Goal: Task Accomplishment & Management: Complete application form

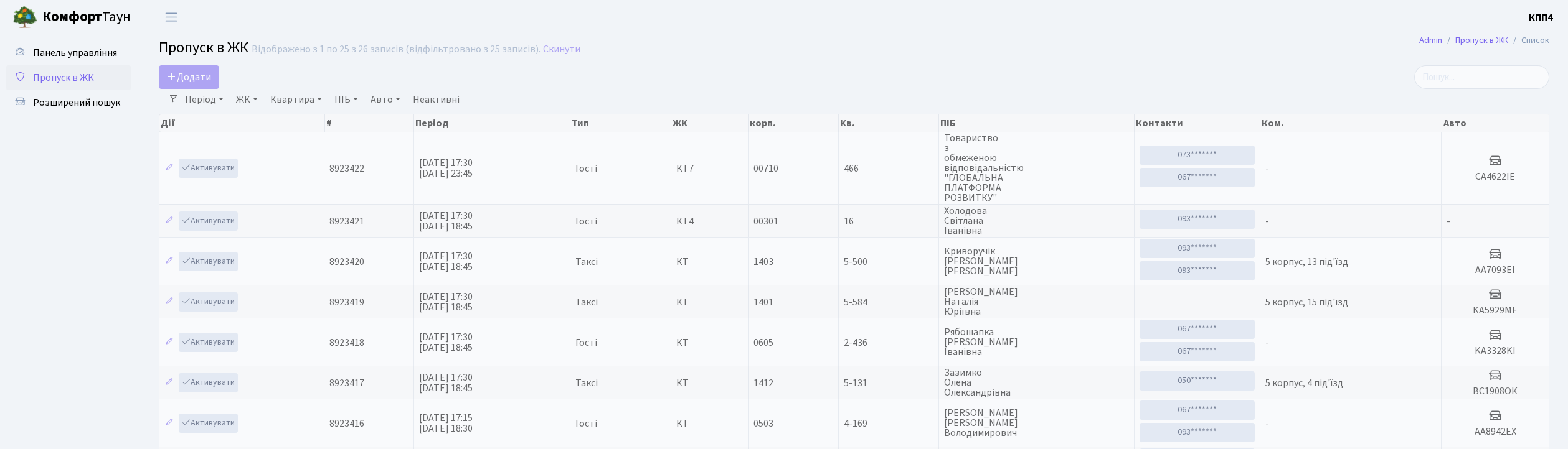
select select "25"
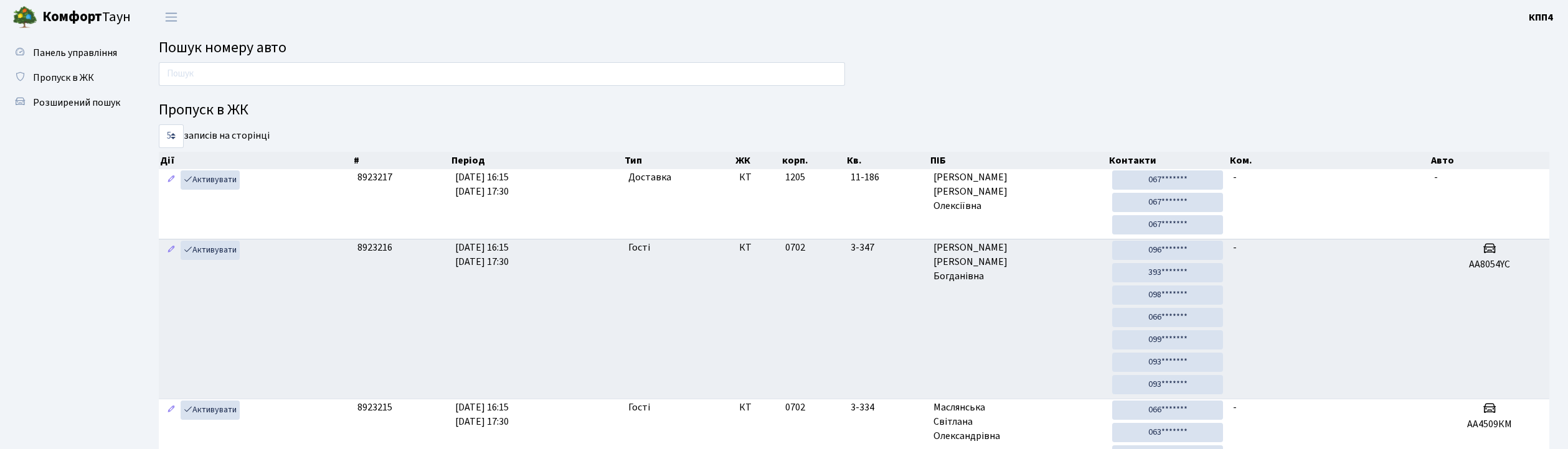
scroll to position [43, 0]
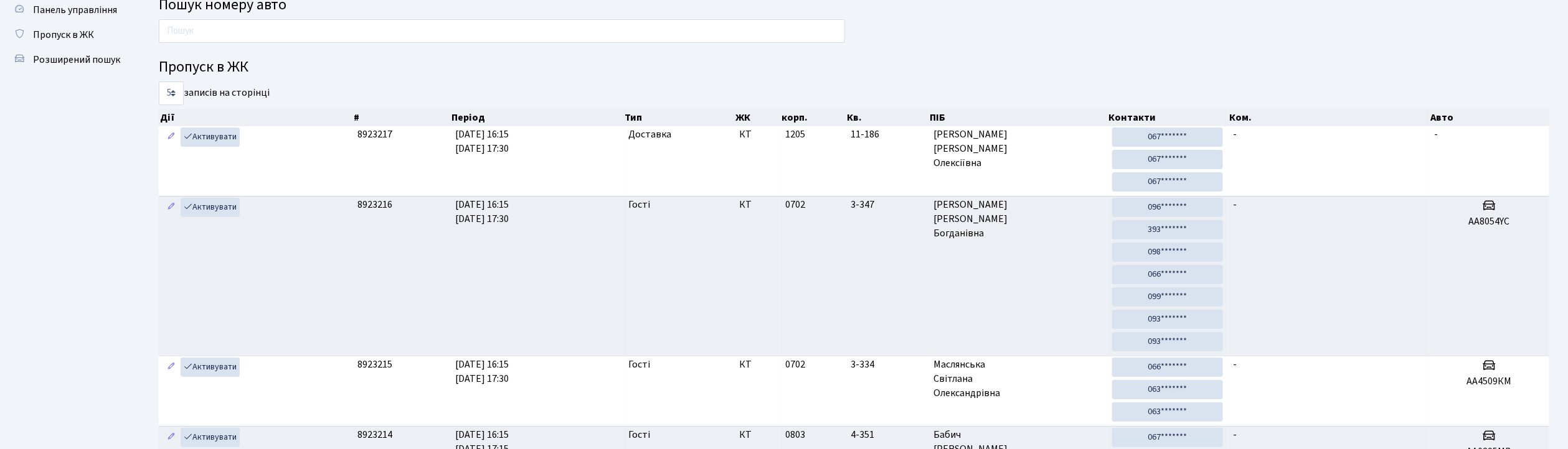
click at [242, 22] on input "text" at bounding box center [501, 31] width 686 height 24
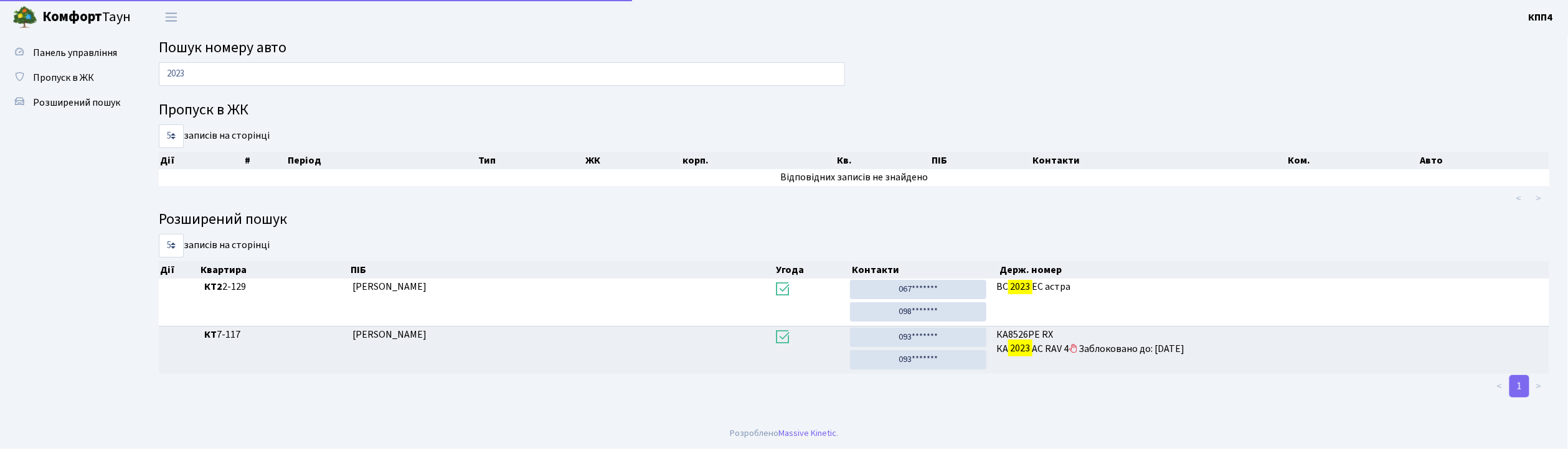
scroll to position [0, 0]
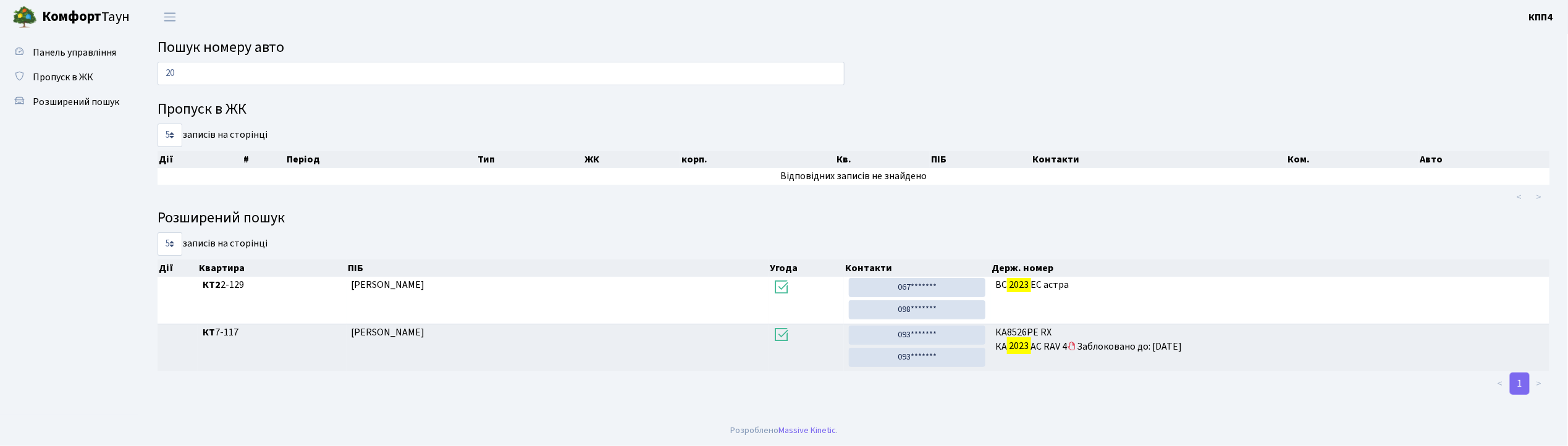
type input "2"
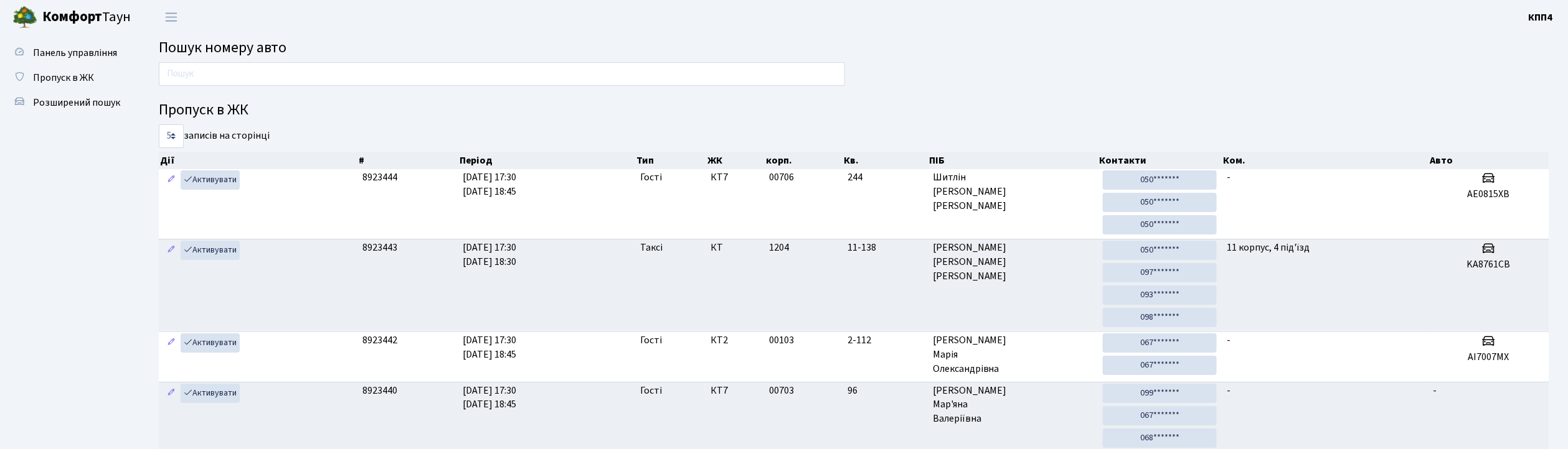
click at [209, 68] on input "text" at bounding box center [501, 73] width 686 height 24
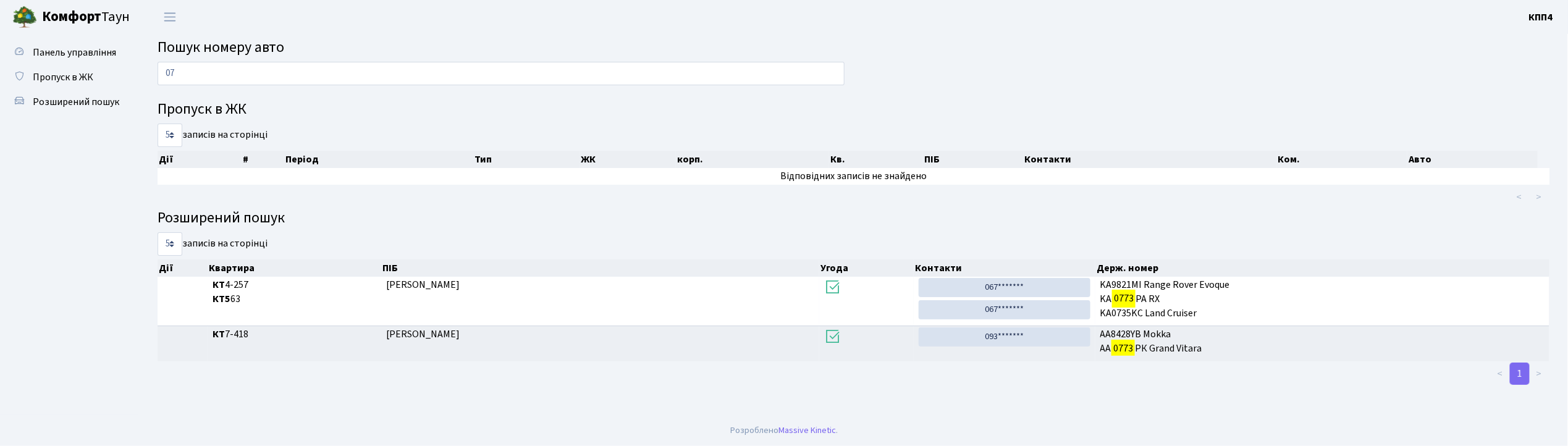
type input "0"
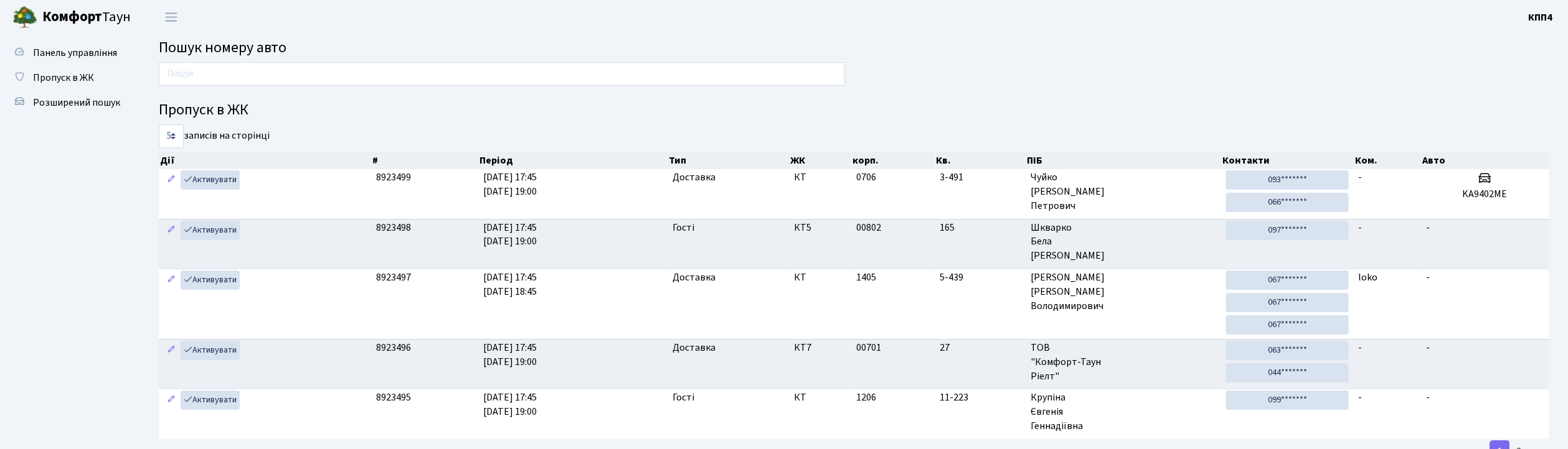
click at [569, 67] on input "text" at bounding box center [501, 73] width 686 height 24
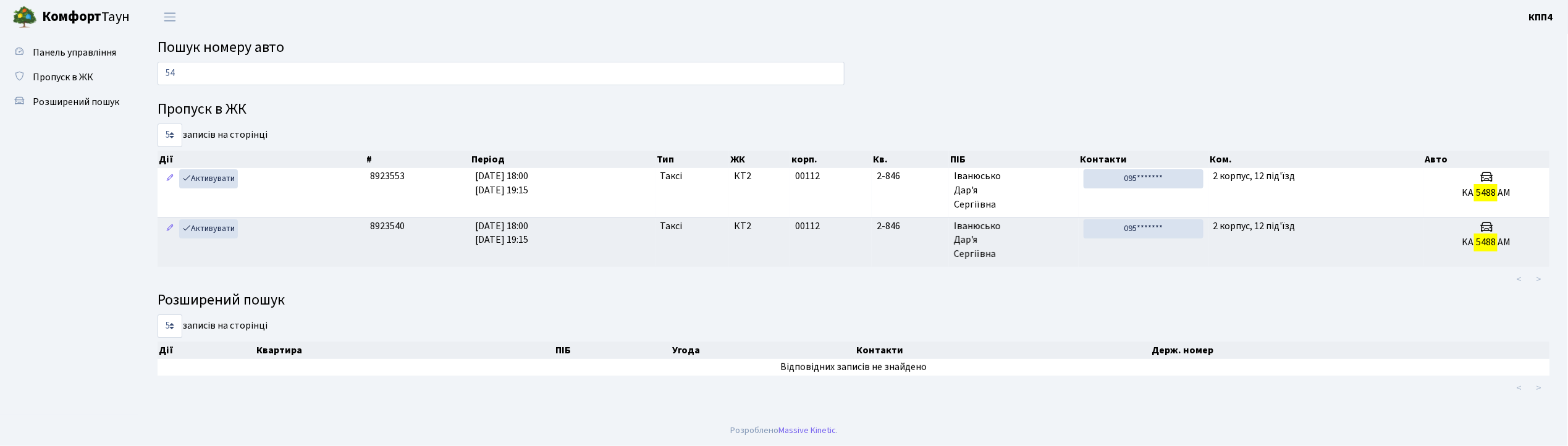
type input "5"
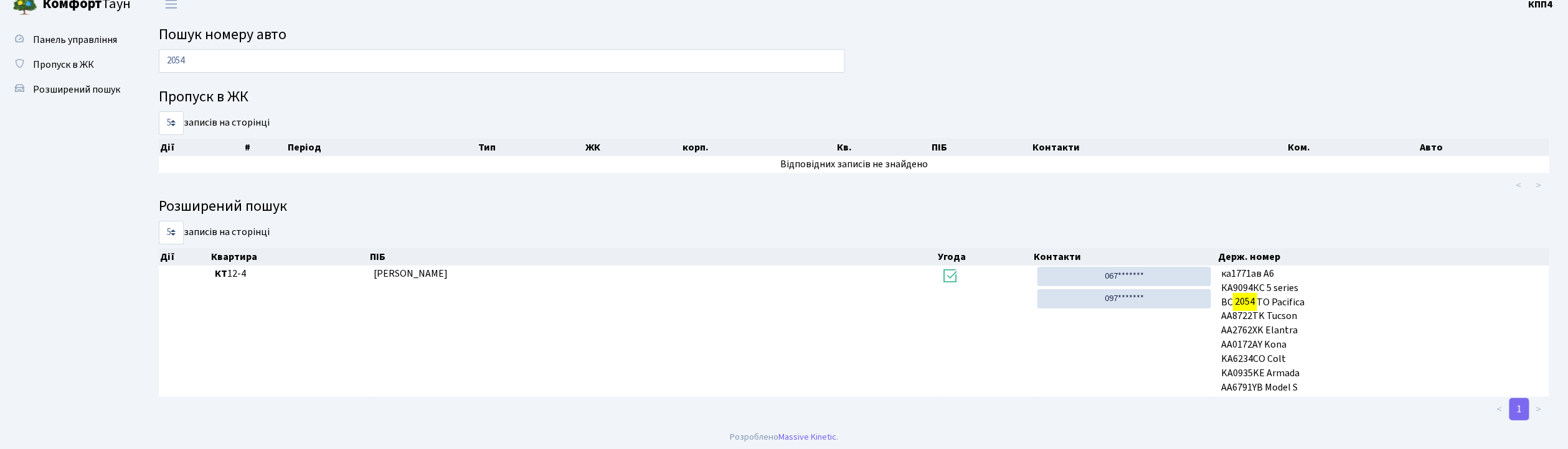
scroll to position [16, 0]
type input "2"
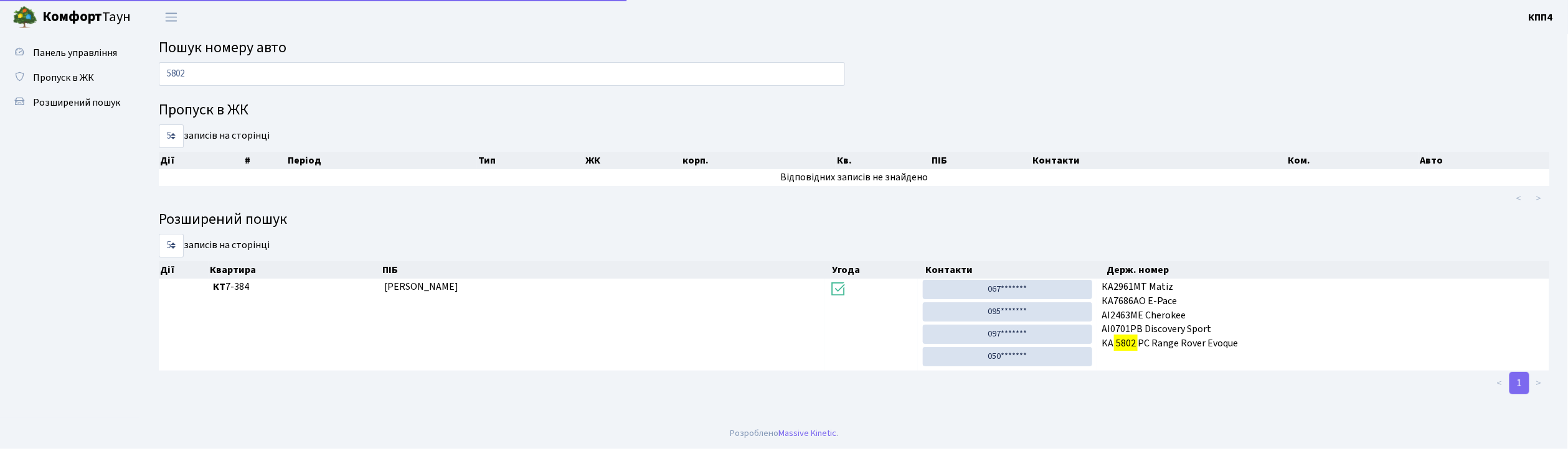
scroll to position [0, 0]
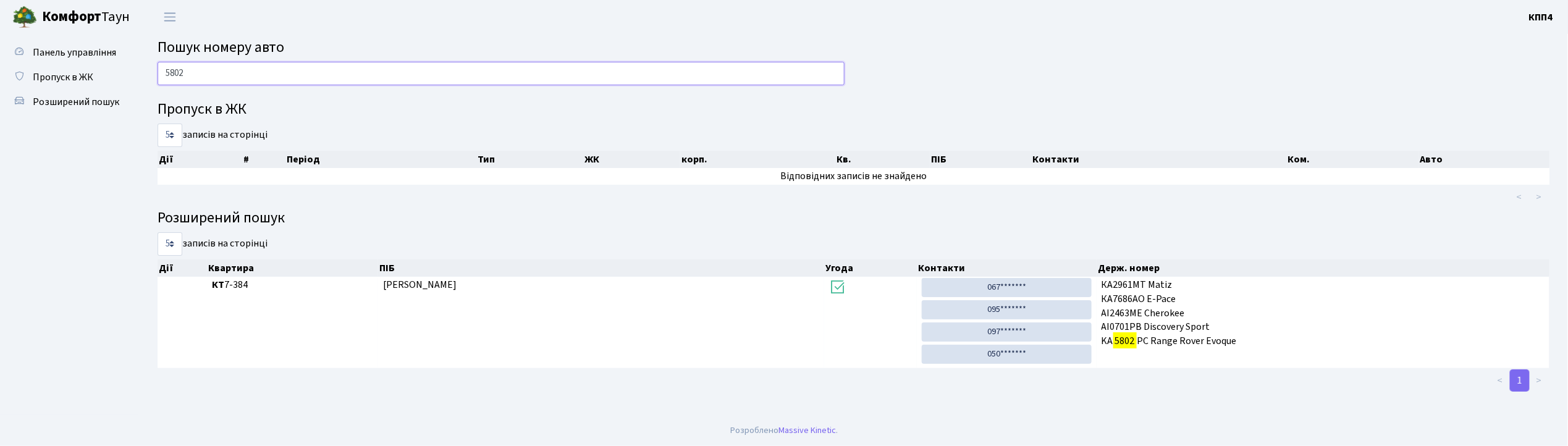
click at [247, 81] on input "5802" at bounding box center [500, 73] width 687 height 24
type input "5"
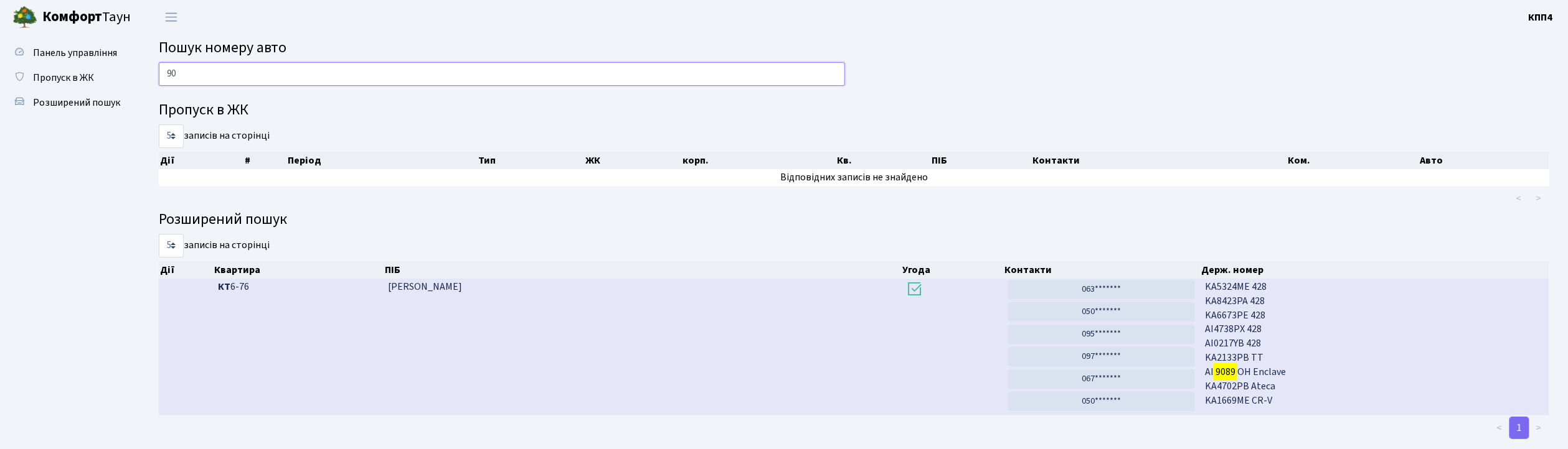
type input "9"
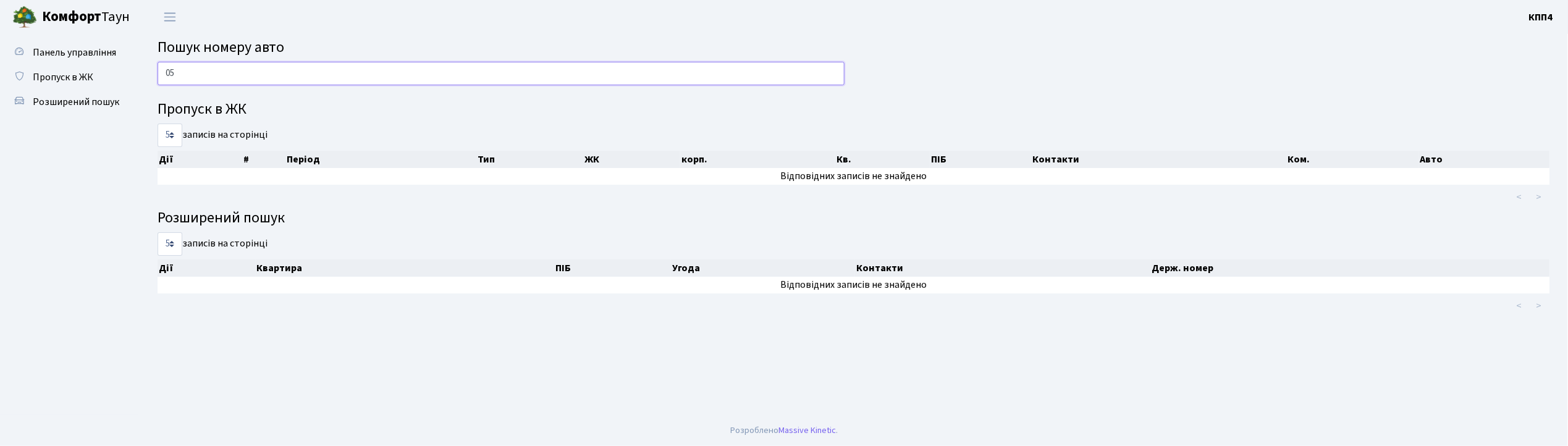
type input "0"
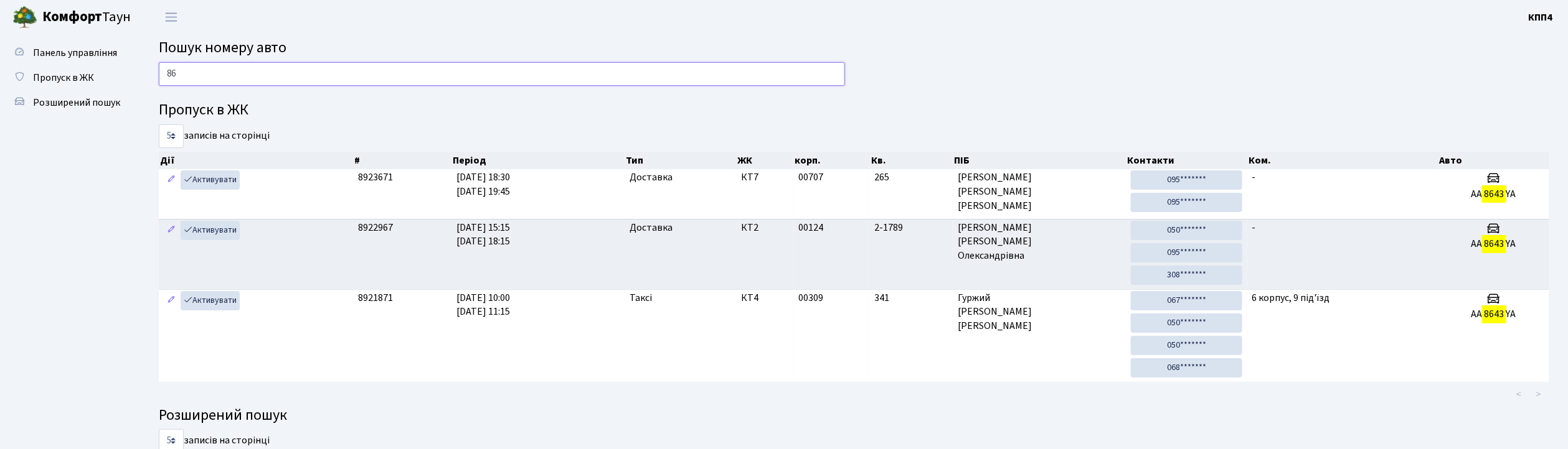
type input "8"
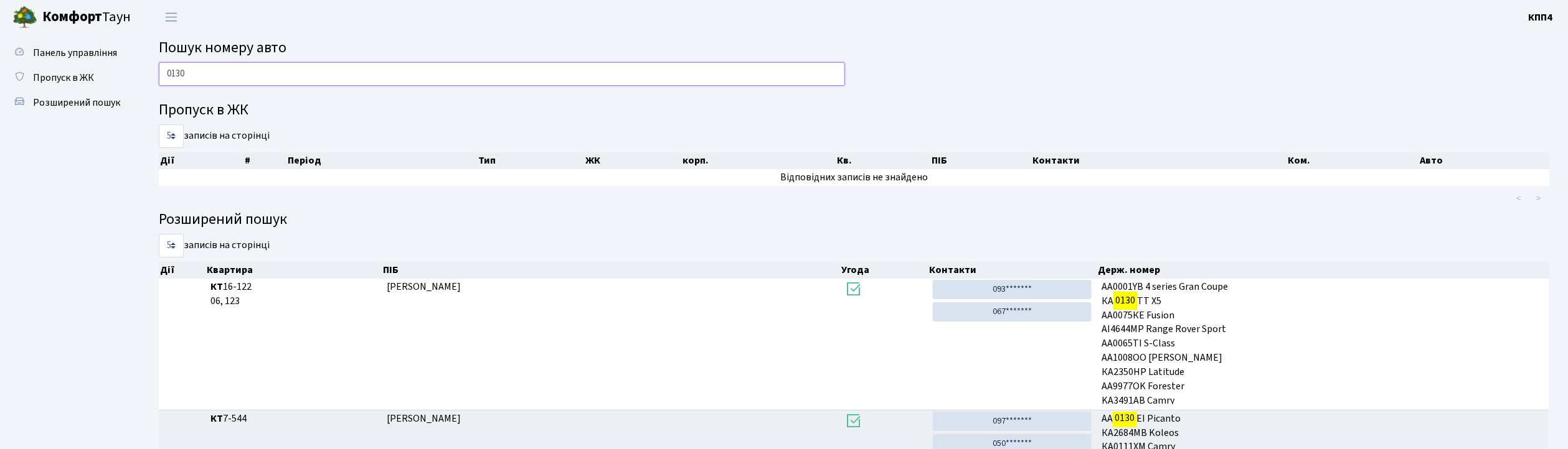
click at [279, 69] on input "0130" at bounding box center [501, 73] width 686 height 24
type input "0"
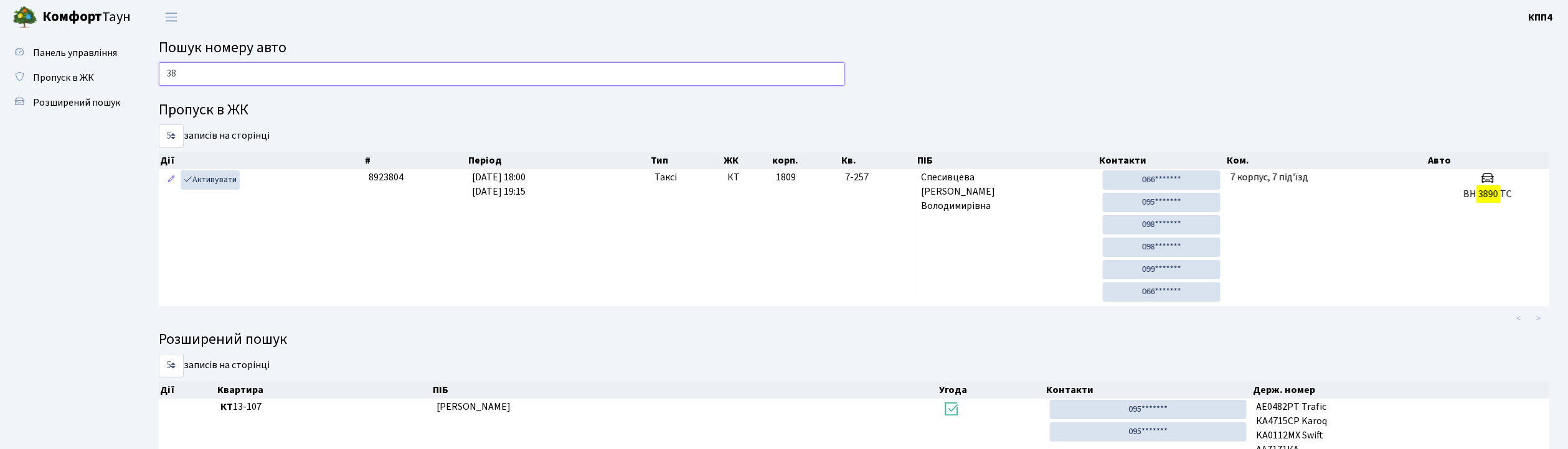
type input "3"
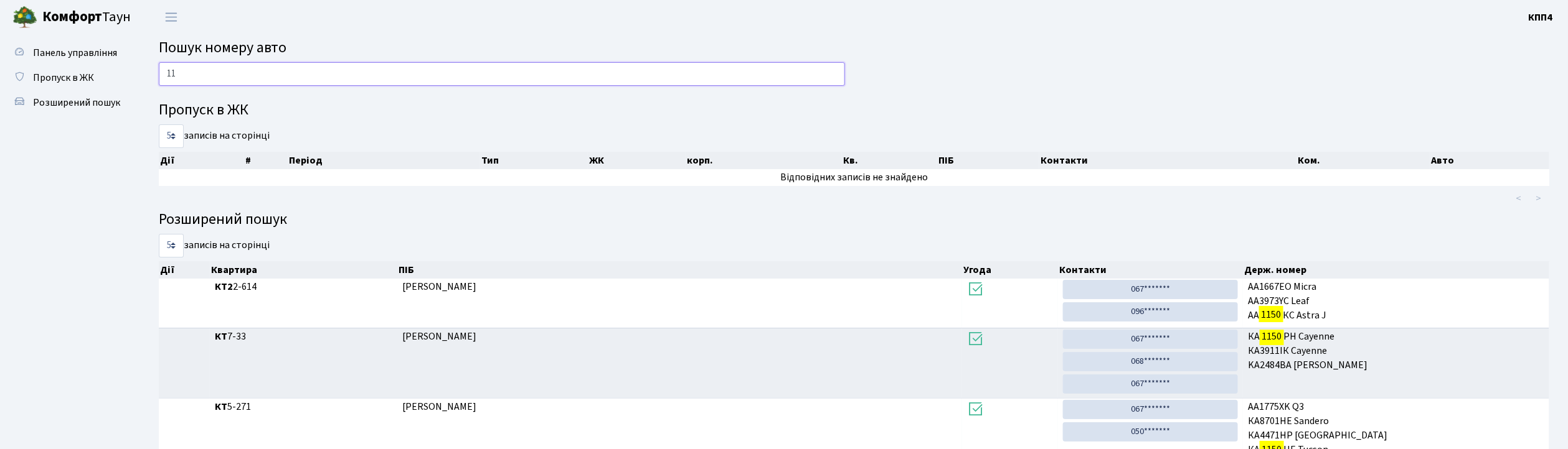
type input "1"
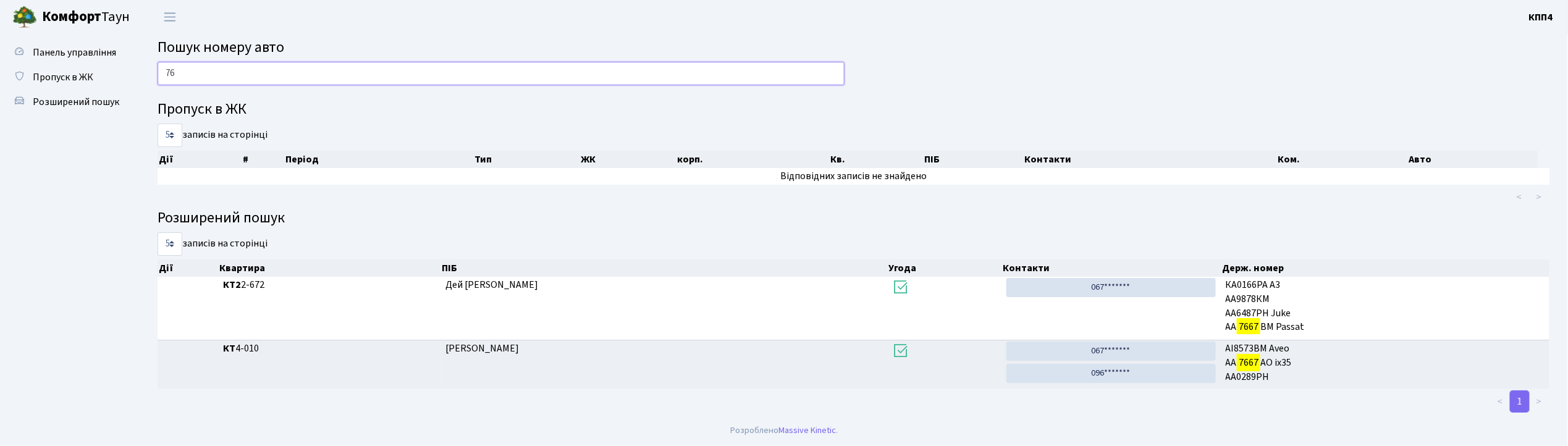
type input "7"
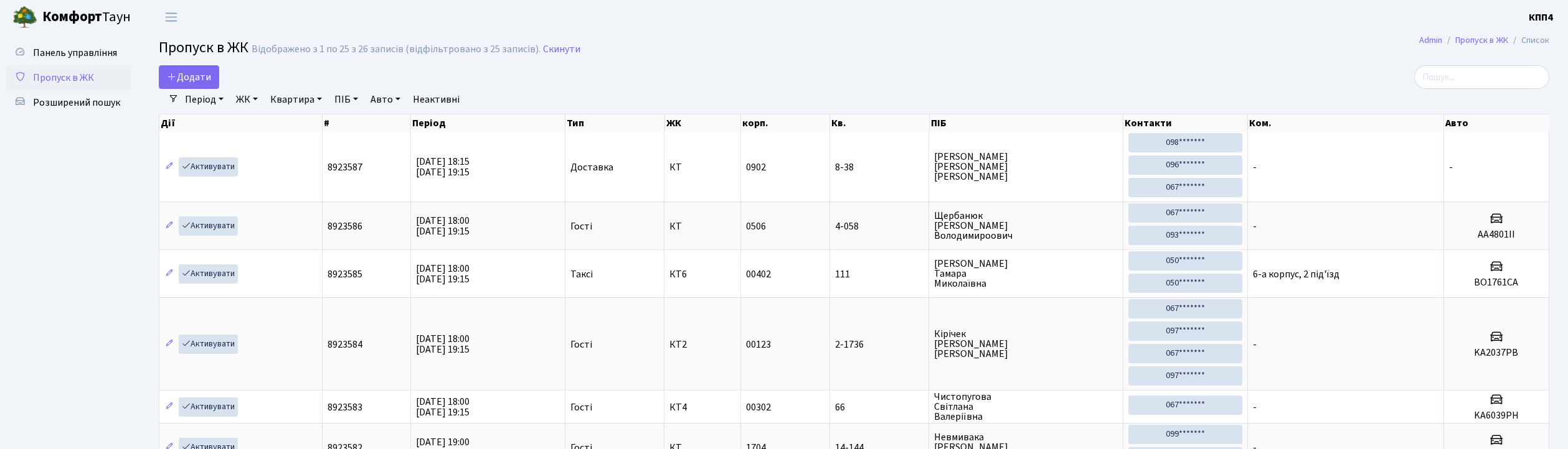
select select "25"
click at [1447, 77] on input "search" at bounding box center [1481, 77] width 135 height 24
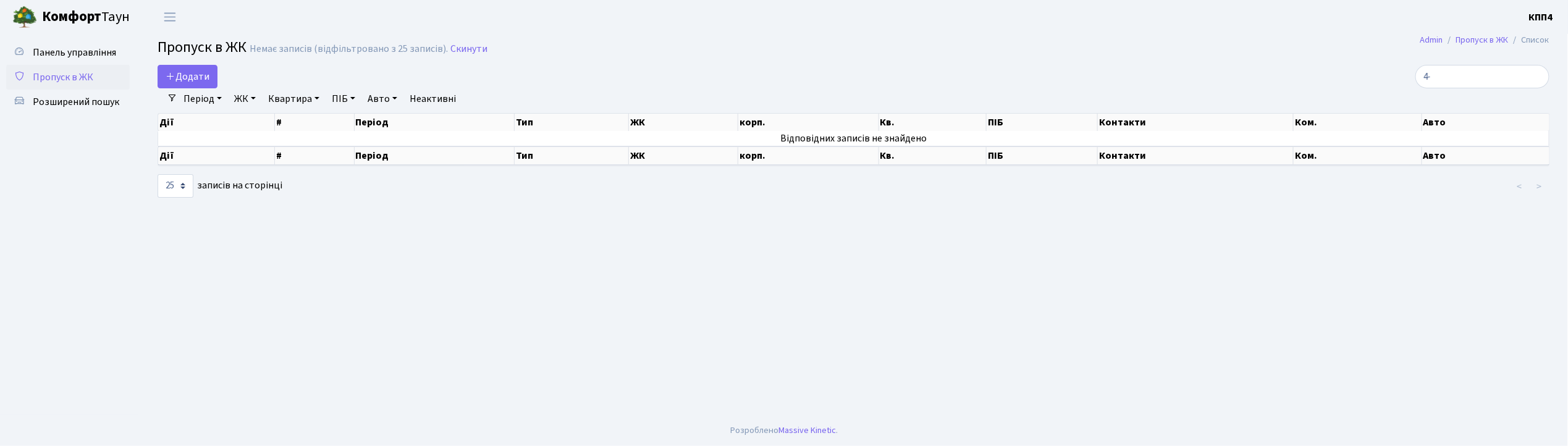
type input "4"
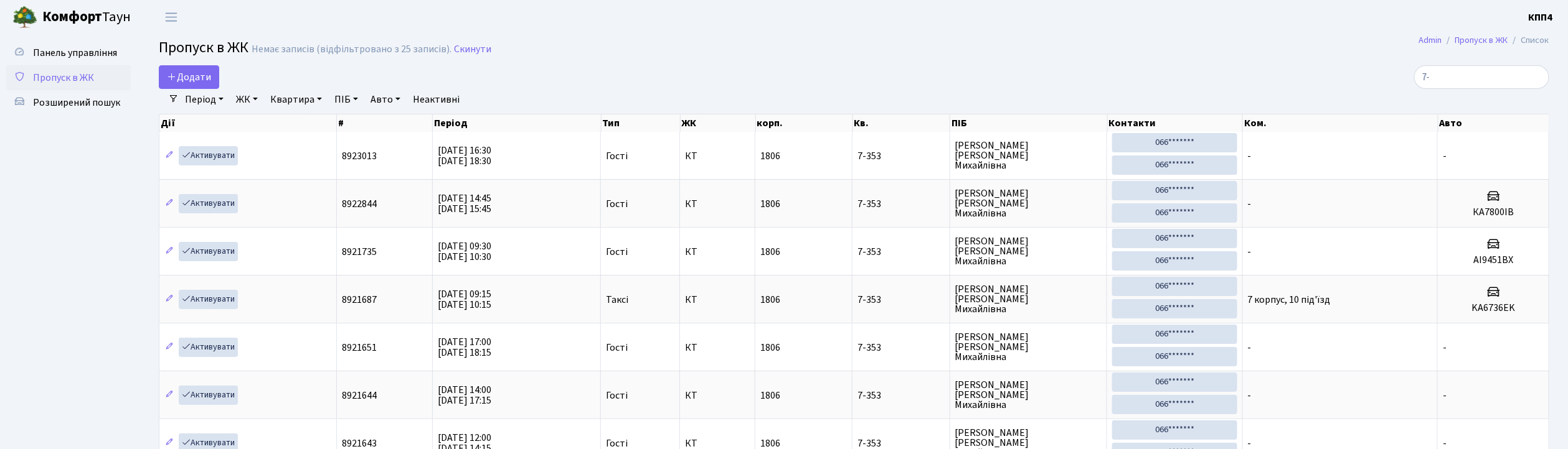
type input "7"
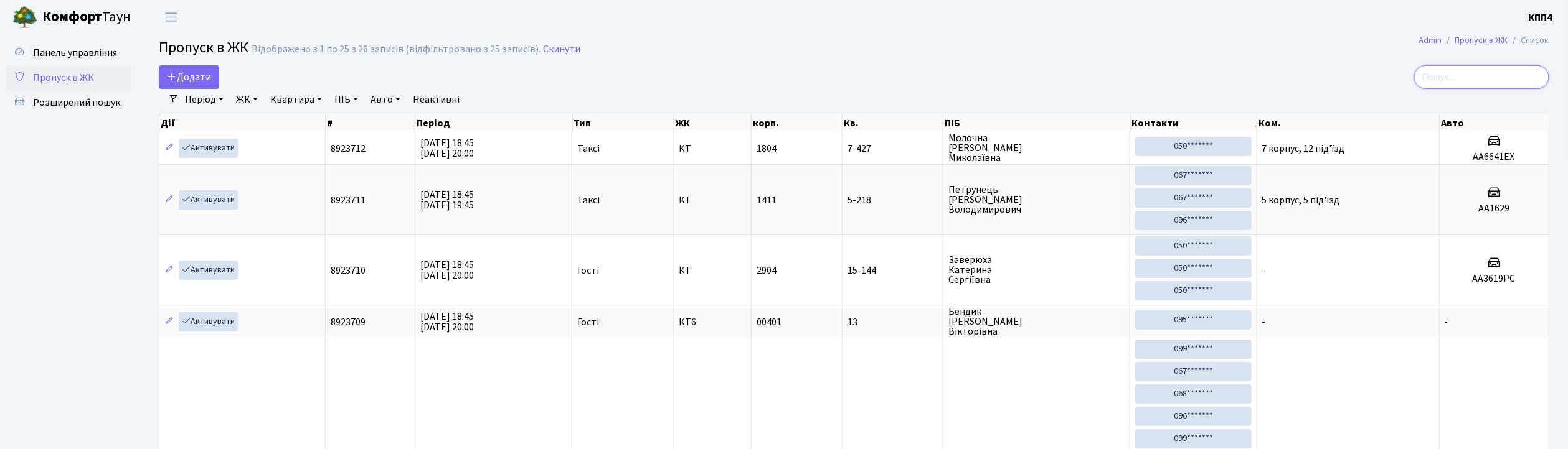
click at [1462, 80] on input "search" at bounding box center [1481, 77] width 135 height 24
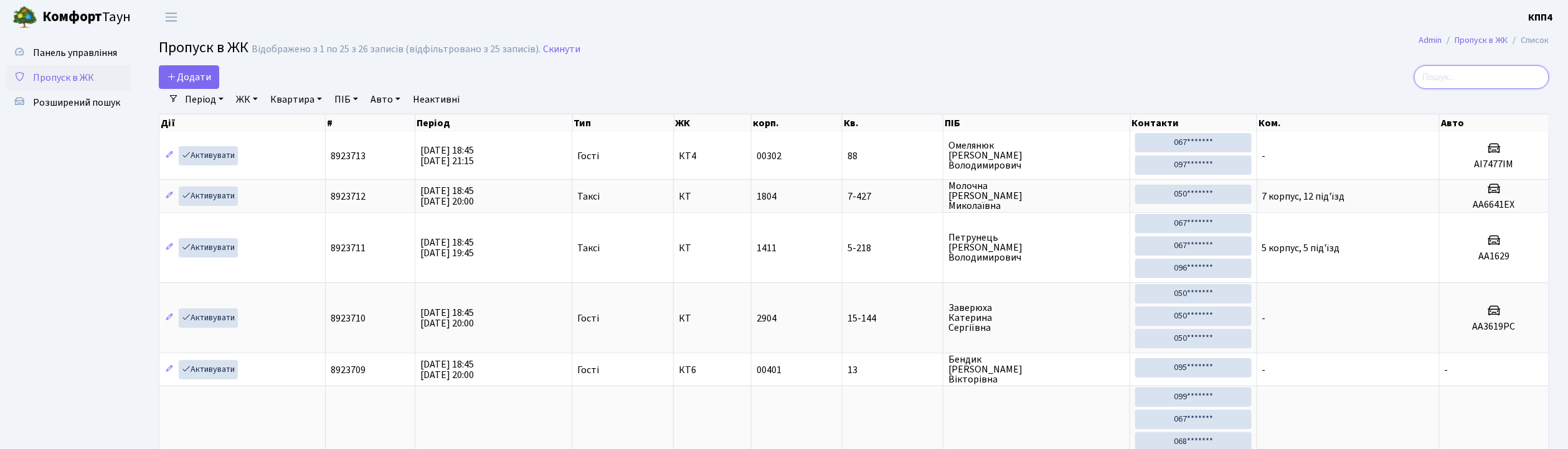
click at [1470, 73] on input "search" at bounding box center [1481, 77] width 135 height 24
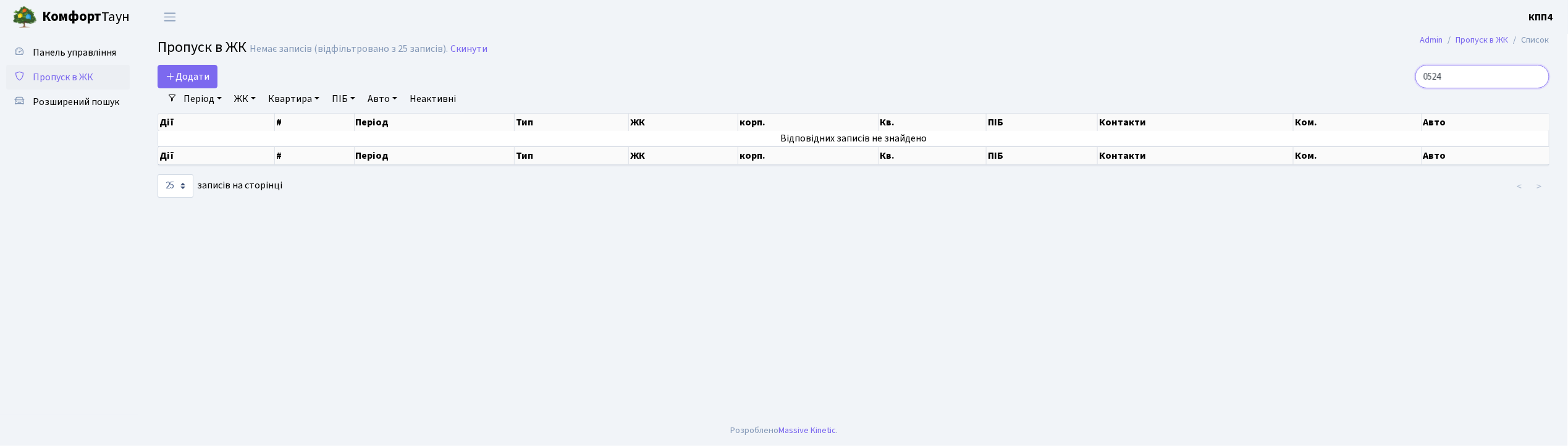
type input "0524"
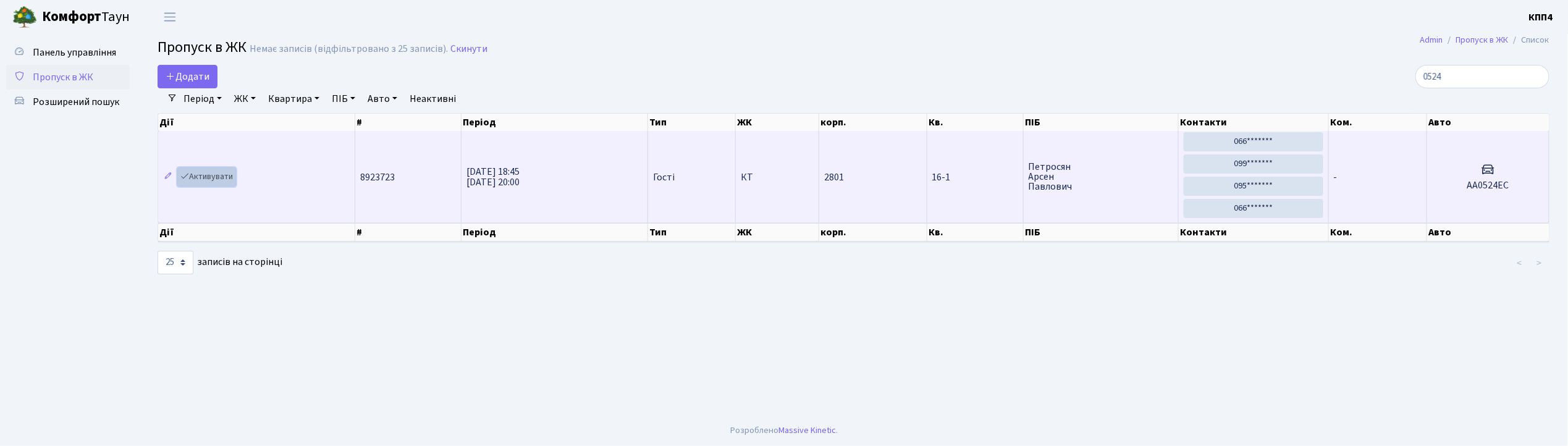
click at [211, 180] on link "Активувати" at bounding box center [206, 177] width 58 height 19
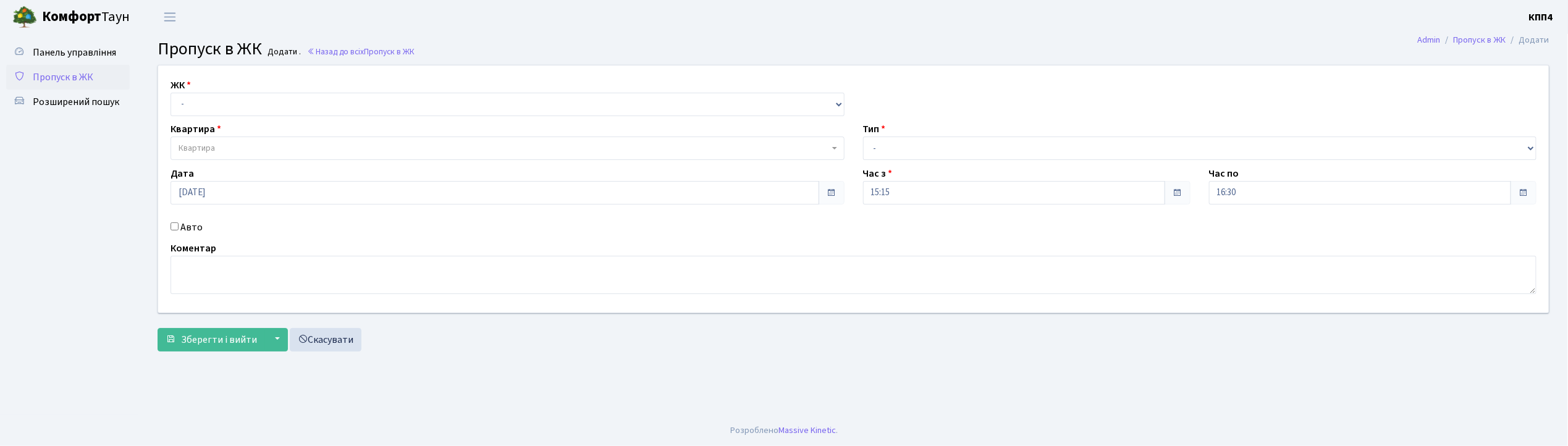
click at [176, 227] on input "Авто" at bounding box center [174, 226] width 8 height 8
checkbox input "true"
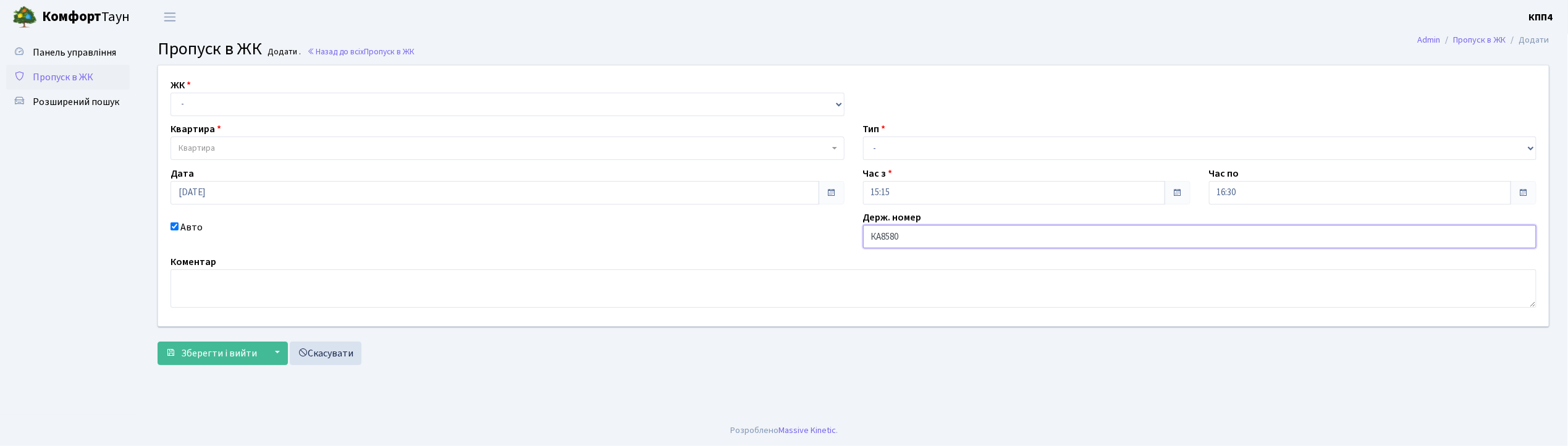
type input "КА8580КР"
click at [330, 102] on select "- КТ, вул. Регенераторна, 4 КТ2, просп. Соборності, 17 КТ3, вул. Березнева, 16 …" at bounding box center [507, 104] width 674 height 24
select select "271"
click at [170, 93] on select "- КТ, вул. Регенераторна, 4 КТ2, просп. Соборності, 17 КТ3, вул. Березнева, 16 …" at bounding box center [507, 104] width 674 height 24
select select
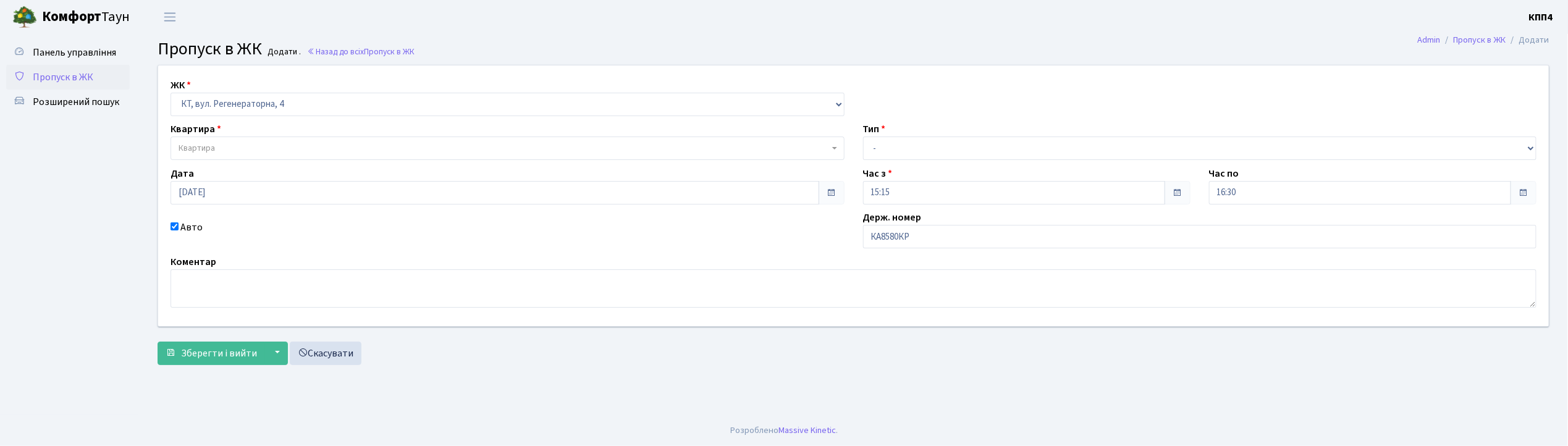
click at [322, 150] on span "Квартира" at bounding box center [504, 148] width 651 height 12
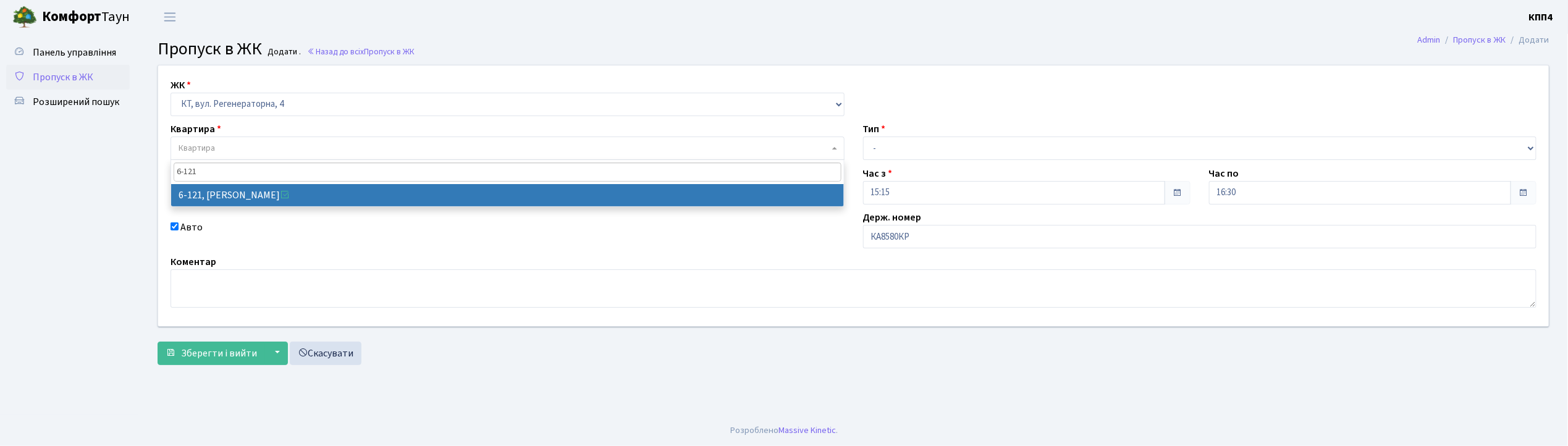
type input "6-121"
select select "5257"
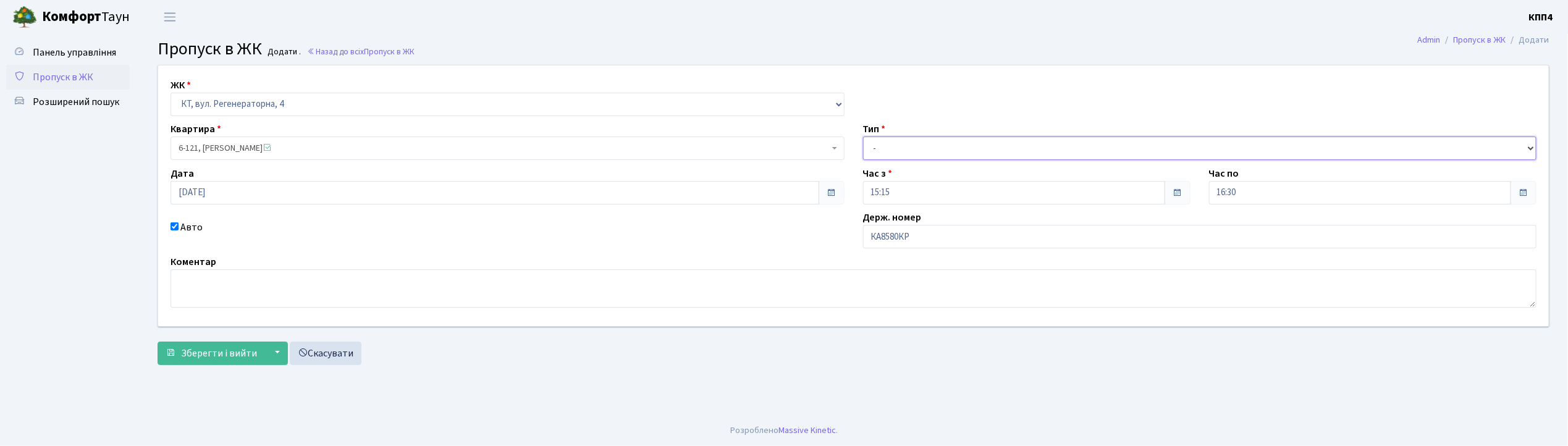
click at [932, 150] on select "- Доставка Таксі Гості Сервіс" at bounding box center [1200, 148] width 674 height 24
select select "3"
click at [863, 137] on select "- Доставка Таксі Гості Сервіс" at bounding box center [1200, 148] width 674 height 24
click at [213, 357] on span "Зберегти і вийти" at bounding box center [219, 354] width 76 height 14
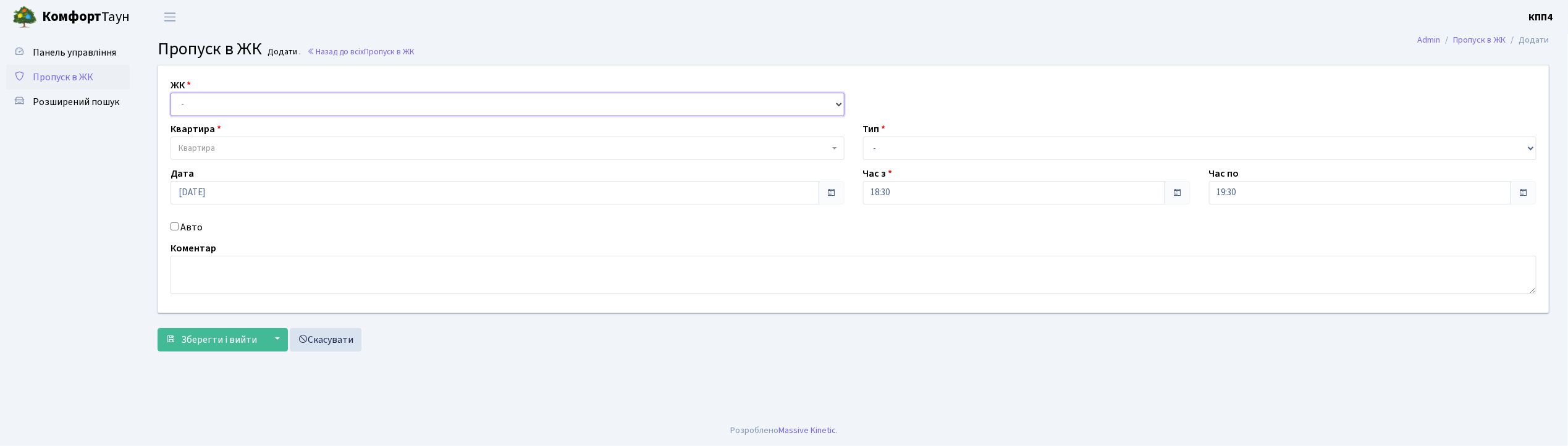
click at [253, 104] on select "- КТ, вул. Регенераторна, 4 КТ2, просп. [STREET_ADDRESS] [STREET_ADDRESS] [PERS…" at bounding box center [507, 104] width 674 height 24
select select "271"
click at [170, 93] on select "- КТ, вул. Регенераторна, 4 КТ2, просп. [STREET_ADDRESS] [STREET_ADDRESS] [PERS…" at bounding box center [507, 104] width 674 height 24
select select
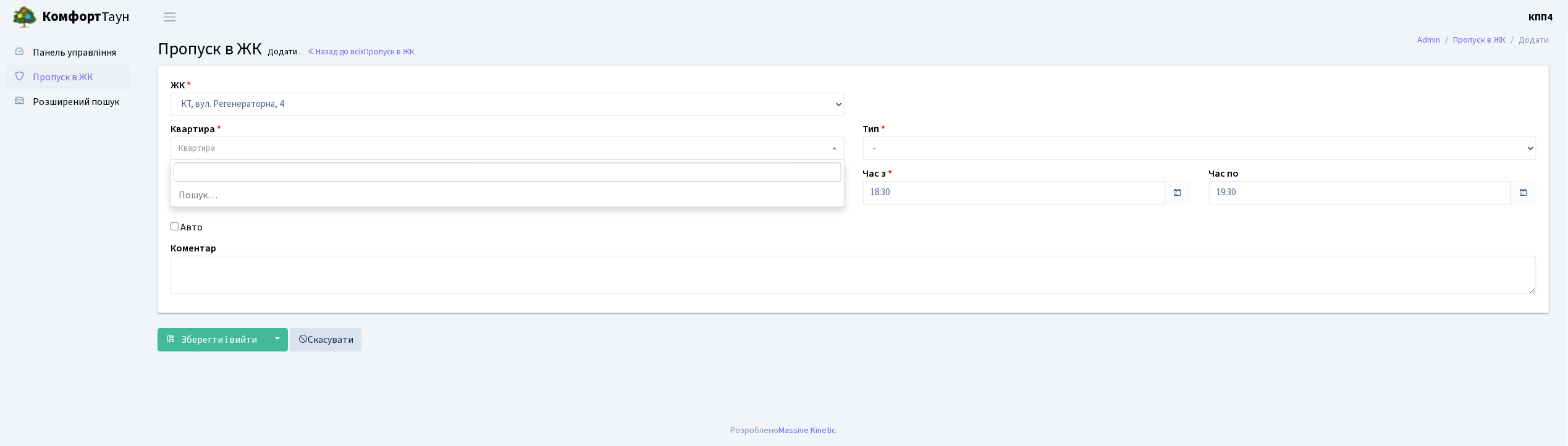
click at [243, 147] on span "Квартира" at bounding box center [504, 148] width 651 height 12
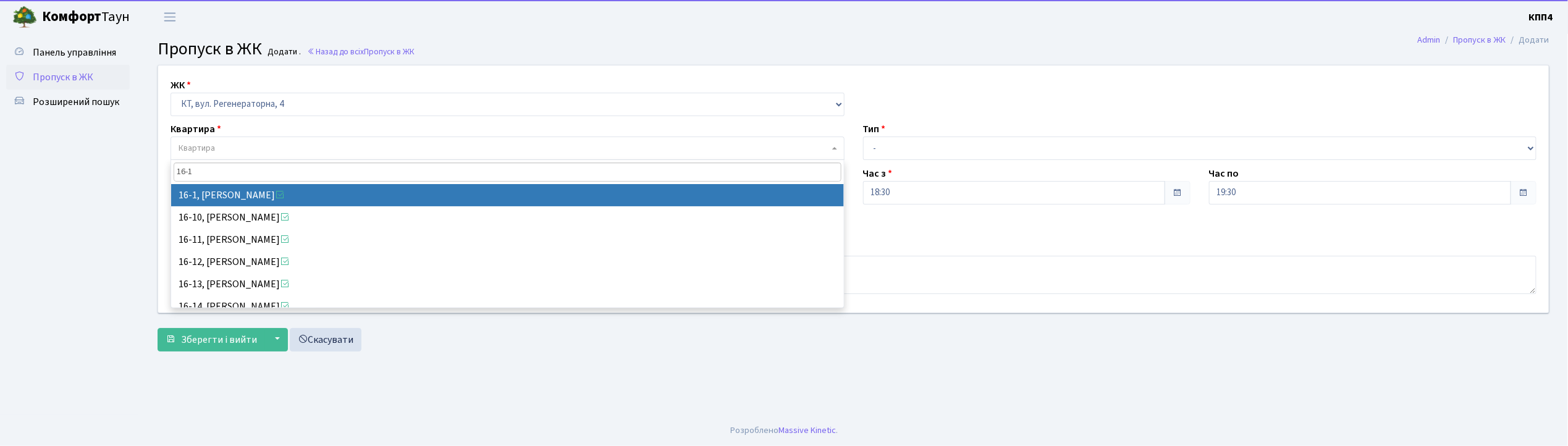
type input "16-1"
select select "8562"
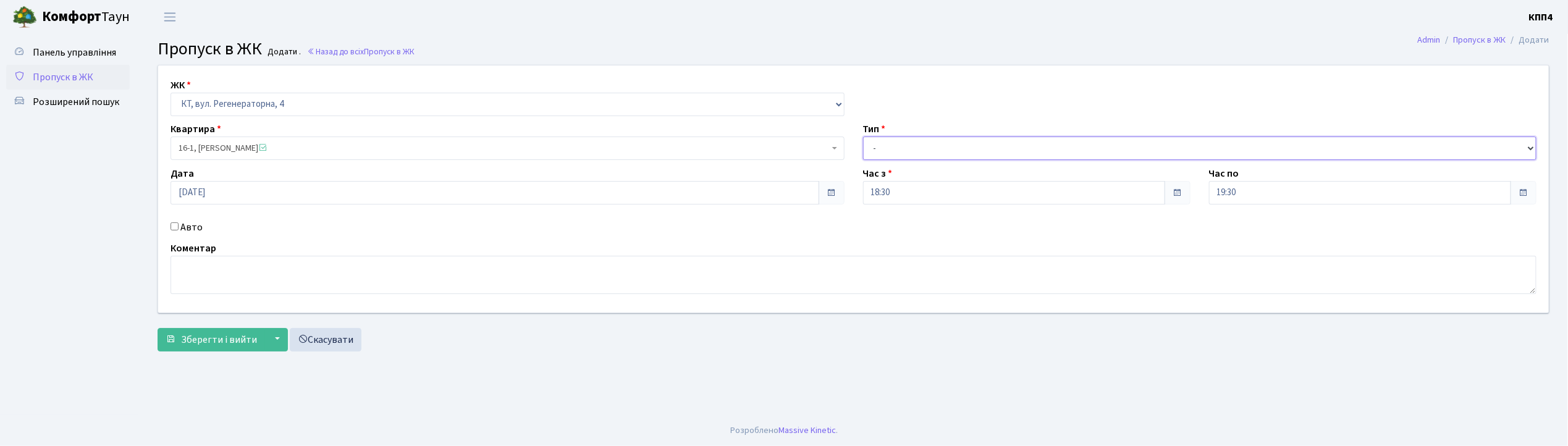
click at [895, 148] on select "- Доставка Таксі Гості Сервіс" at bounding box center [1200, 148] width 674 height 24
select select "3"
click at [863, 137] on select "- Доставка Таксі Гості Сервіс" at bounding box center [1200, 148] width 674 height 24
click at [174, 225] on input "Авто" at bounding box center [174, 226] width 8 height 8
checkbox input "true"
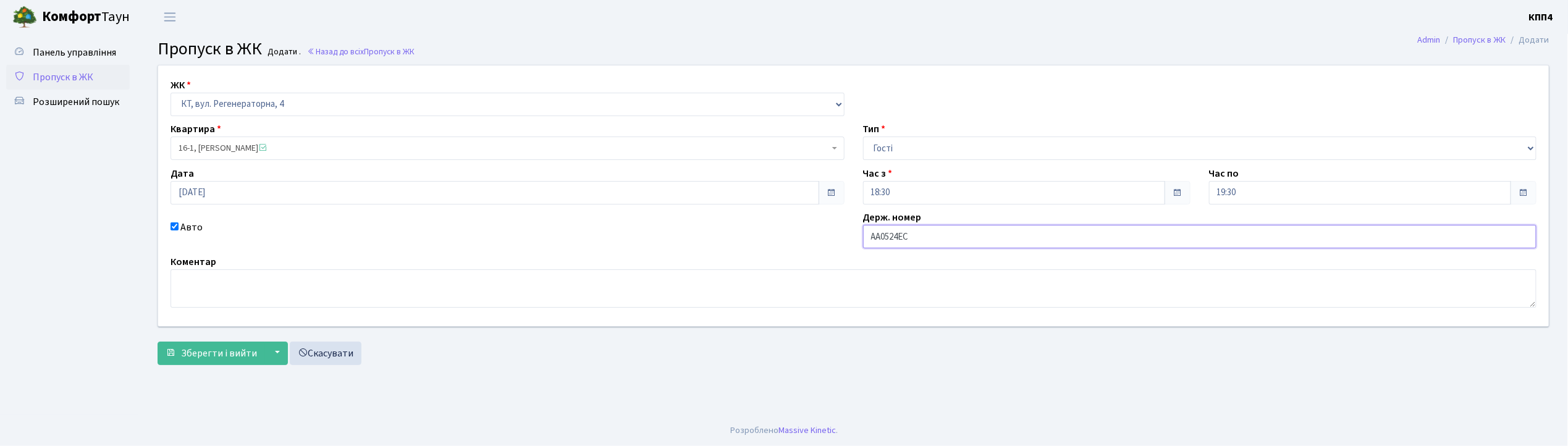
type input "АА0524ЕС"
click at [381, 49] on span "Пропуск в ЖК" at bounding box center [389, 51] width 51 height 12
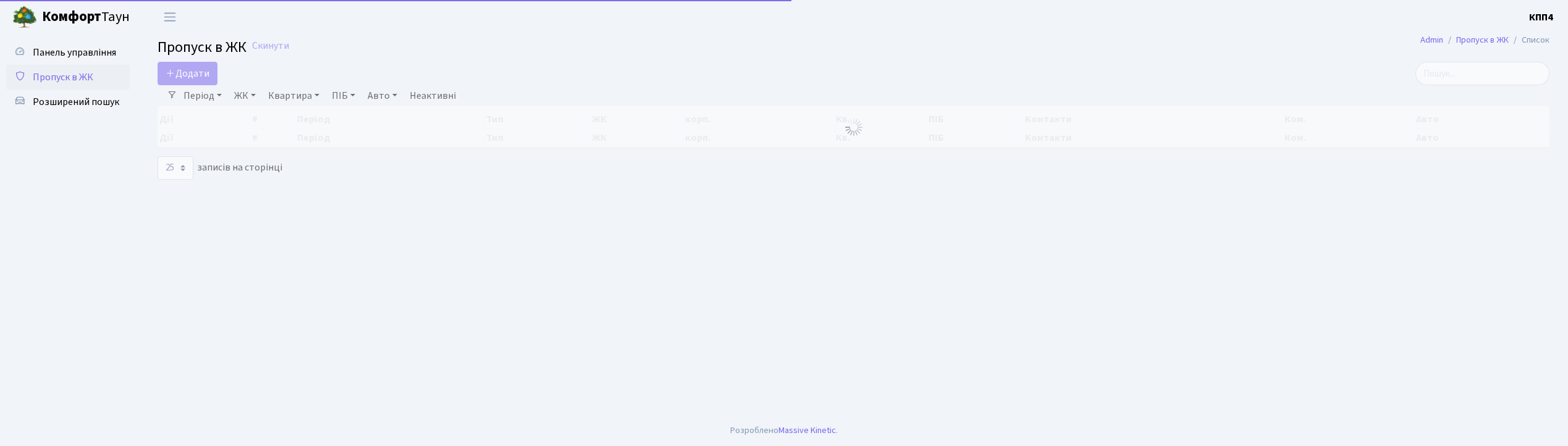
select select "25"
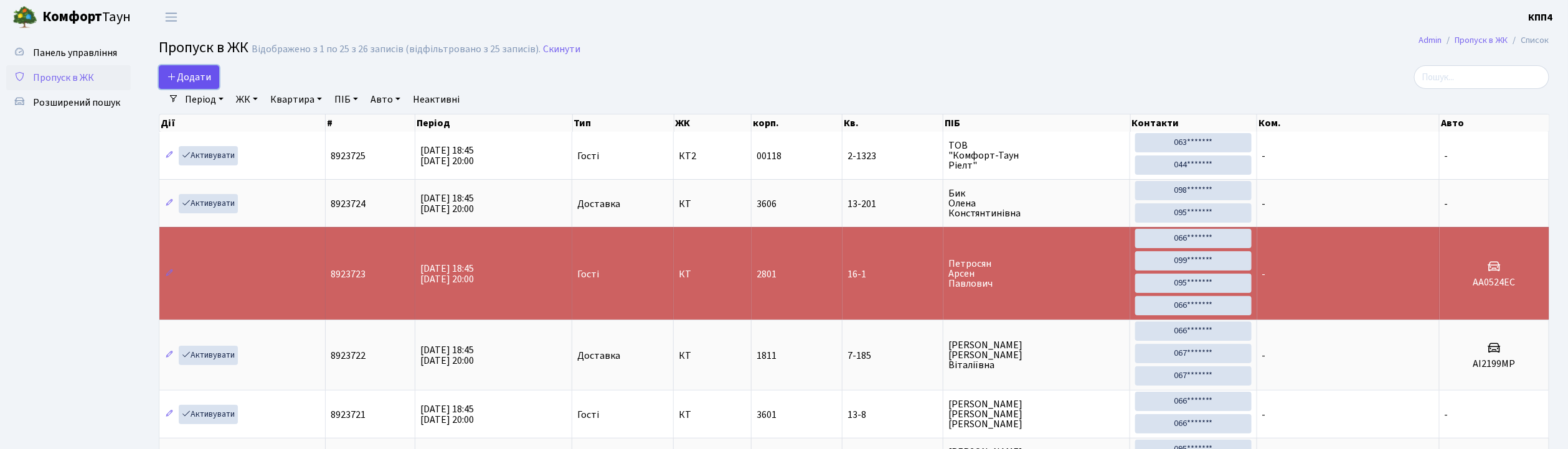
click at [206, 70] on span "Додати" at bounding box center [189, 77] width 44 height 14
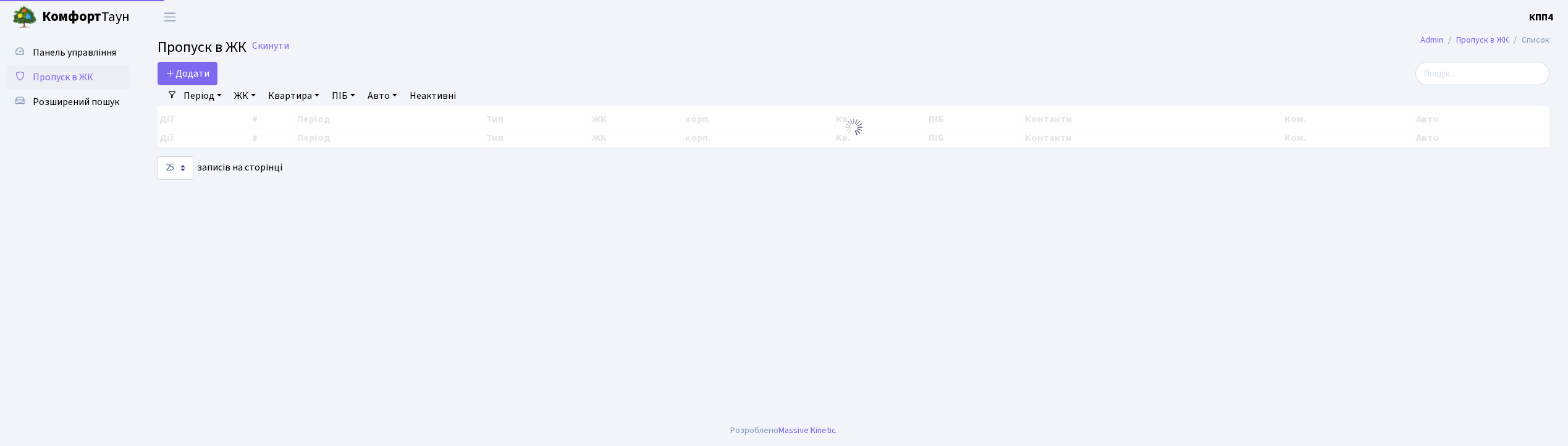
select select "25"
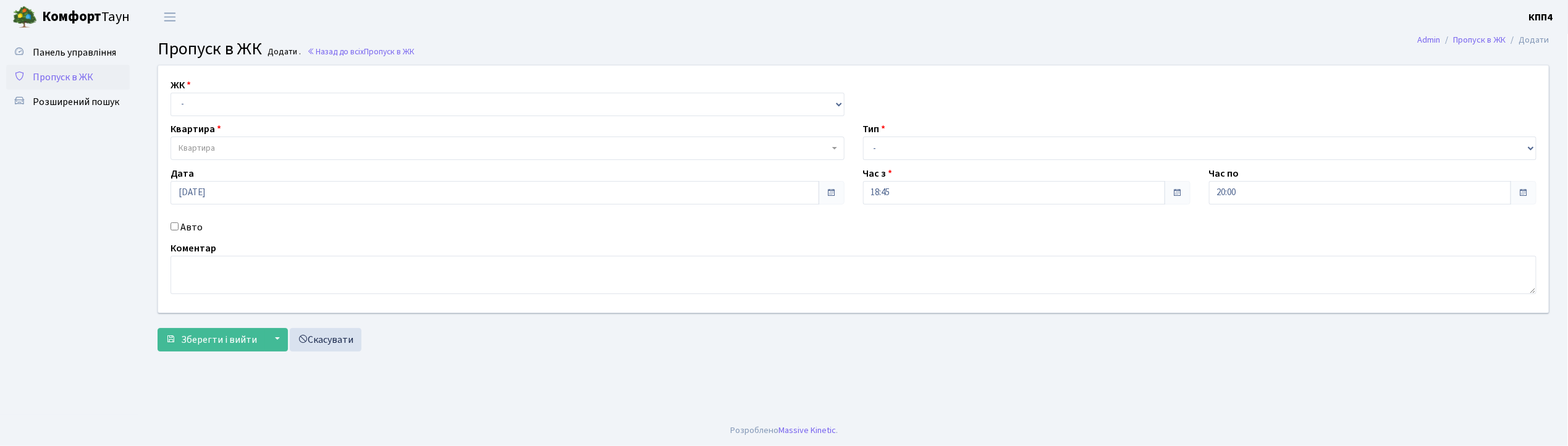
click at [68, 73] on span "Пропуск в ЖК" at bounding box center [63, 78] width 61 height 14
click at [207, 104] on select "- КТ, вул. Регенераторна, 4 КТ2, просп. [STREET_ADDRESS] [STREET_ADDRESS] [PERS…" at bounding box center [507, 104] width 674 height 24
select select "271"
click at [170, 93] on select "- КТ, вул. Регенераторна, 4 КТ2, просп. [STREET_ADDRESS] [STREET_ADDRESS] [PERS…" at bounding box center [507, 104] width 674 height 24
select select
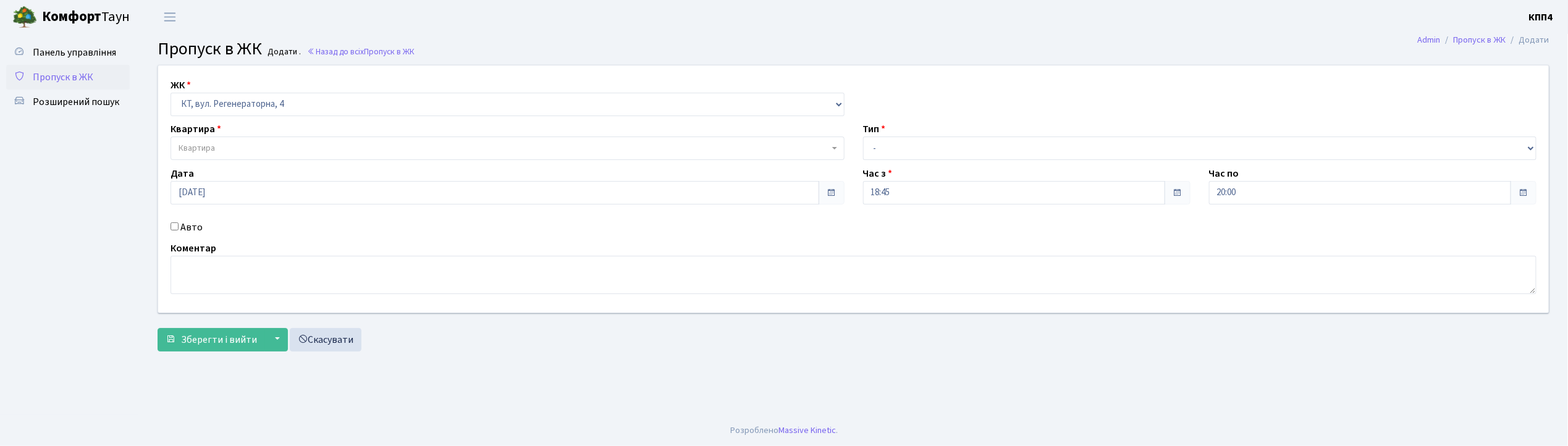
click at [176, 226] on input "Авто" at bounding box center [174, 226] width 8 height 8
checkbox input "true"
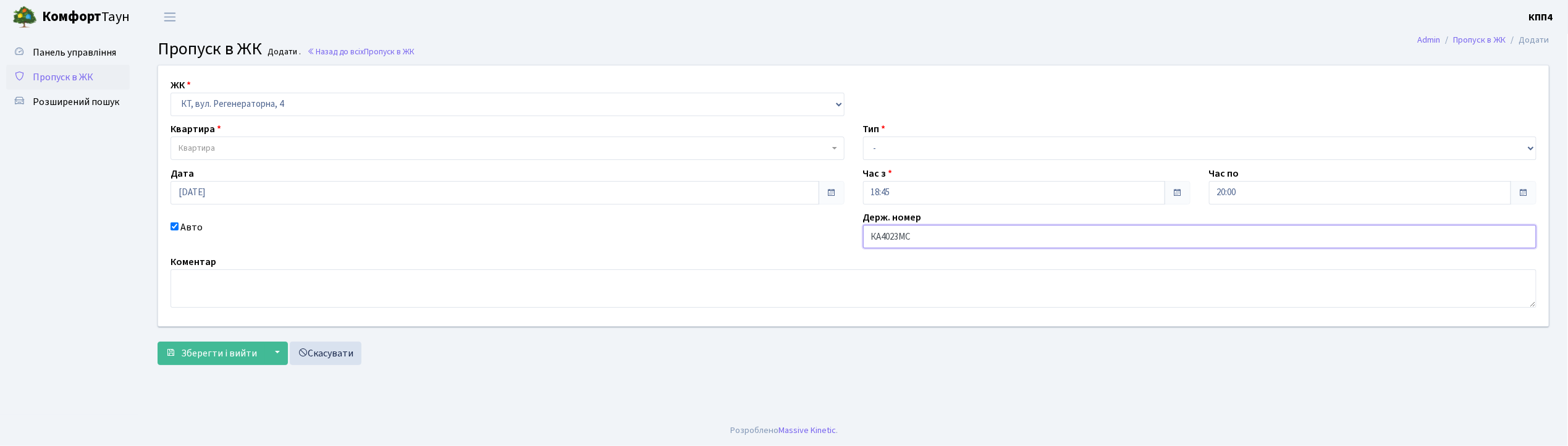
type input "КА4023МС"
click at [226, 149] on span "Квартира" at bounding box center [504, 148] width 651 height 12
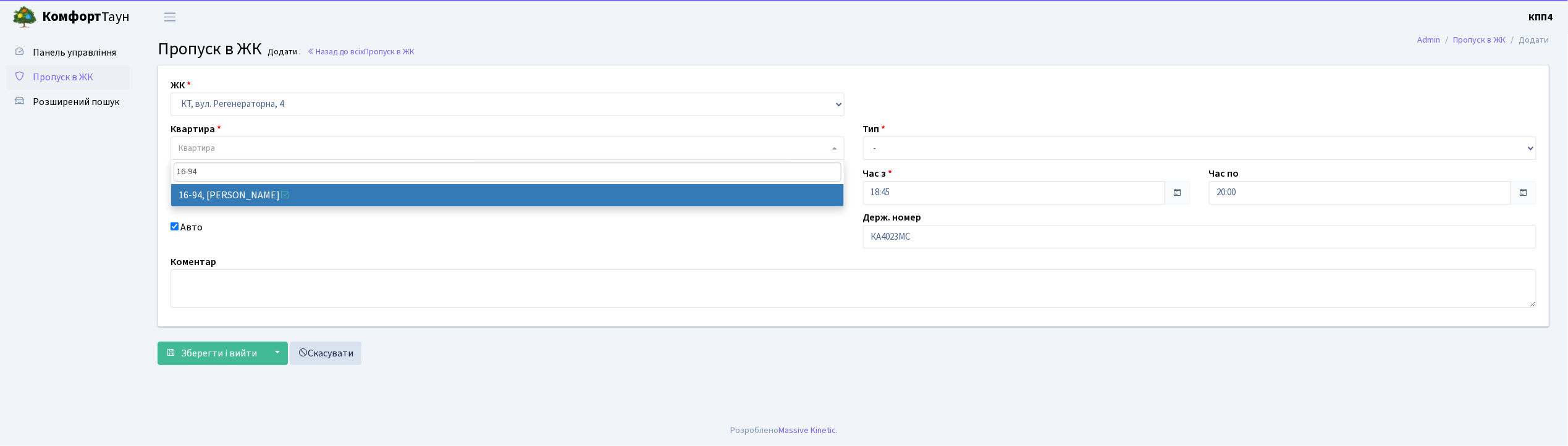
type input "16-94"
select select "8655"
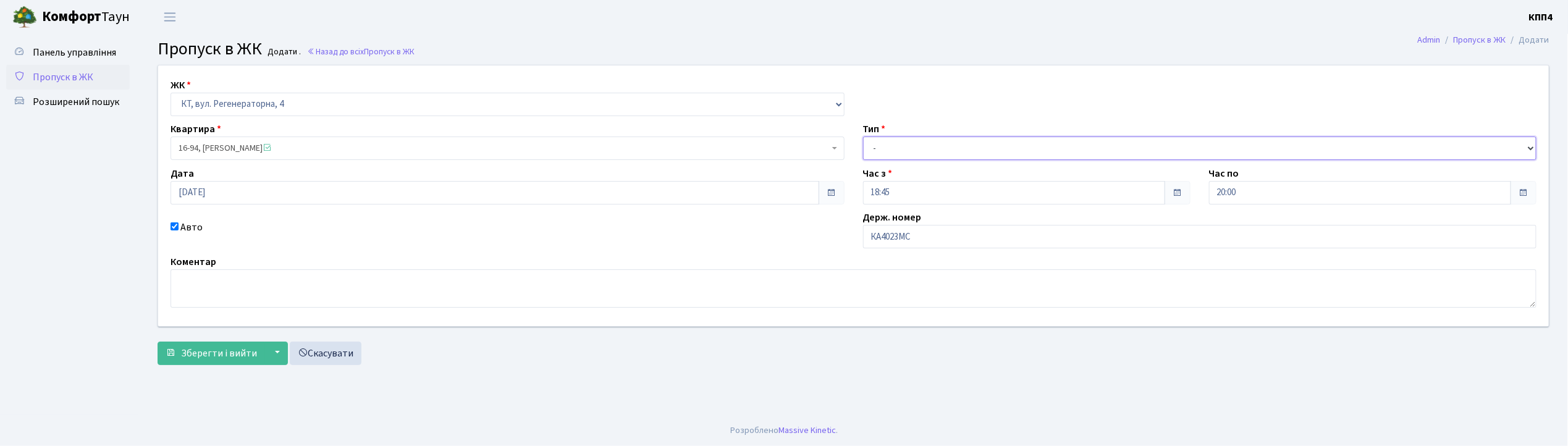
click at [890, 149] on select "- Доставка Таксі Гості Сервіс" at bounding box center [1200, 148] width 674 height 24
select select "3"
click at [863, 137] on select "- Доставка Таксі Гості Сервіс" at bounding box center [1200, 148] width 674 height 24
click at [243, 354] on span "Зберегти і вийти" at bounding box center [219, 354] width 76 height 14
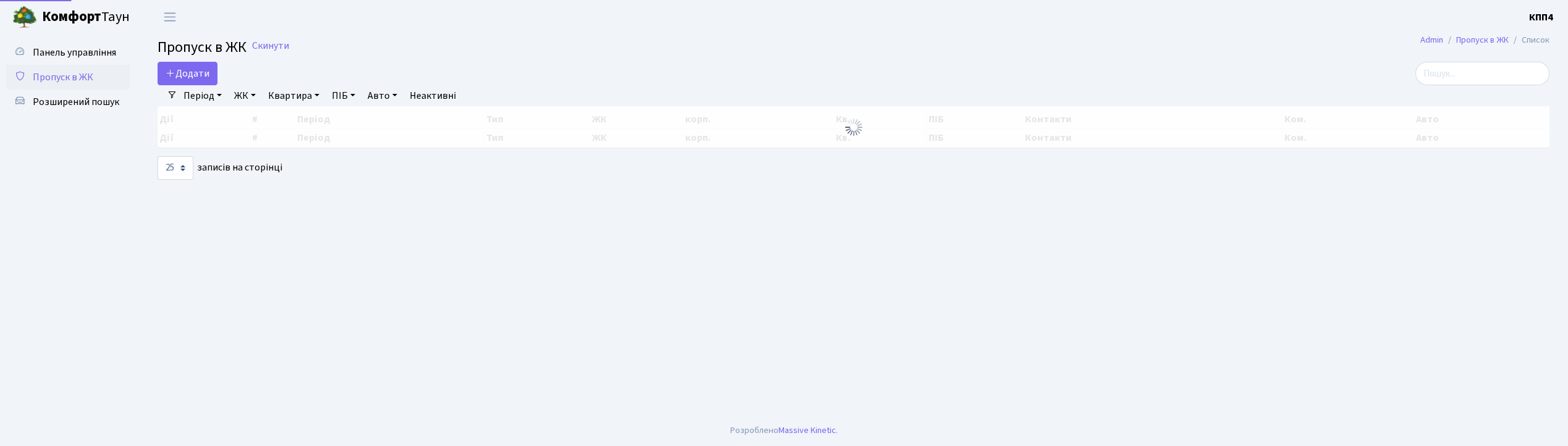
select select "25"
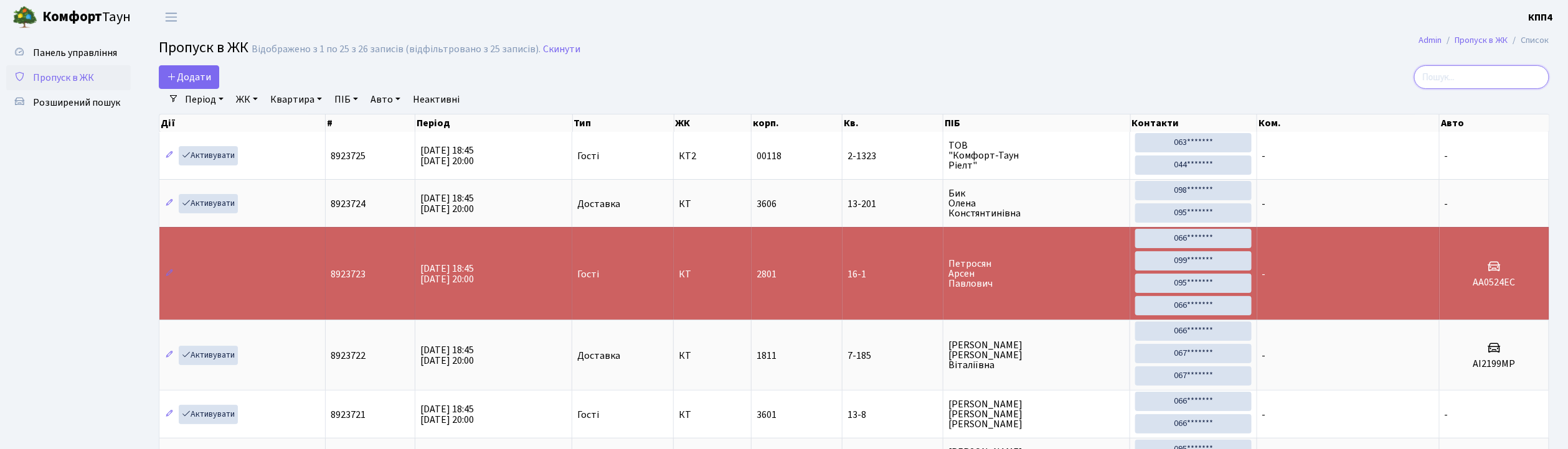
click at [1525, 81] on input "search" at bounding box center [1481, 77] width 135 height 24
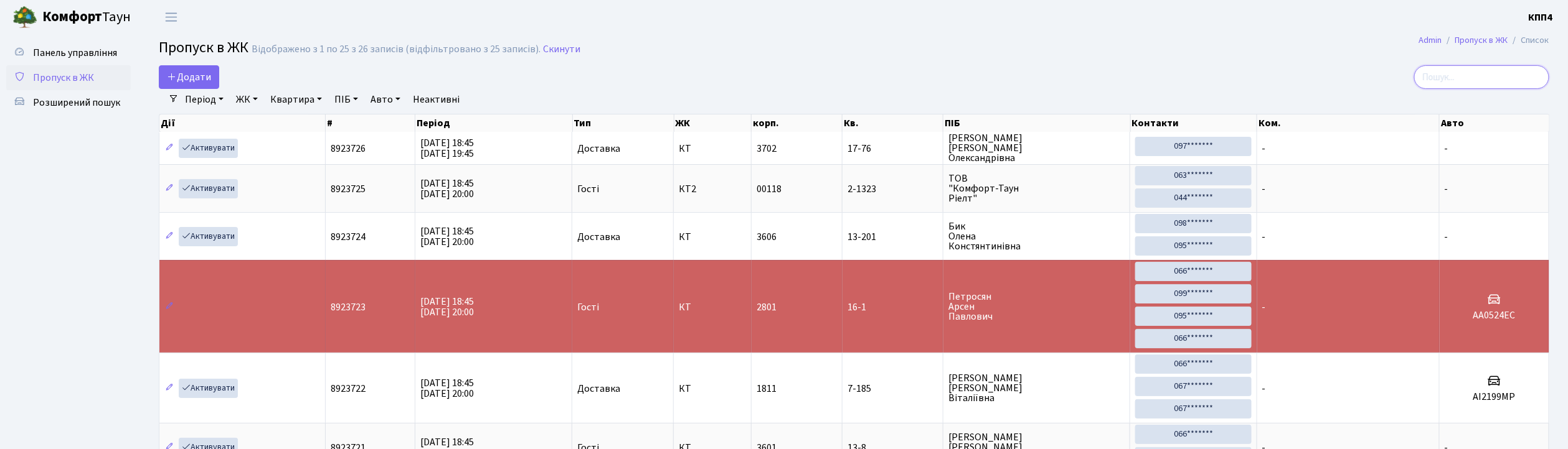
click at [1479, 83] on input "search" at bounding box center [1481, 77] width 135 height 24
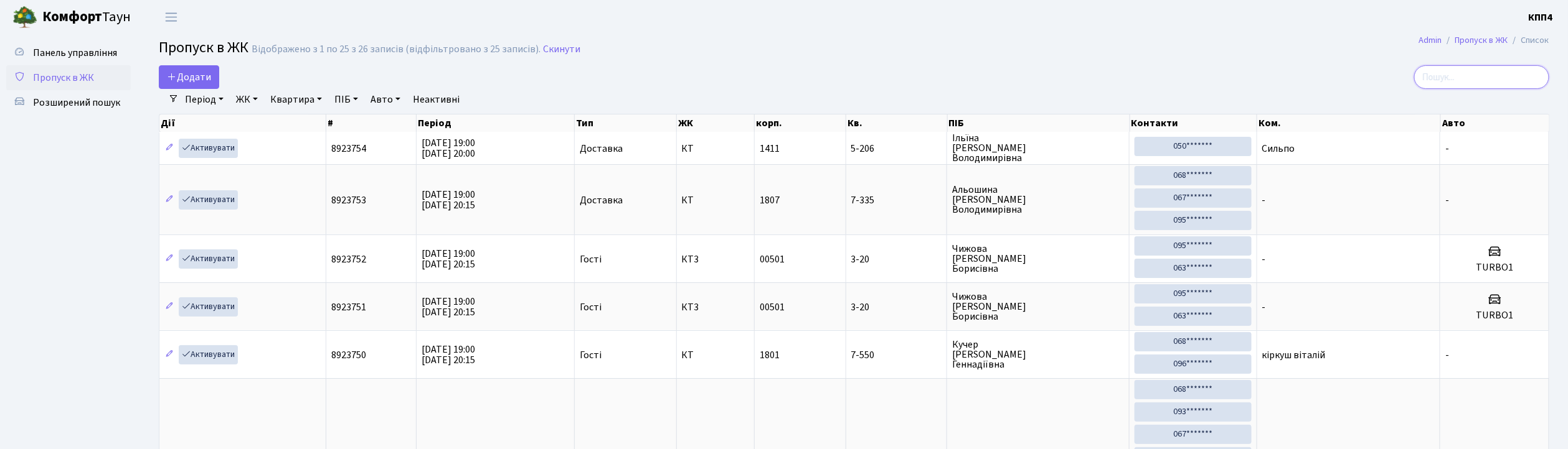
click at [1517, 80] on input "search" at bounding box center [1481, 77] width 135 height 24
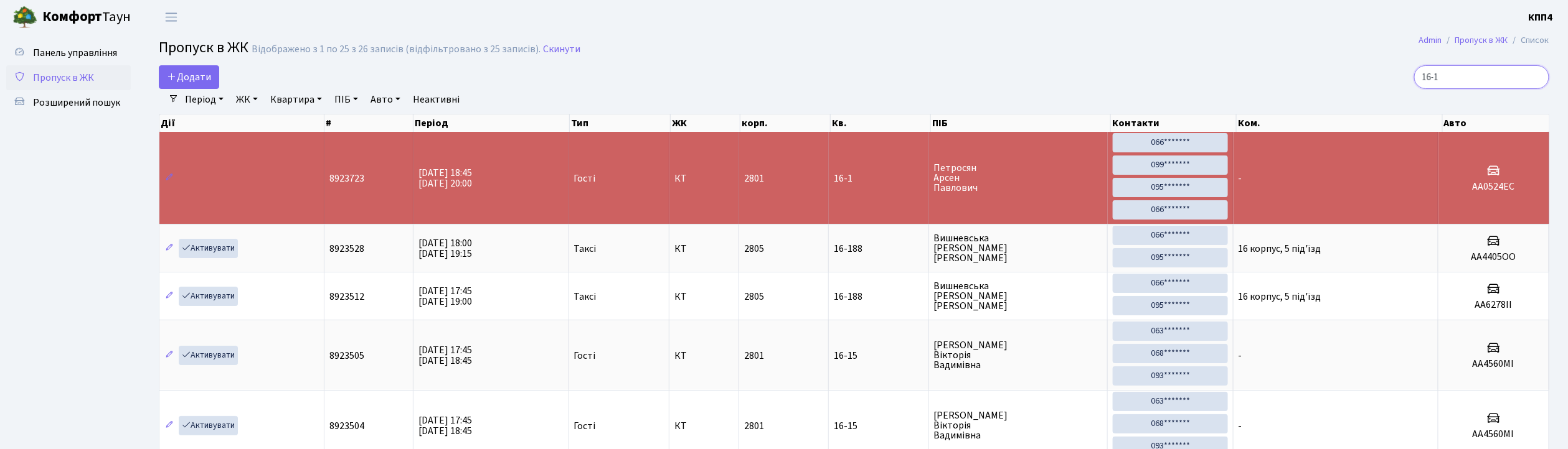
click at [1483, 78] on input "16-1" at bounding box center [1481, 77] width 135 height 24
click at [1491, 86] on input "16-1" at bounding box center [1481, 77] width 135 height 24
type input "1"
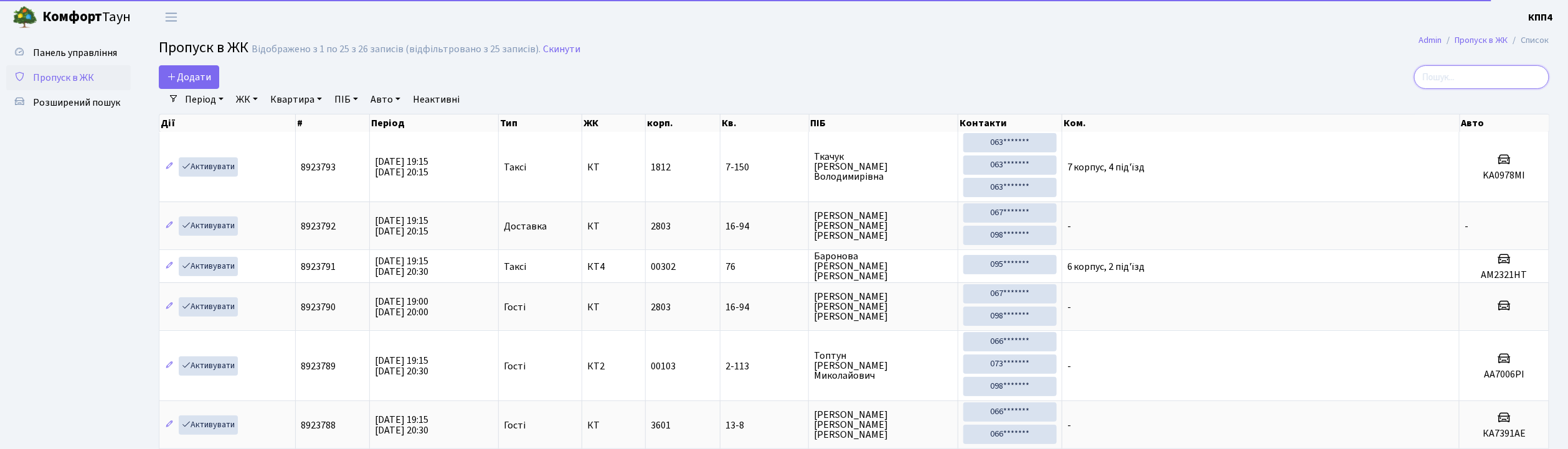
click at [1477, 84] on input "search" at bounding box center [1481, 77] width 135 height 24
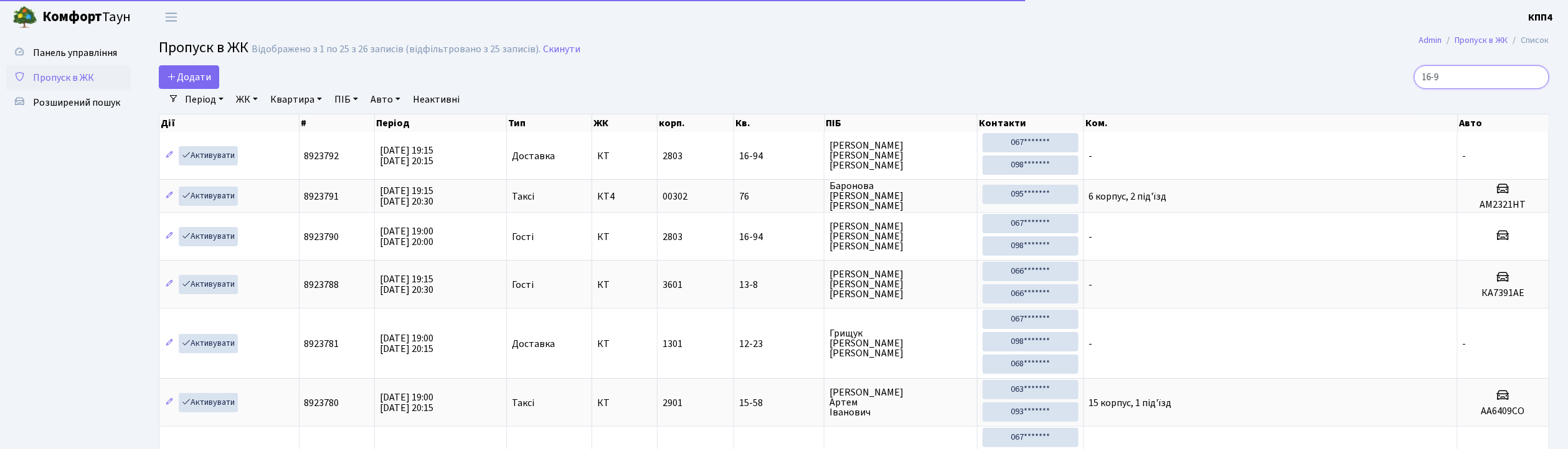
type input "16-94"
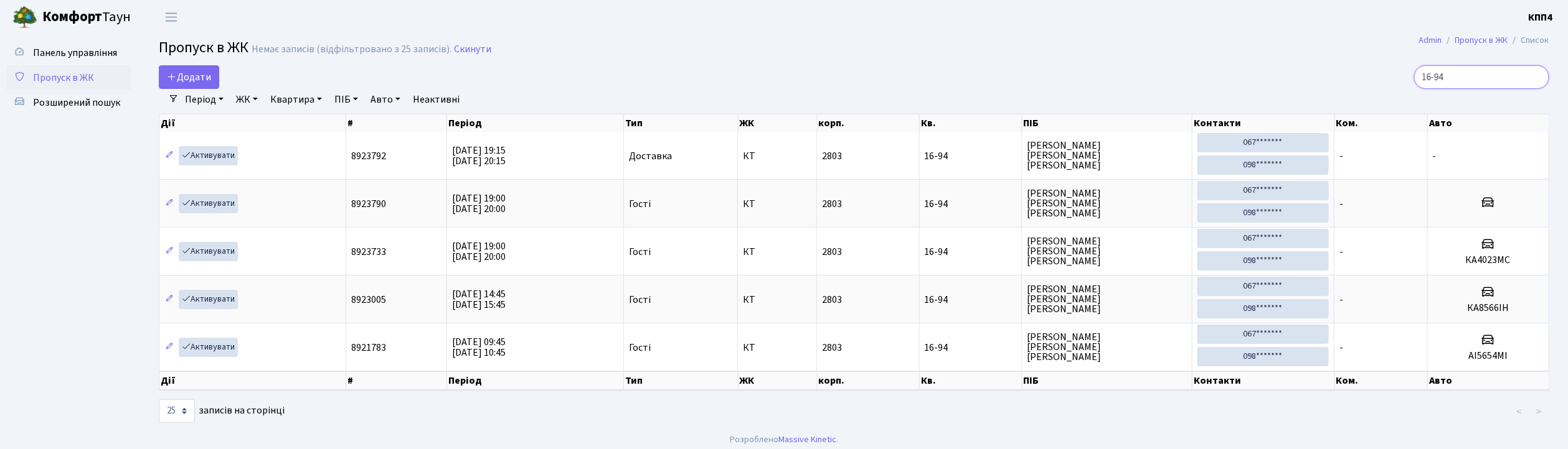
click at [1537, 78] on input "16-94" at bounding box center [1481, 77] width 135 height 24
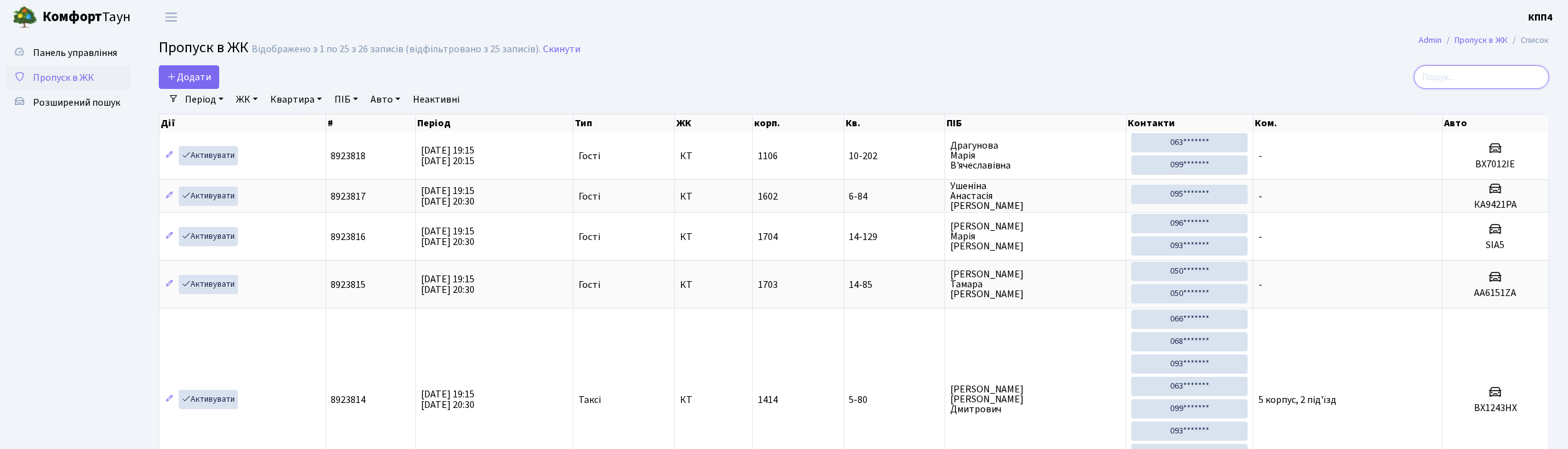
click at [1463, 82] on input "search" at bounding box center [1481, 77] width 135 height 24
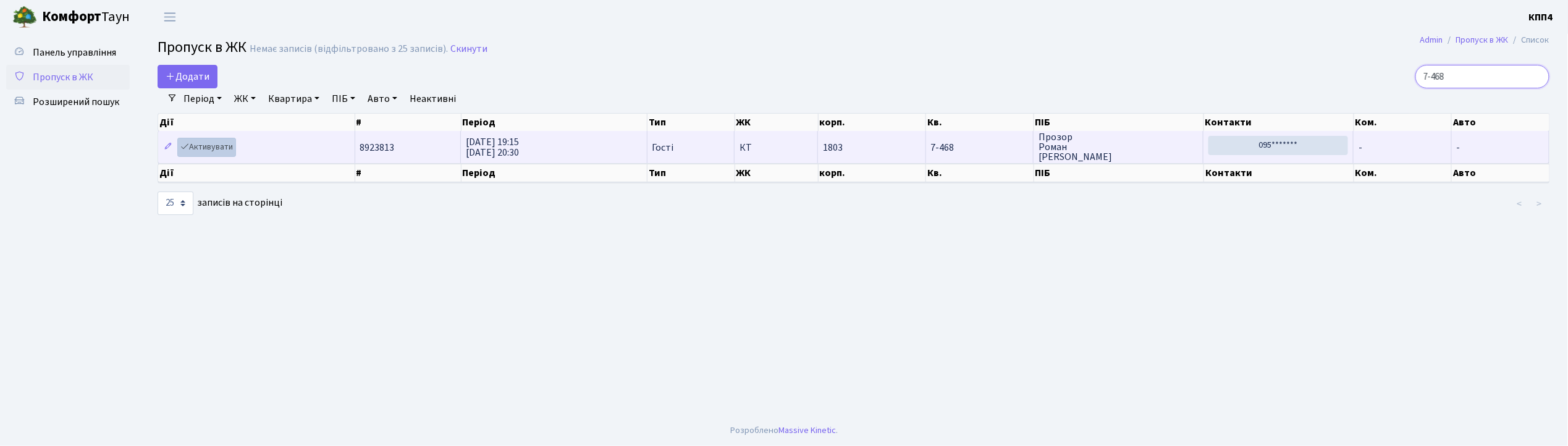
type input "7-468"
click at [206, 146] on link "Активувати" at bounding box center [206, 147] width 58 height 19
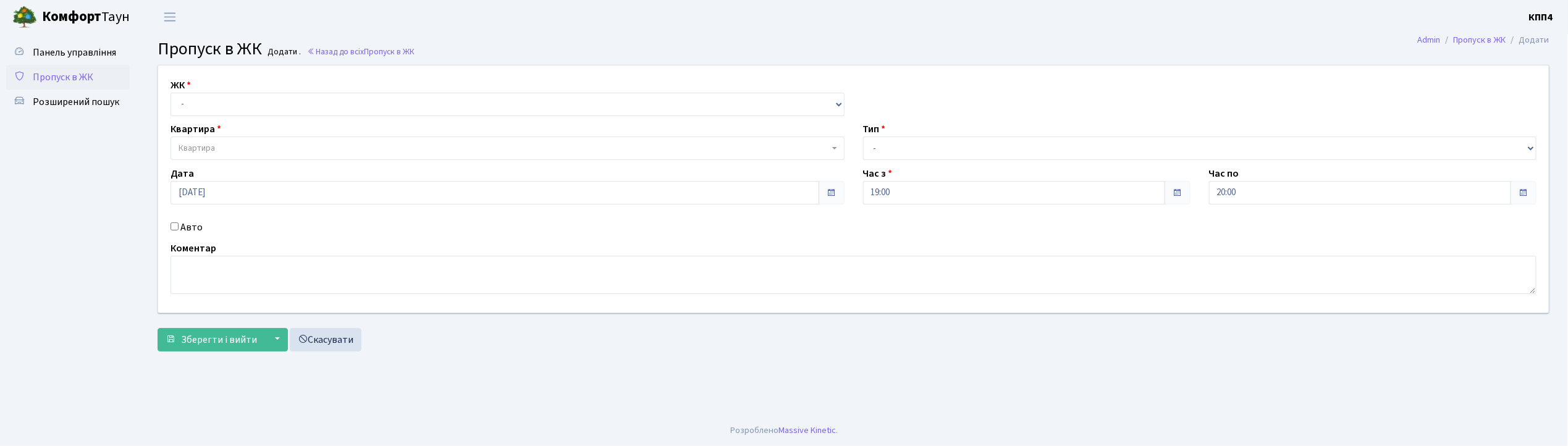
click at [176, 226] on input "Авто" at bounding box center [174, 226] width 8 height 8
checkbox input "true"
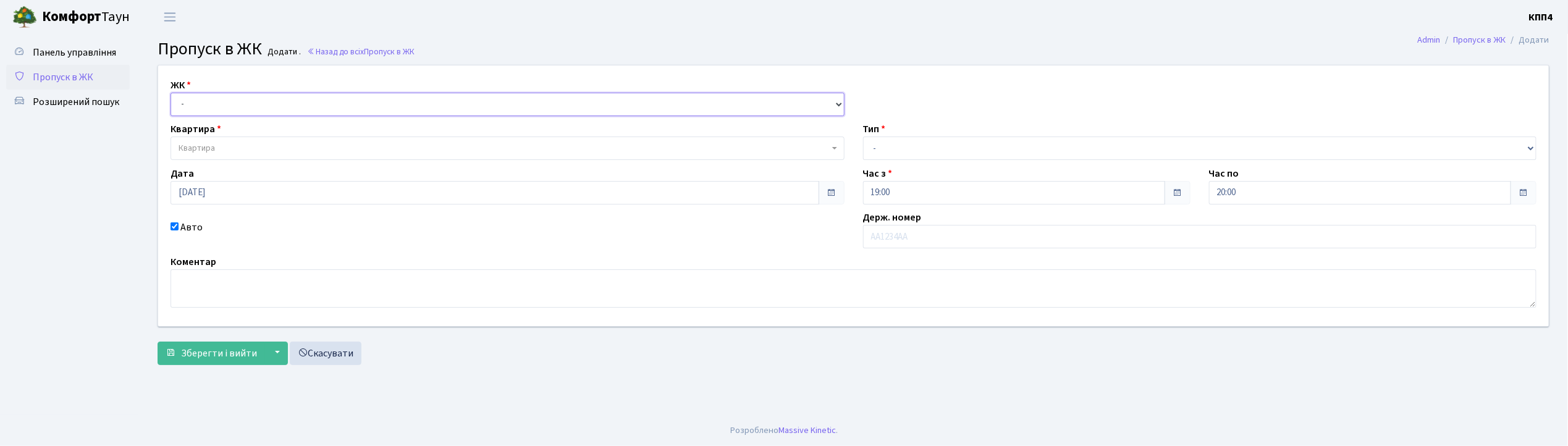
click at [257, 105] on select "- КТ, вул. Регенераторна, 4 КТ2, просп. [STREET_ADDRESS] [STREET_ADDRESS] [PERS…" at bounding box center [507, 104] width 674 height 24
select select "271"
click at [170, 93] on select "- КТ, вул. Регенераторна, 4 КТ2, просп. [STREET_ADDRESS] [STREET_ADDRESS] [PERS…" at bounding box center [507, 104] width 674 height 24
select select
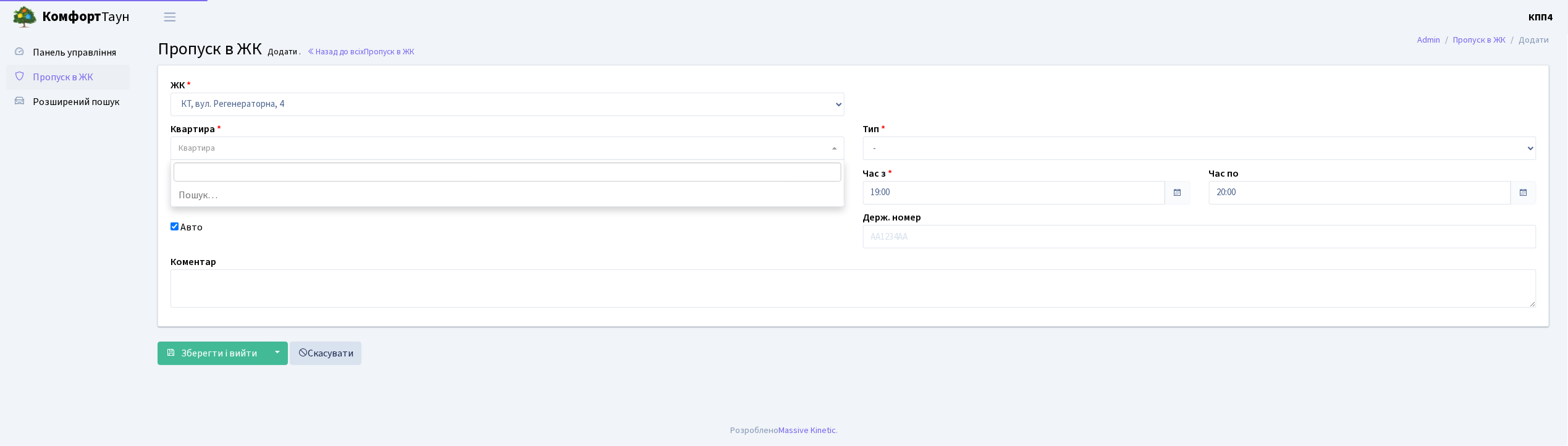
click at [274, 147] on span "Квартира" at bounding box center [504, 148] width 651 height 12
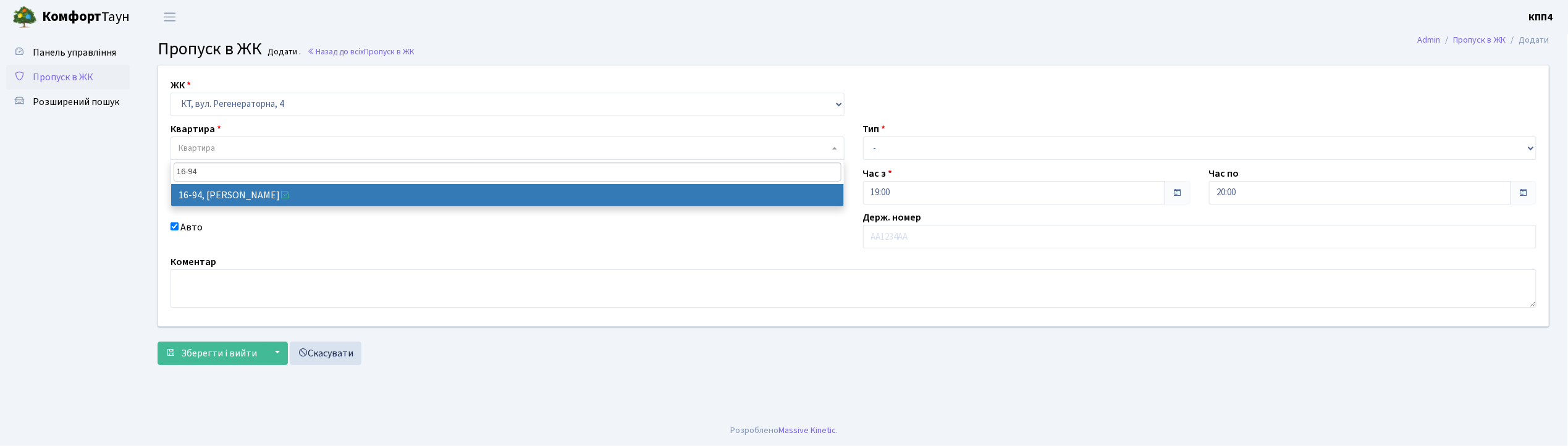
type input "16-94"
select select "8655"
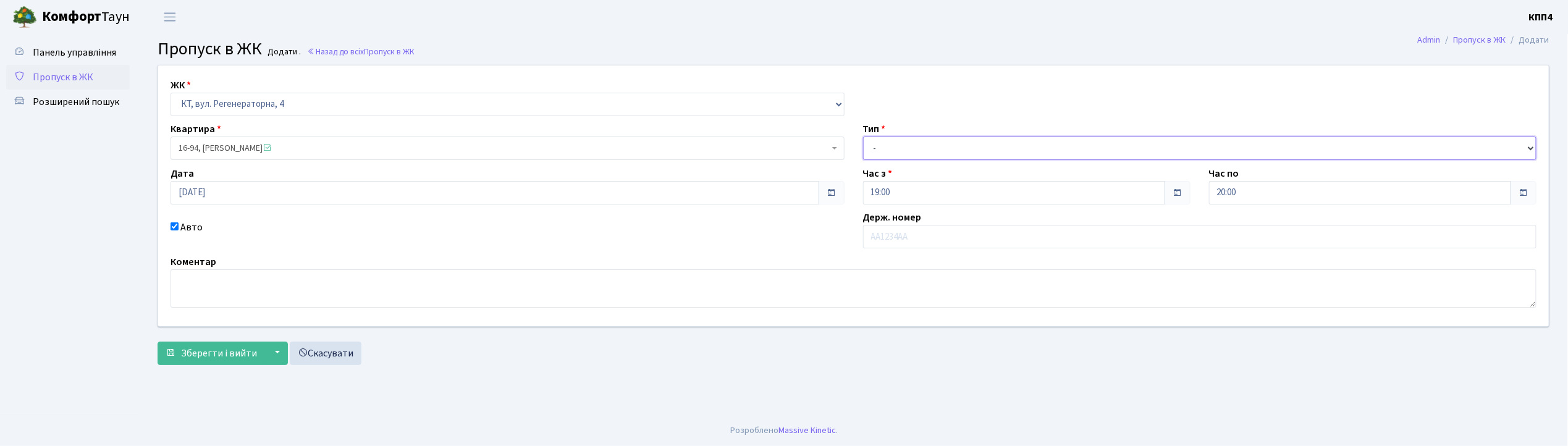
click at [929, 147] on select "- Доставка Таксі Гості Сервіс" at bounding box center [1200, 148] width 674 height 24
select select "3"
click at [863, 137] on select "- Доставка Таксі Гості Сервіс" at bounding box center [1200, 148] width 674 height 24
click at [201, 351] on span "Зберегти і вийти" at bounding box center [219, 354] width 76 height 14
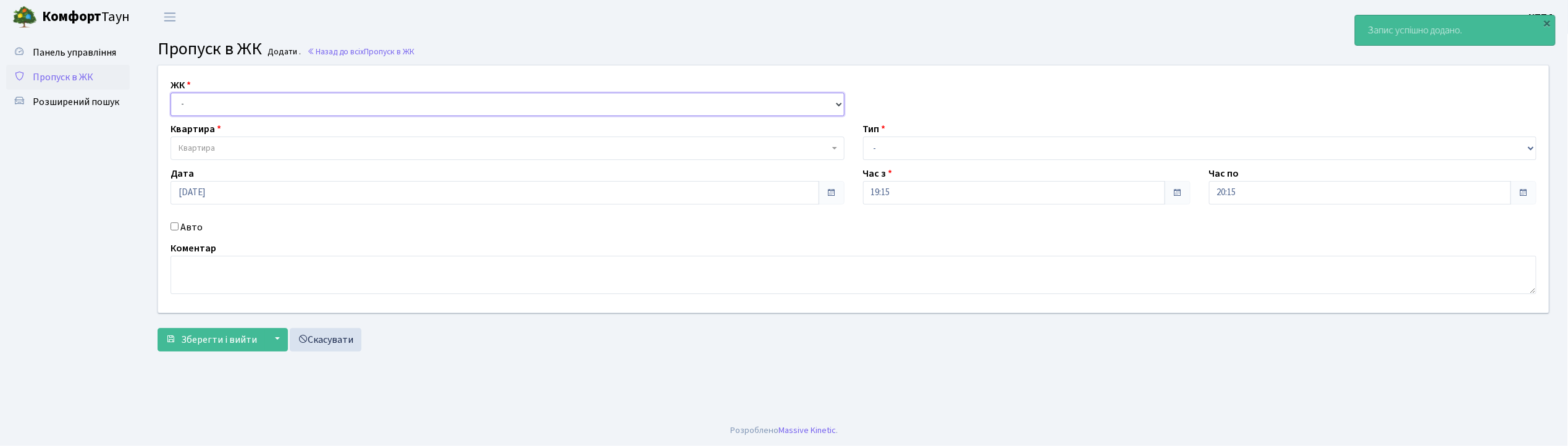
click at [272, 105] on select "- КТ, вул. Регенераторна, 4 КТ2, просп. [STREET_ADDRESS] [STREET_ADDRESS] [PERS…" at bounding box center [507, 104] width 674 height 24
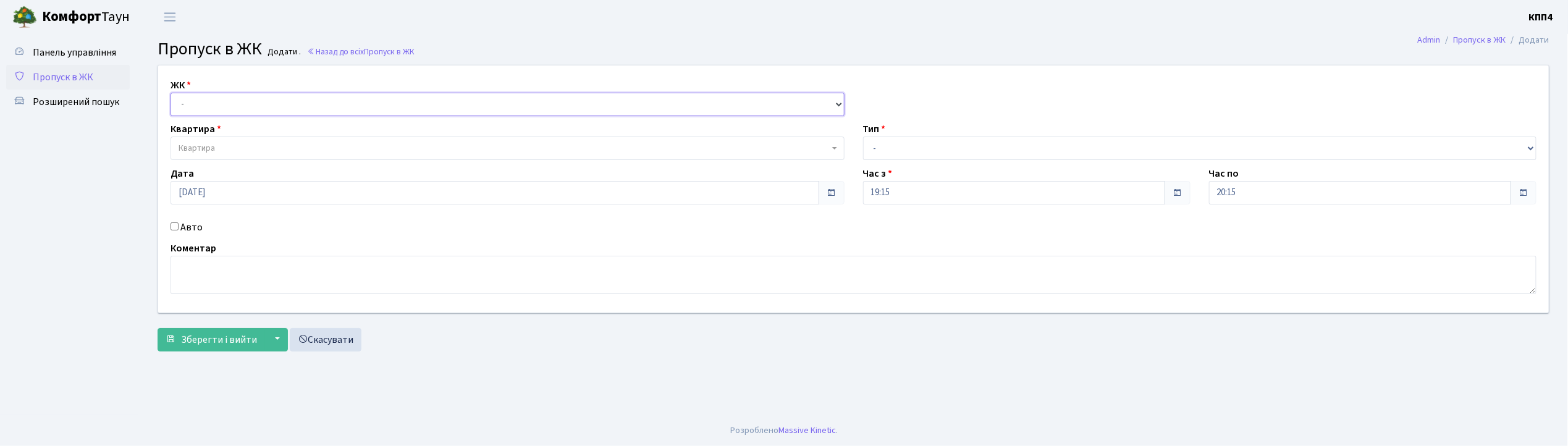
select select "271"
click at [170, 93] on select "- КТ, вул. Регенераторна, 4 КТ2, просп. [STREET_ADDRESS] [STREET_ADDRESS] [PERS…" at bounding box center [507, 104] width 674 height 24
select select
click at [275, 141] on span "Квартира" at bounding box center [507, 148] width 674 height 24
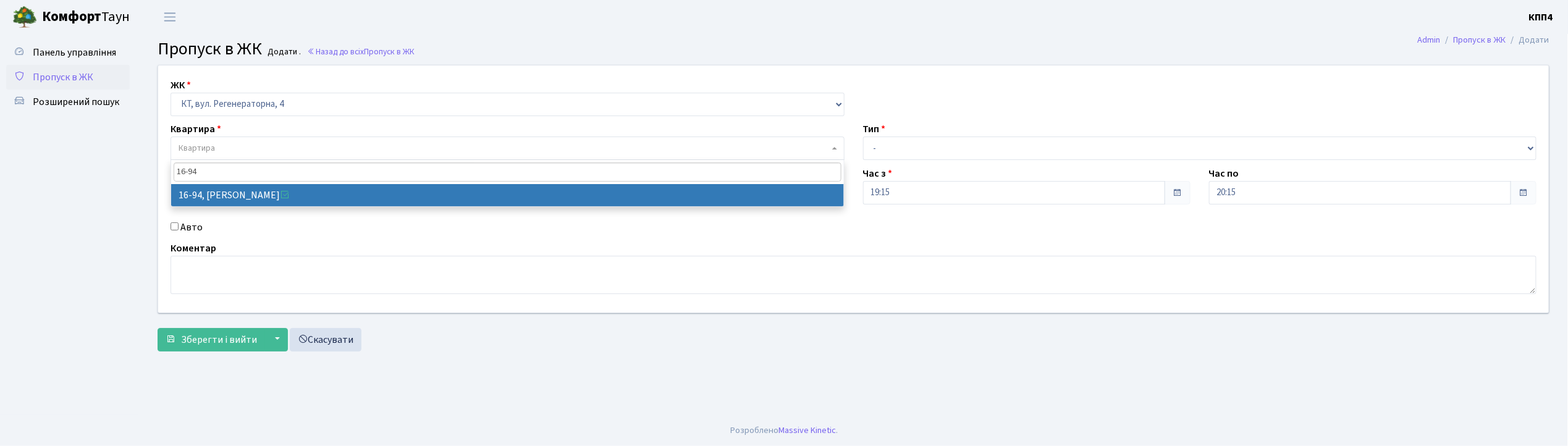
type input "16-94"
select select "8655"
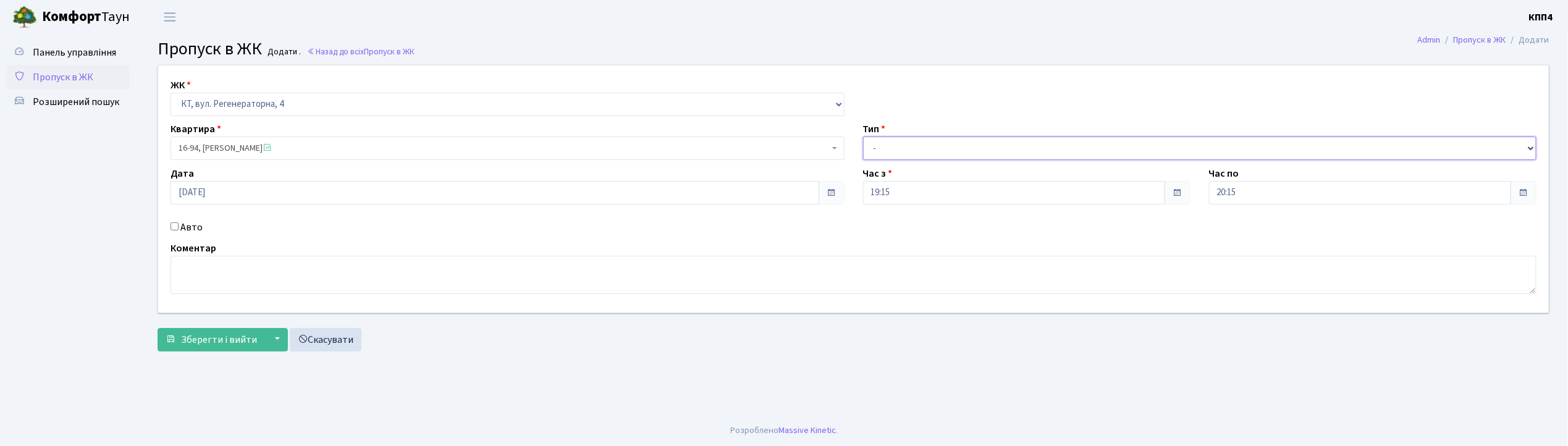
click at [991, 148] on select "- Доставка Таксі Гості Сервіс" at bounding box center [1200, 148] width 674 height 24
select select "1"
click at [863, 137] on select "- Доставка Таксі Гості Сервіс" at bounding box center [1200, 148] width 674 height 24
click at [201, 344] on span "Зберегти і вийти" at bounding box center [219, 340] width 76 height 14
click at [218, 101] on select "- КТ, вул. Регенераторна, 4 КТ2, просп. Соборності, 17 КТ3, вул. Березнева, 16 …" at bounding box center [507, 104] width 674 height 24
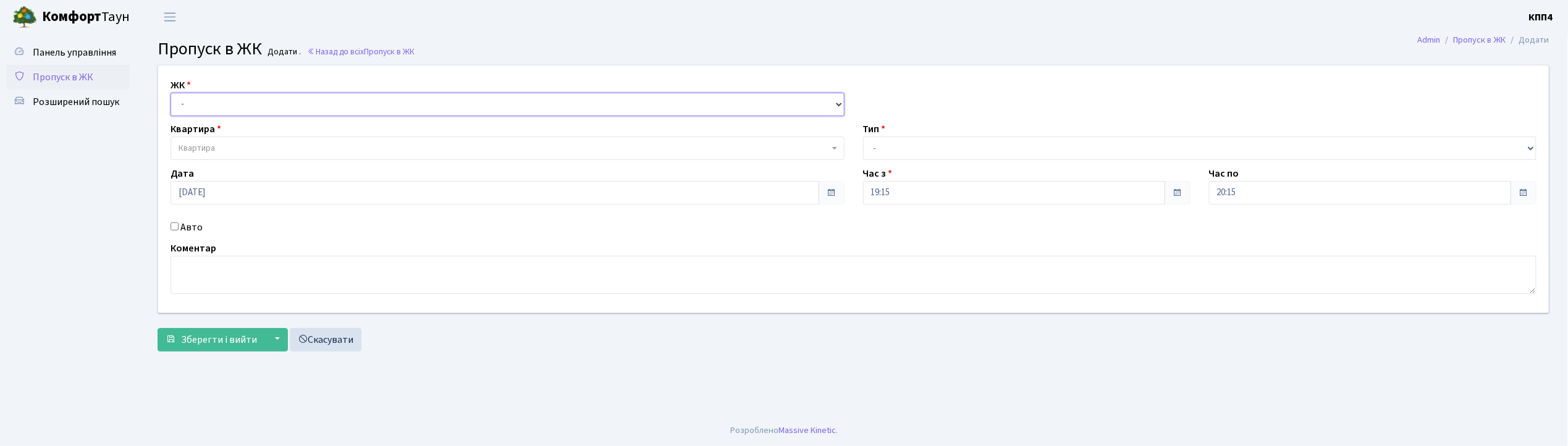
select select "271"
click at [170, 93] on select "- КТ, вул. Регенераторна, 4 КТ2, просп. Соборності, 17 КТ3, вул. Березнева, 16 …" at bounding box center [507, 104] width 674 height 24
select select
click at [233, 148] on span "Квартира" at bounding box center [504, 148] width 651 height 12
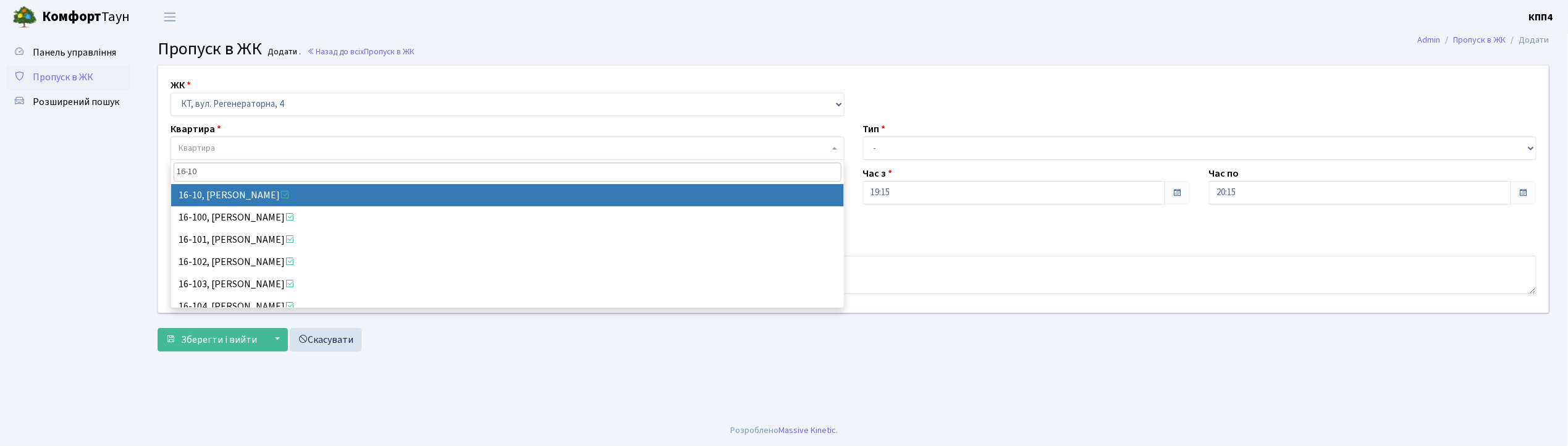
type input "16-10"
select select "8571"
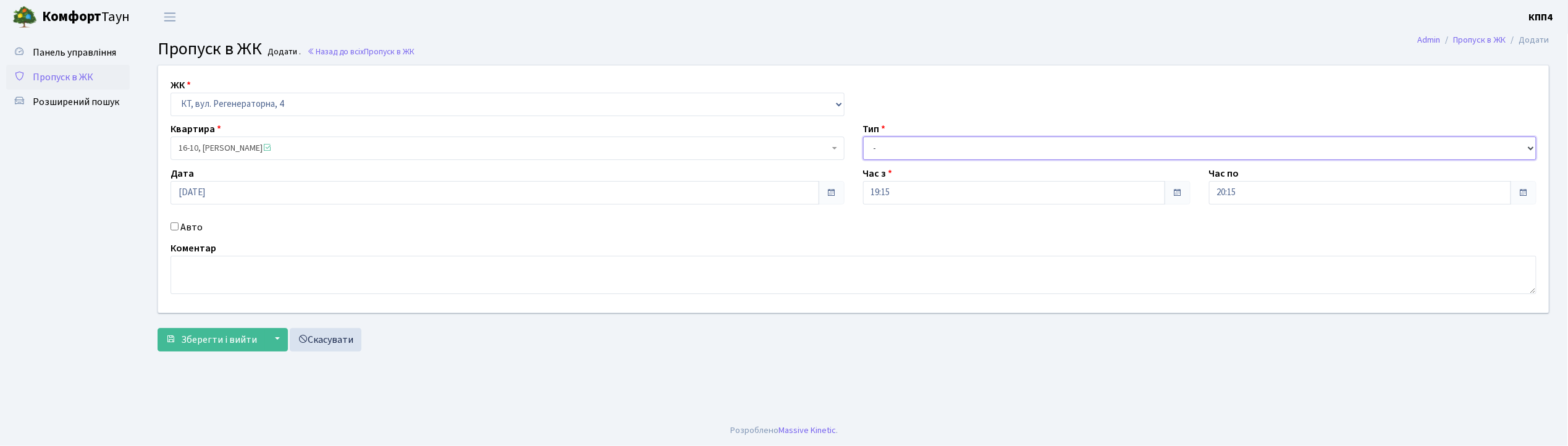
click at [924, 144] on select "- Доставка Таксі Гості Сервіс" at bounding box center [1200, 148] width 674 height 24
select select "1"
click at [863, 137] on select "- Доставка Таксі Гості Сервіс" at bounding box center [1200, 148] width 674 height 24
click at [216, 342] on span "Зберегти і вийти" at bounding box center [219, 340] width 76 height 14
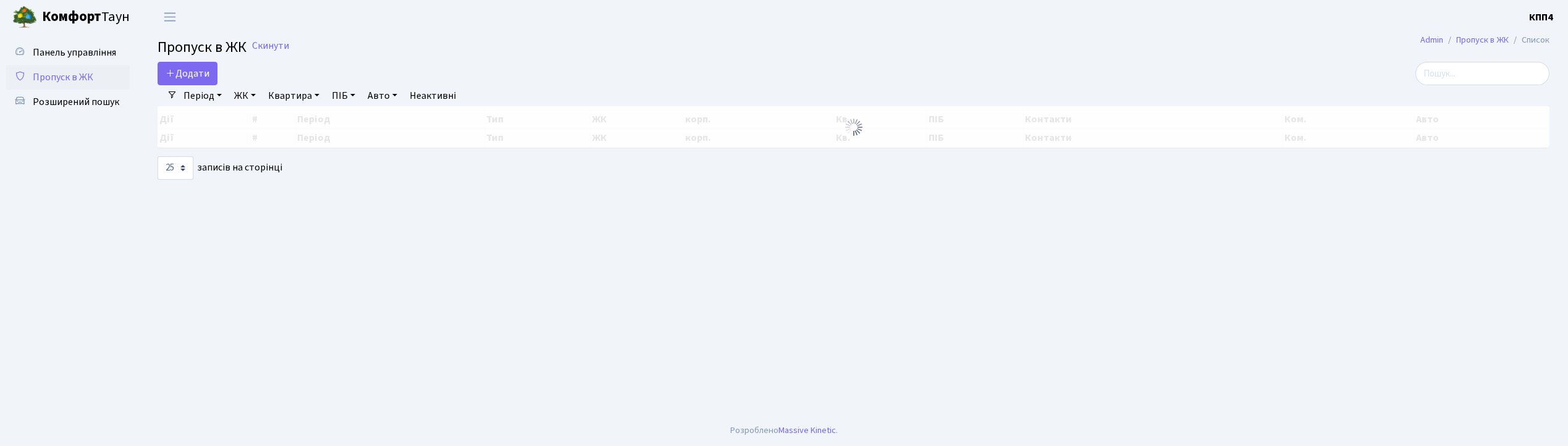
select select "25"
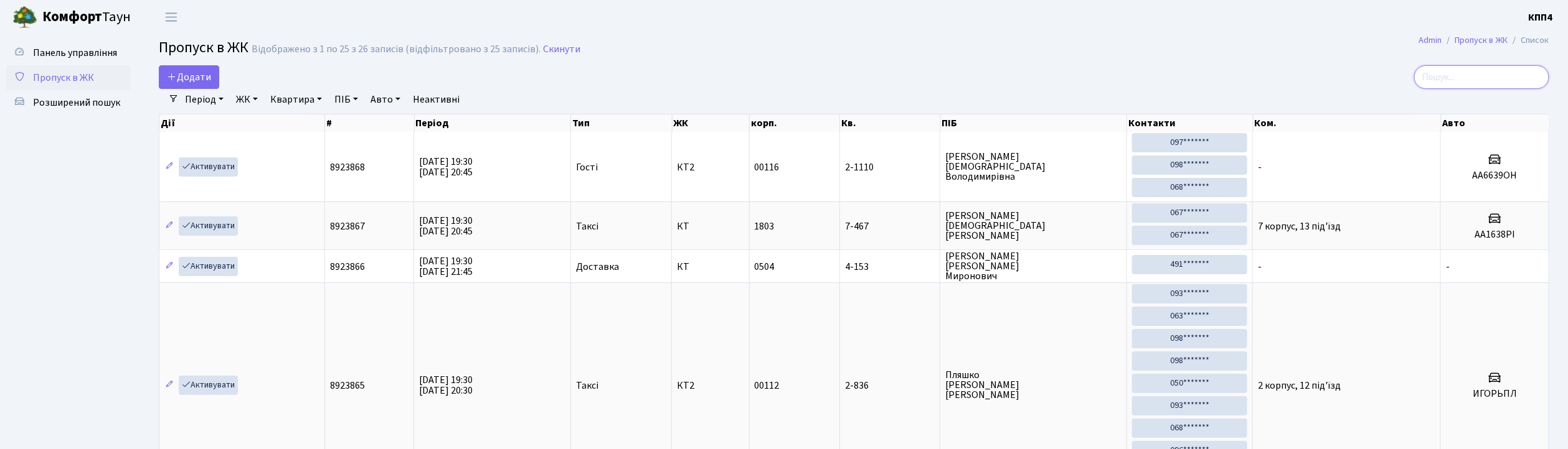
click at [1467, 73] on input "search" at bounding box center [1481, 77] width 135 height 24
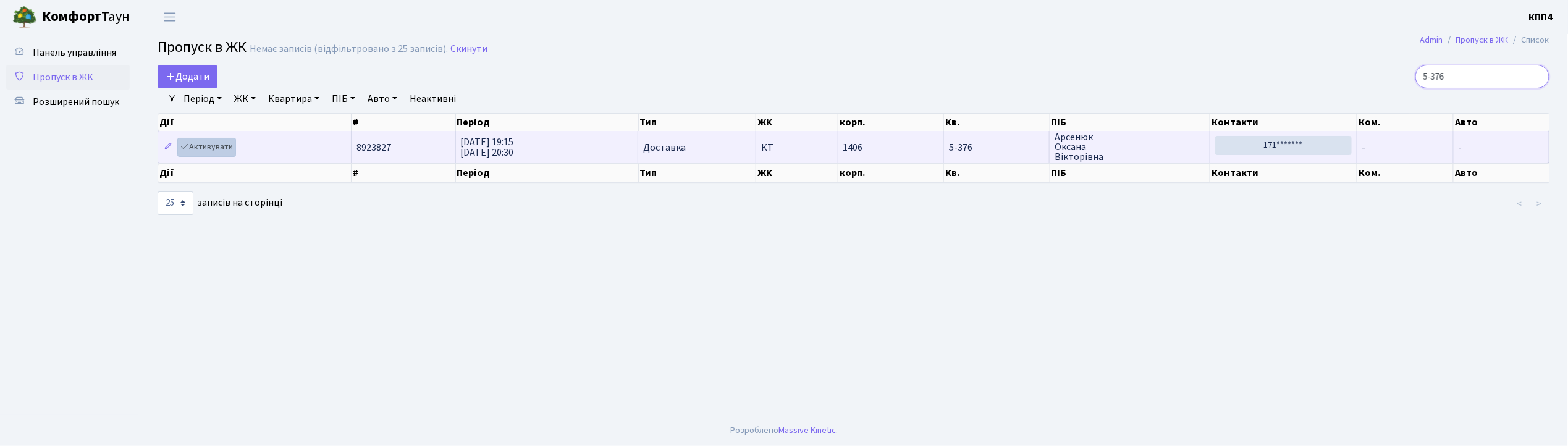
type input "5-376"
click at [218, 149] on link "Активувати" at bounding box center [206, 147] width 58 height 19
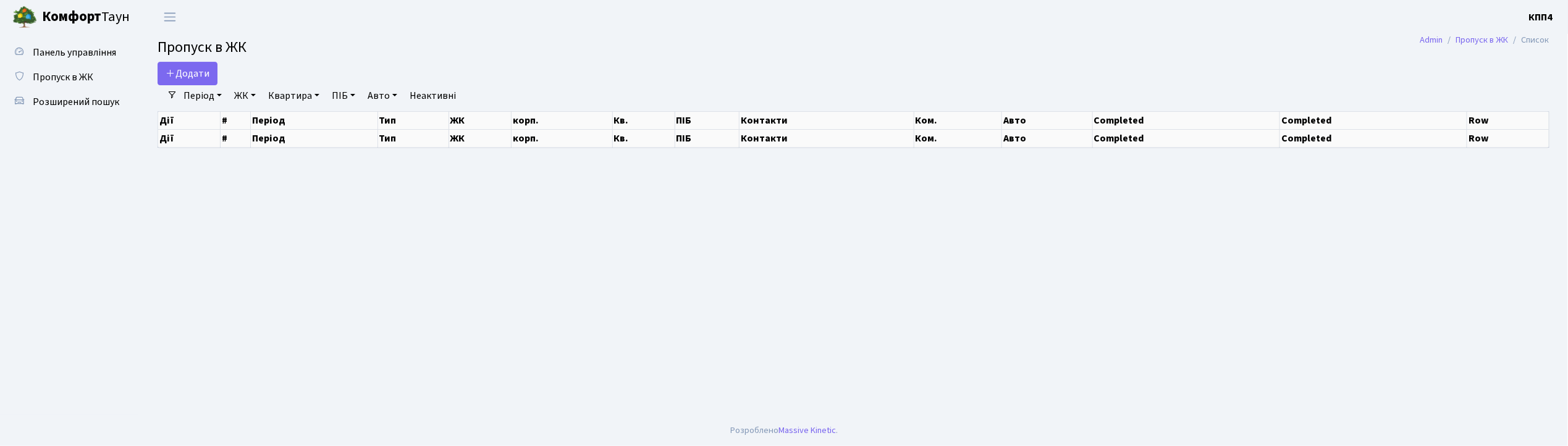
select select "25"
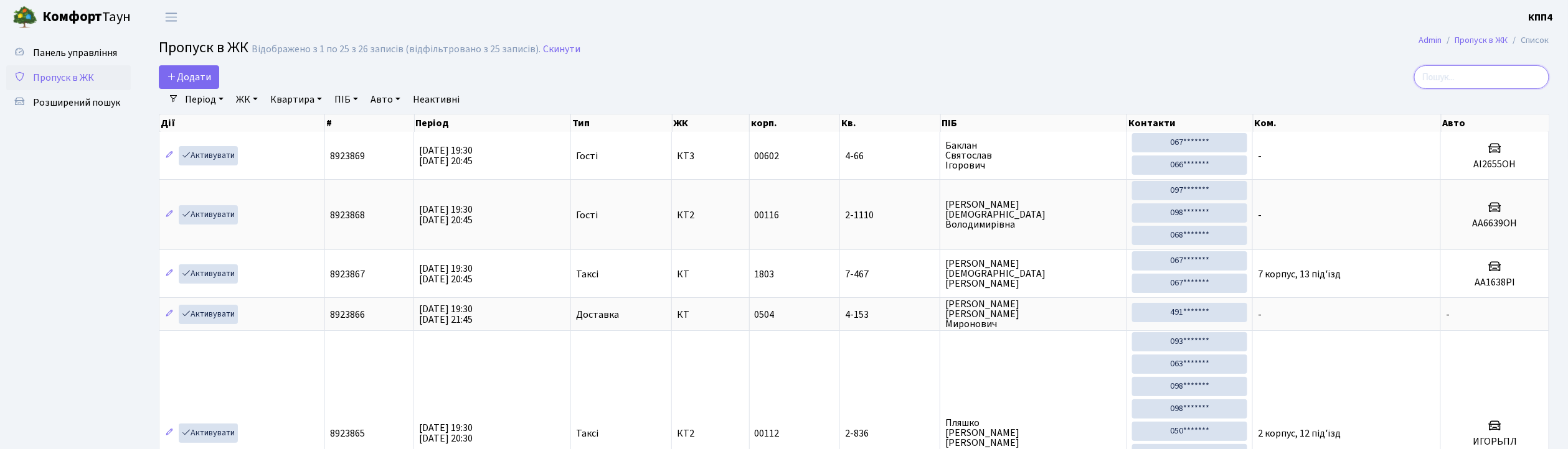
click at [1488, 85] on input "search" at bounding box center [1481, 77] width 135 height 24
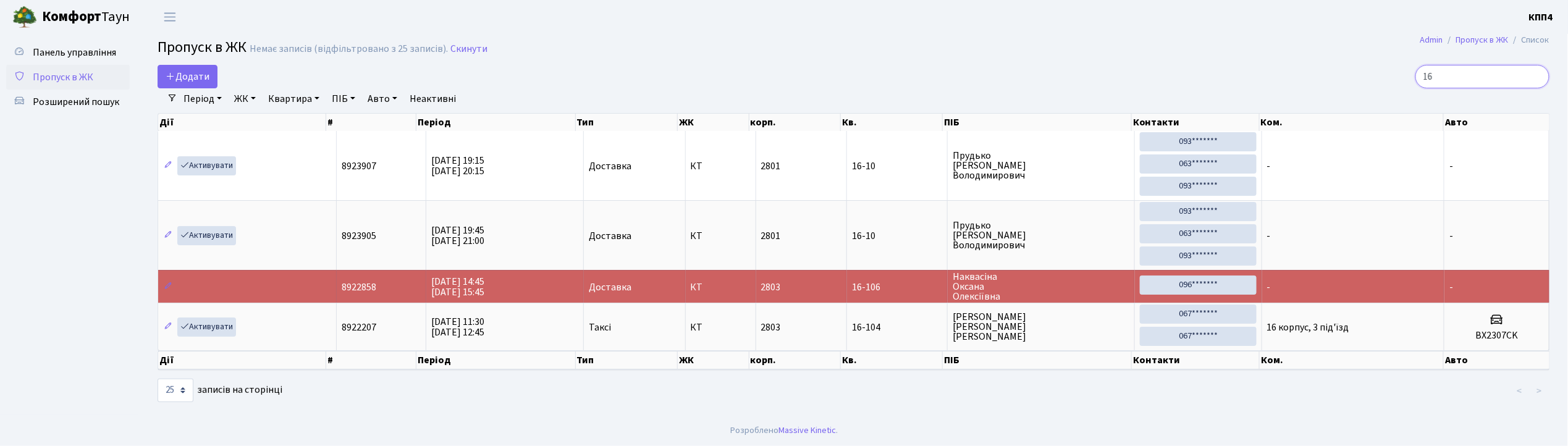
type input "1"
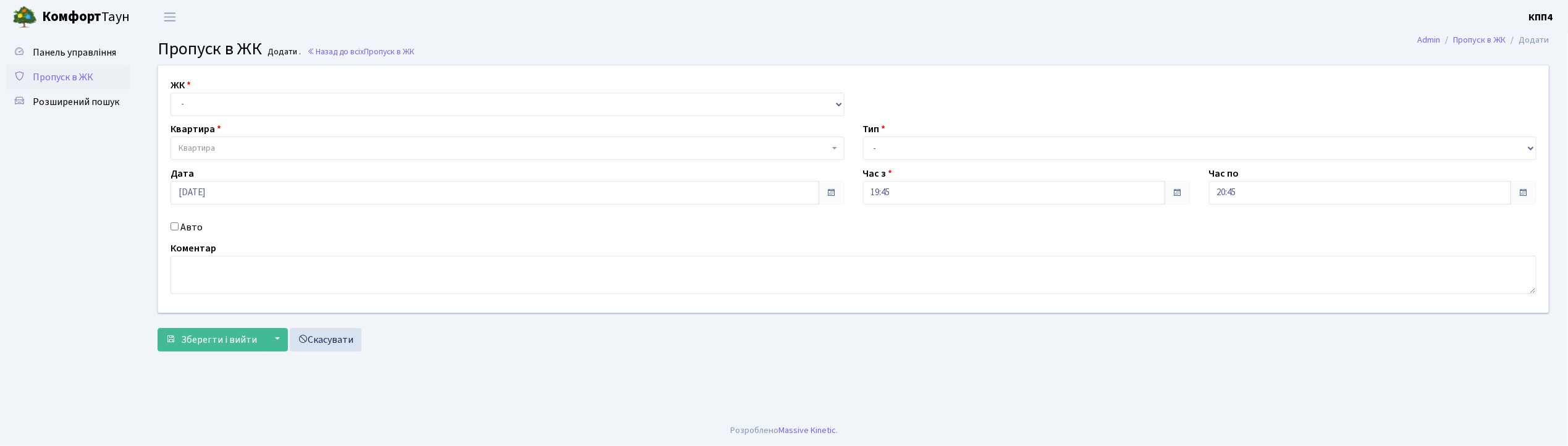
click at [172, 225] on input "Авто" at bounding box center [174, 226] width 8 height 8
checkbox input "true"
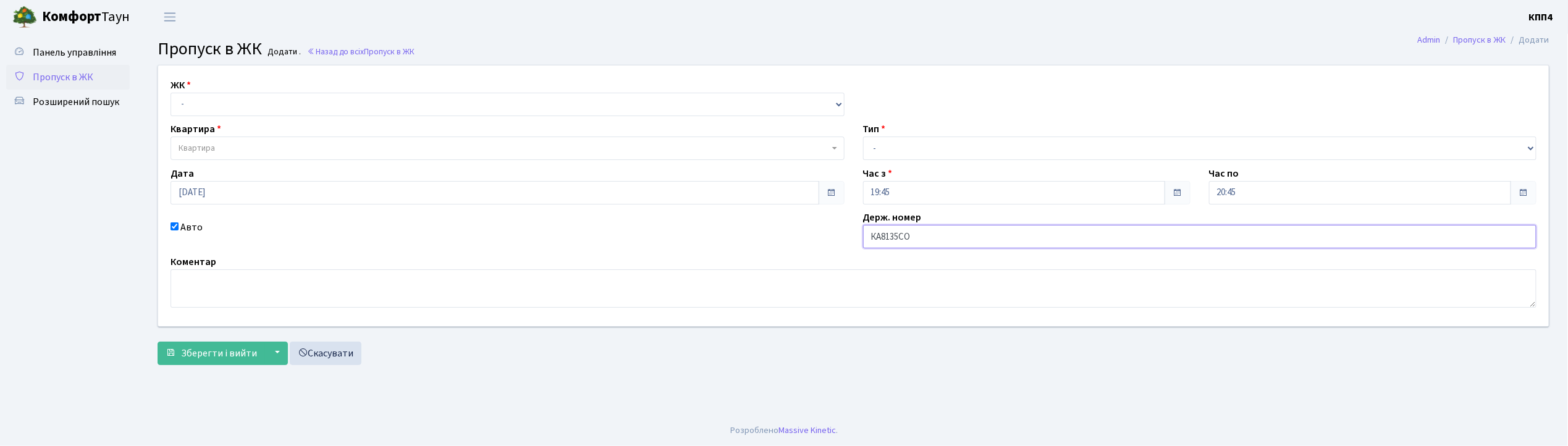
type input "КА8135СО"
click at [273, 107] on select "- КТ, вул. Регенераторна, 4 КТ2, просп. [STREET_ADDRESS] [STREET_ADDRESS] [PERS…" at bounding box center [507, 104] width 674 height 24
select select "271"
click at [170, 93] on select "- КТ, вул. Регенераторна, 4 КТ2, просп. [STREET_ADDRESS] [STREET_ADDRESS] [PERS…" at bounding box center [507, 104] width 674 height 24
select select
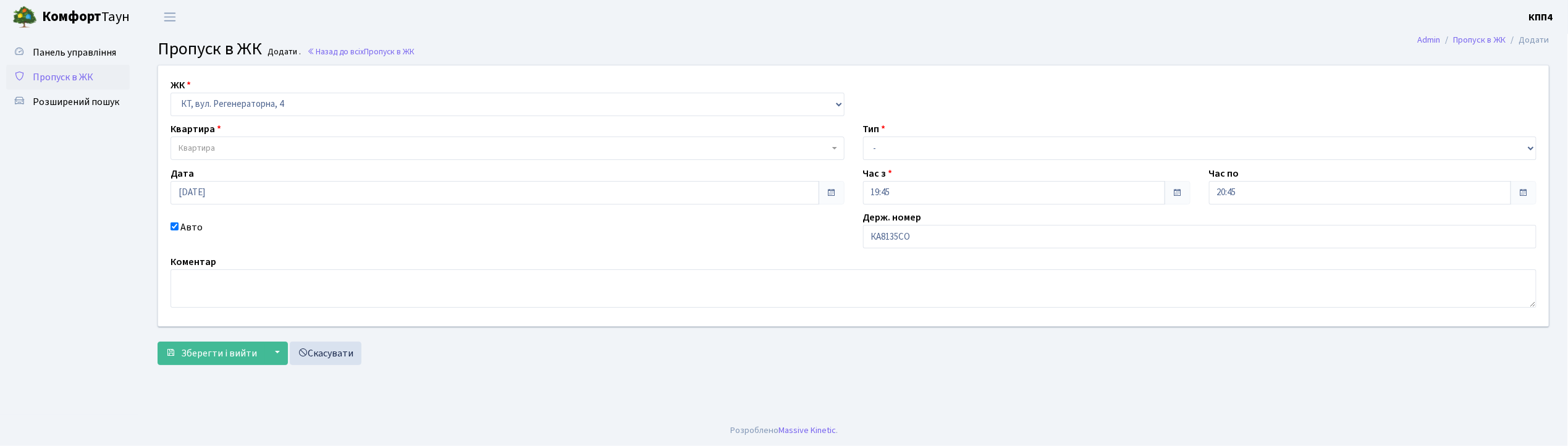
click at [229, 144] on span "Квартира" at bounding box center [504, 148] width 651 height 12
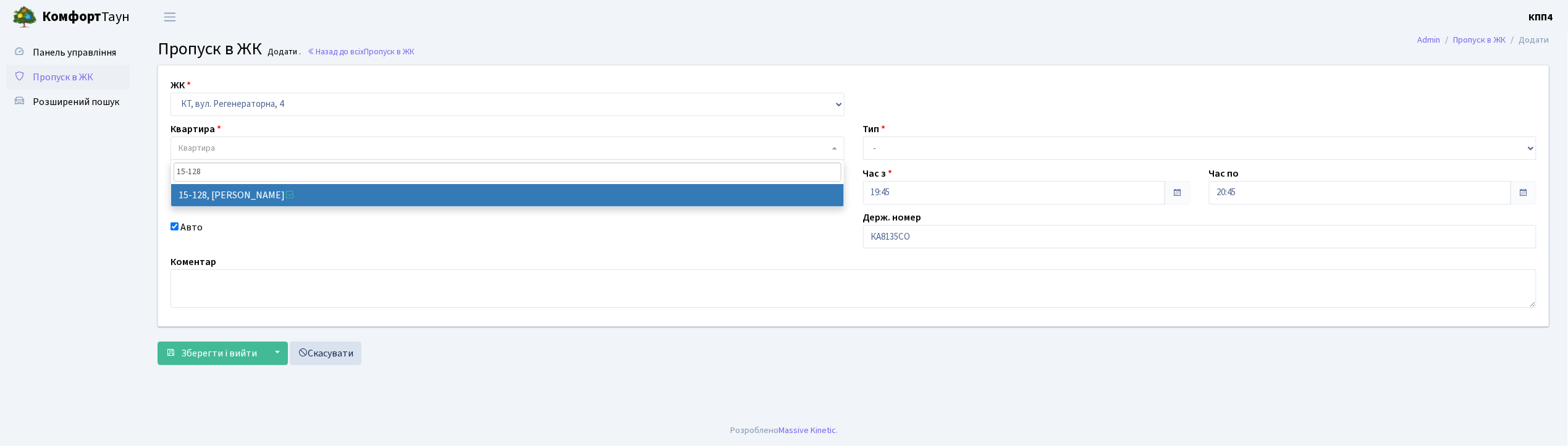
type input "15-128"
select select "8903"
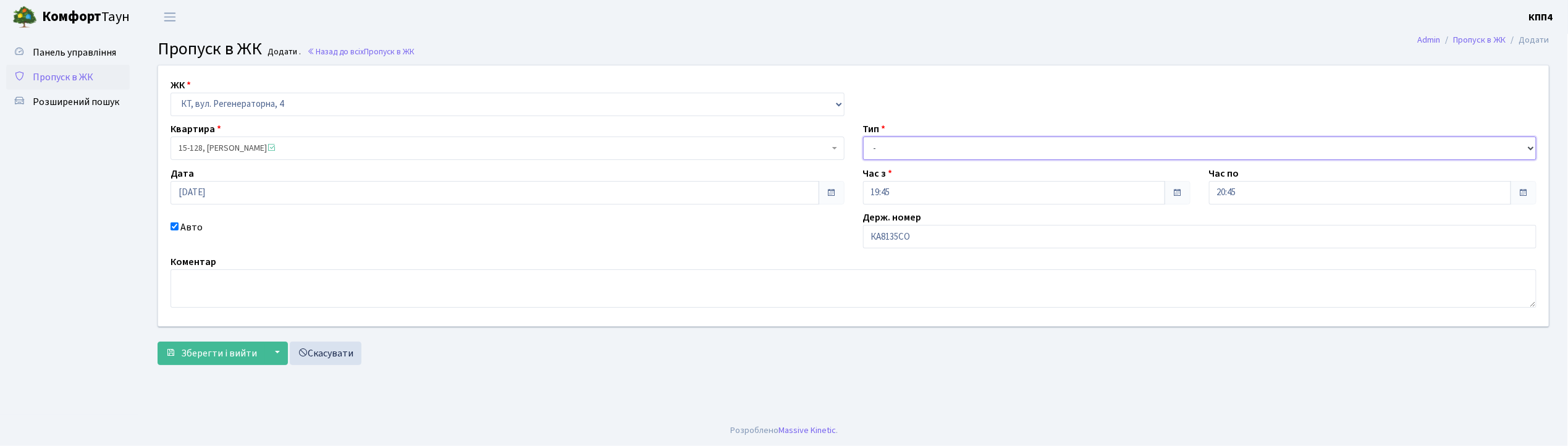
click at [887, 154] on select "- Доставка Таксі Гості Сервіс" at bounding box center [1200, 148] width 674 height 24
select select "2"
click at [863, 137] on select "- Доставка Таксі Гості Сервіс" at bounding box center [1200, 148] width 674 height 24
click at [223, 352] on span "Зберегти і вийти" at bounding box center [219, 354] width 76 height 14
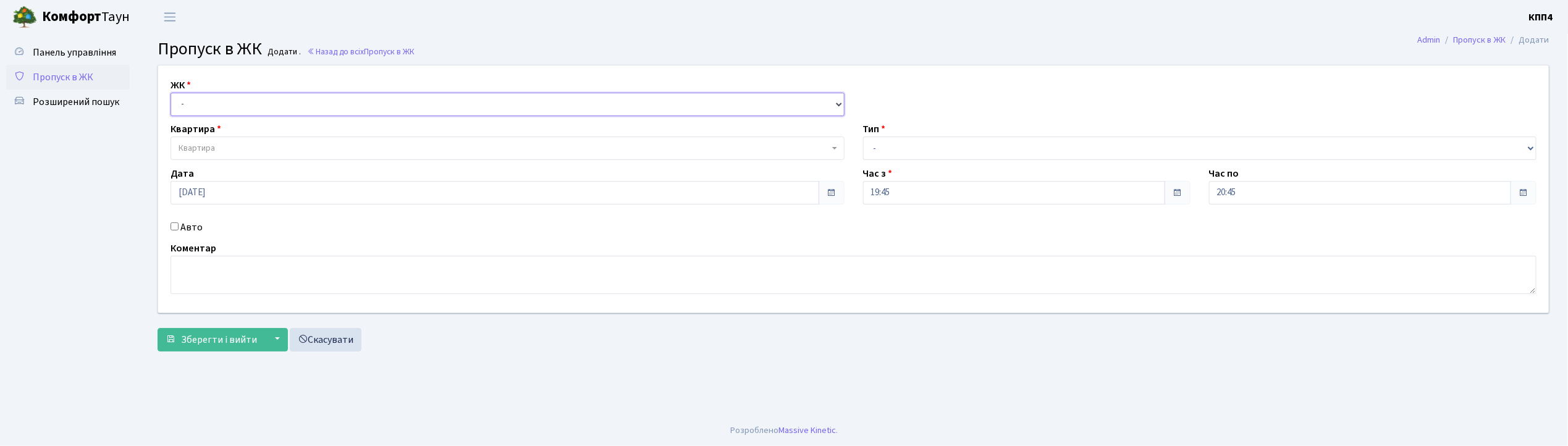
click at [213, 101] on select "- КТ, вул. Регенераторна, 4 КТ2, просп. [STREET_ADDRESS] [STREET_ADDRESS] [PERS…" at bounding box center [507, 104] width 674 height 24
select select "271"
click at [170, 93] on select "- КТ, вул. Регенераторна, 4 КТ2, просп. [STREET_ADDRESS] [STREET_ADDRESS] [PERS…" at bounding box center [507, 104] width 674 height 24
select select
click at [206, 149] on span "Квартира" at bounding box center [196, 148] width 36 height 12
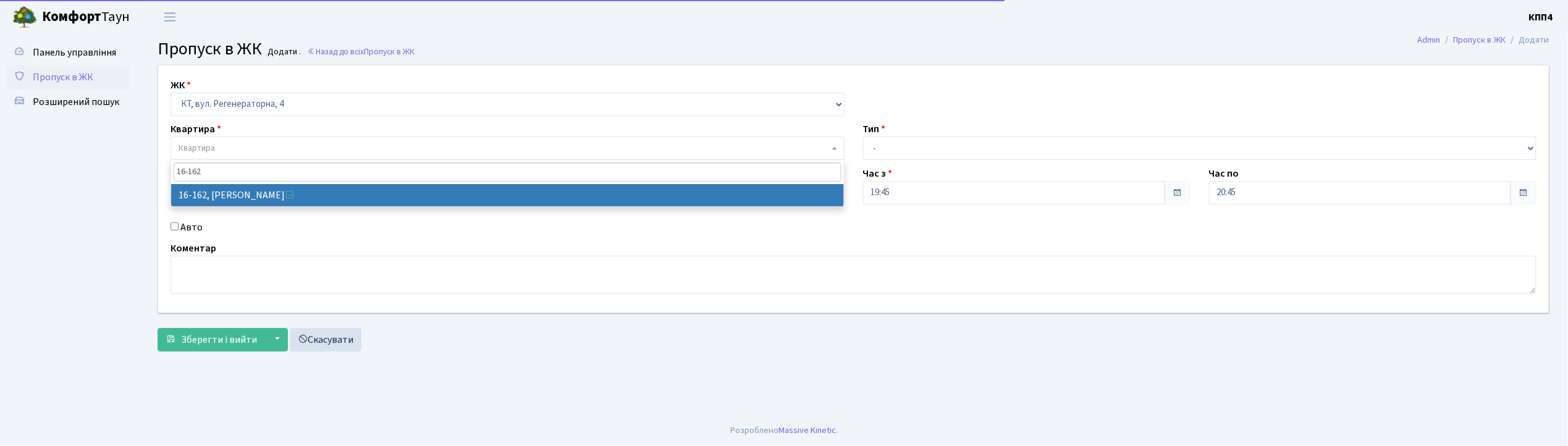
type input "16-162"
select select "8723"
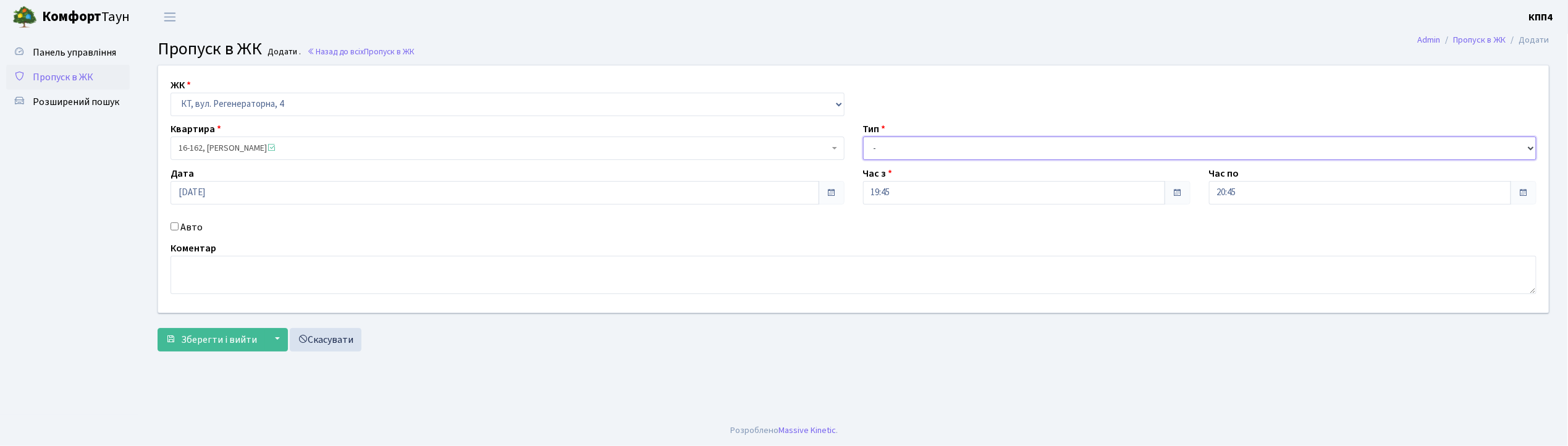
click at [905, 139] on select "- Доставка Таксі Гості Сервіс" at bounding box center [1200, 148] width 674 height 24
select select "1"
click at [863, 137] on select "- Доставка Таксі Гості Сервіс" at bounding box center [1200, 148] width 674 height 24
click at [208, 339] on span "Зберегти і вийти" at bounding box center [219, 340] width 76 height 14
click at [176, 226] on input "Авто" at bounding box center [174, 226] width 8 height 8
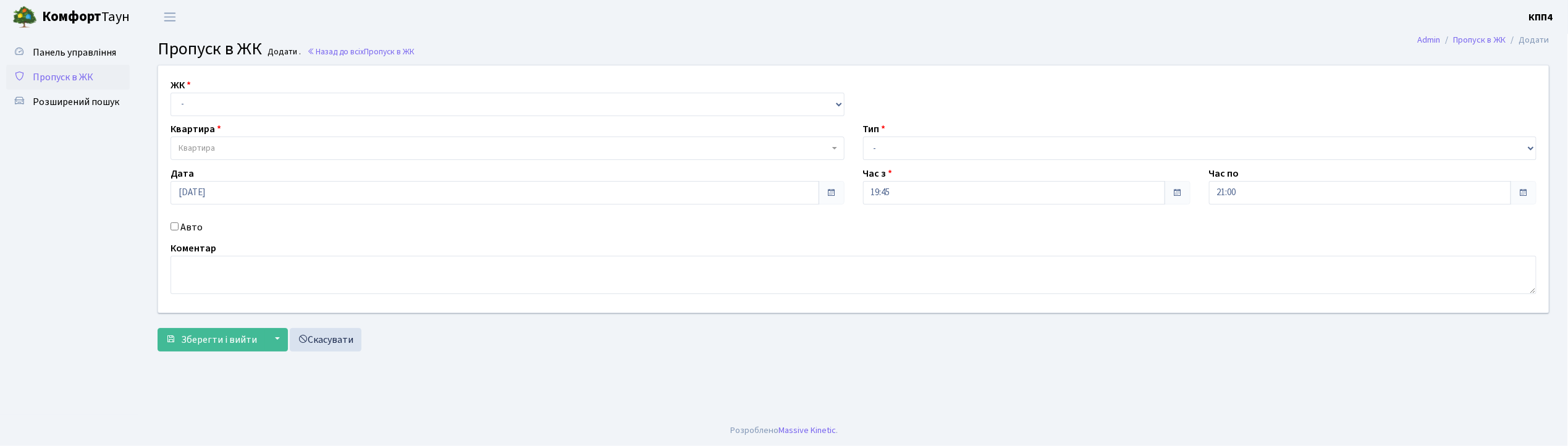
checkbox input "true"
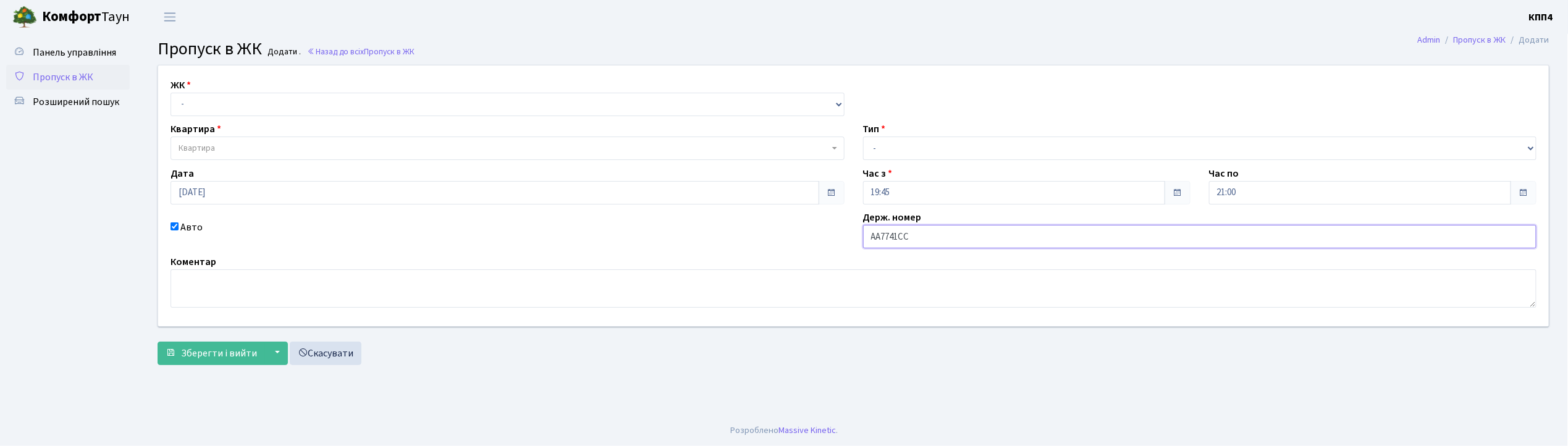
type input "АА7741СС"
click at [219, 107] on select "- КТ, вул. Регенераторна, 4 КТ2, просп. [STREET_ADDRESS] [STREET_ADDRESS] [PERS…" at bounding box center [507, 104] width 674 height 24
select select "271"
click at [170, 93] on select "- КТ, вул. Регенераторна, 4 КТ2, просп. Соборності, 17 КТ3, вул. Березнева, 16 …" at bounding box center [507, 104] width 674 height 24
select select
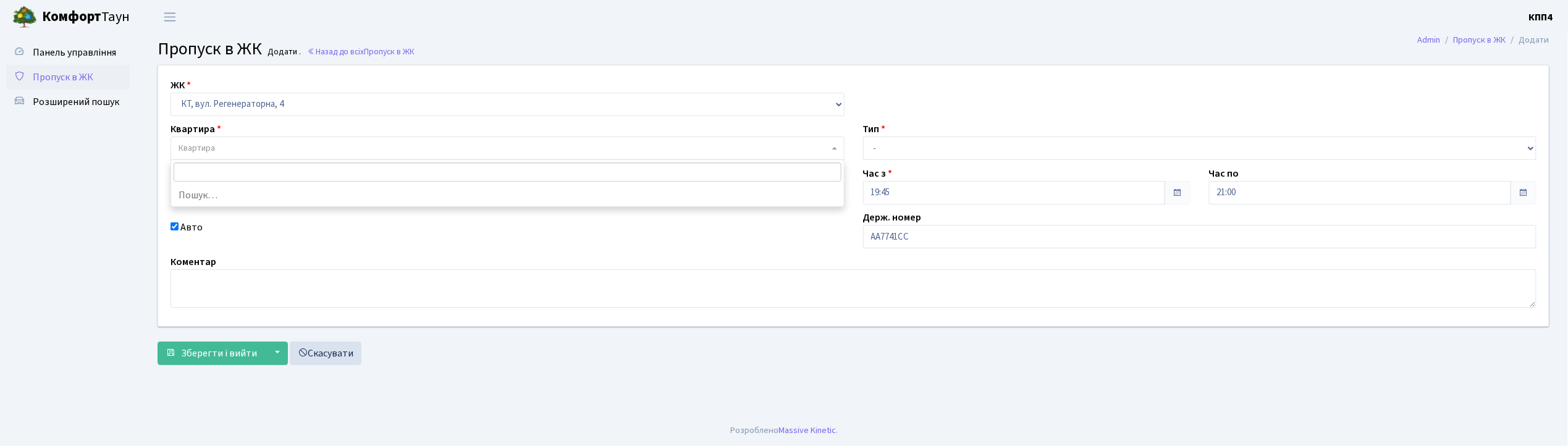
click at [237, 144] on span "Квартира" at bounding box center [504, 148] width 651 height 12
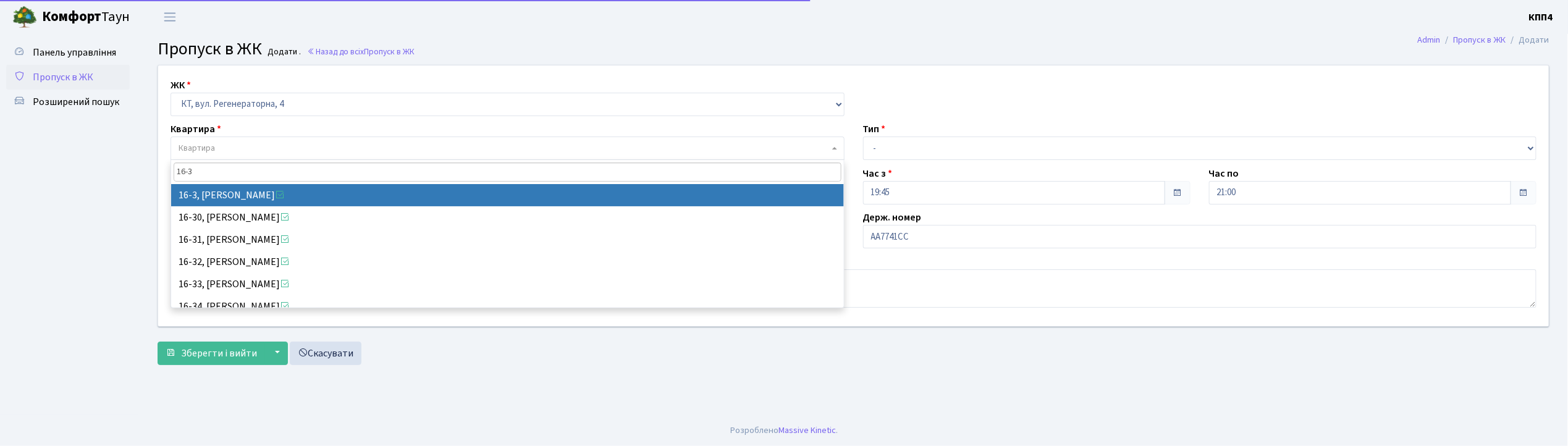
type input "16-3"
select select "8564"
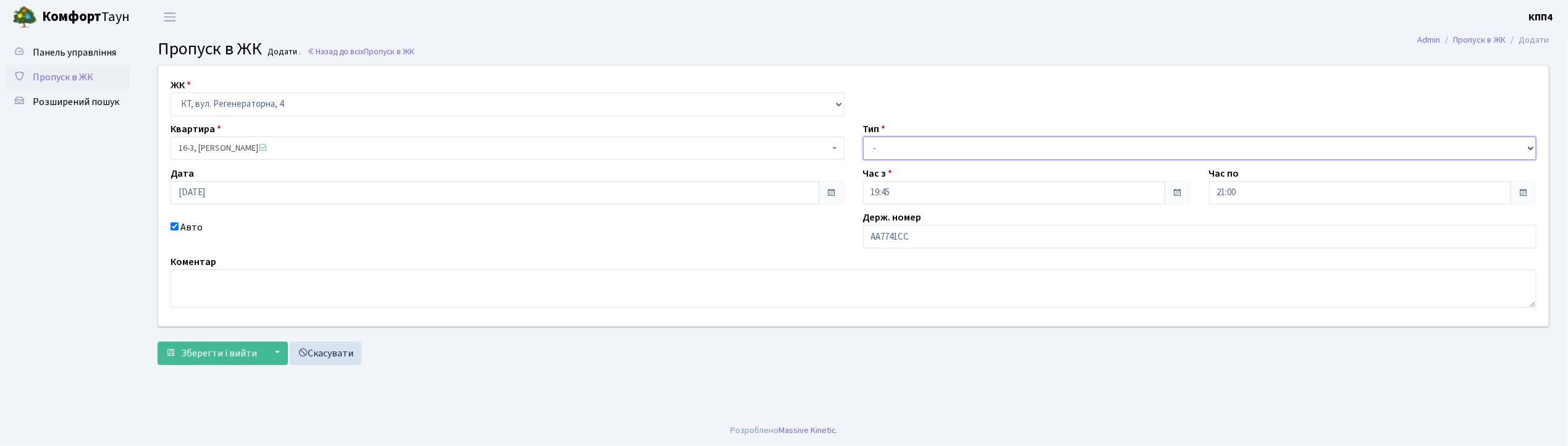
click at [880, 146] on select "- Доставка Таксі Гості Сервіс" at bounding box center [1200, 148] width 674 height 24
select select "2"
click at [863, 137] on select "- Доставка Таксі Гості Сервіс" at bounding box center [1200, 148] width 674 height 24
click at [201, 352] on span "Зберегти і вийти" at bounding box center [219, 354] width 76 height 14
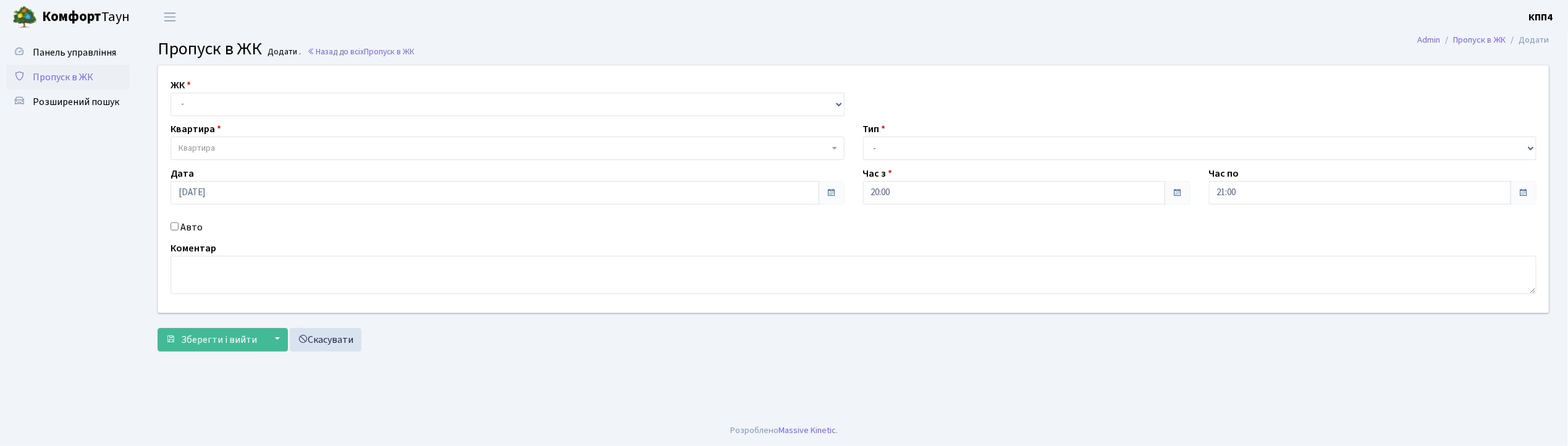
click at [172, 223] on input "Авто" at bounding box center [174, 226] width 8 height 8
checkbox input "true"
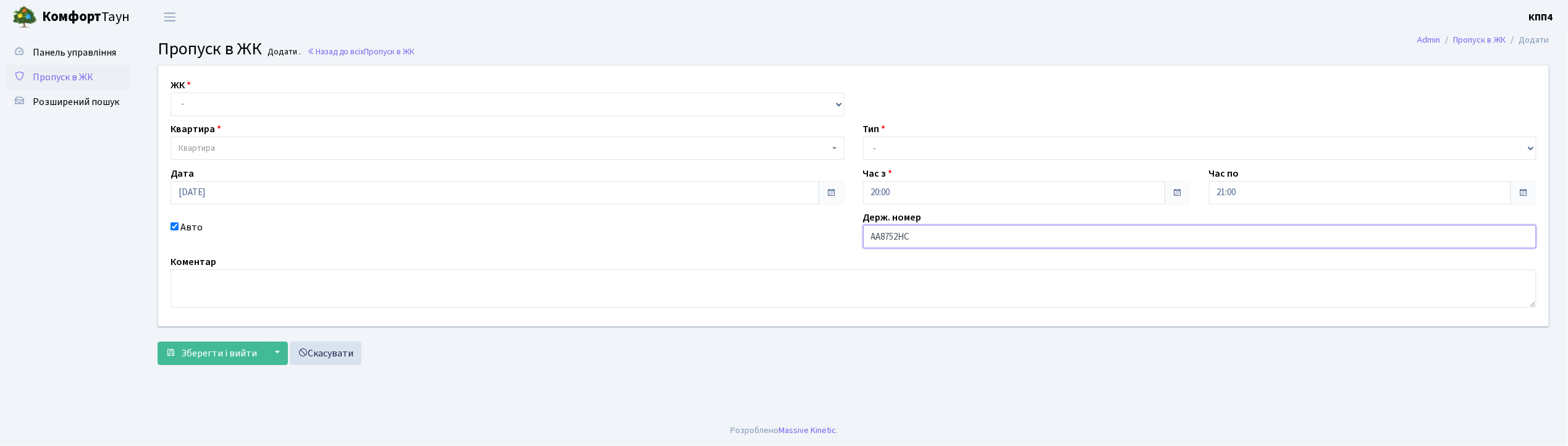
type input "АА8752НС"
click at [216, 94] on select "- КТ, вул. Регенераторна, 4 КТ2, просп. Соборності, 17 КТ3, вул. Березнева, 16 …" at bounding box center [507, 104] width 674 height 24
select select "271"
click at [170, 93] on select "- КТ, вул. Регенераторна, 4 КТ2, просп. Соборності, 17 КТ3, вул. Березнева, 16 …" at bounding box center [507, 104] width 674 height 24
select select
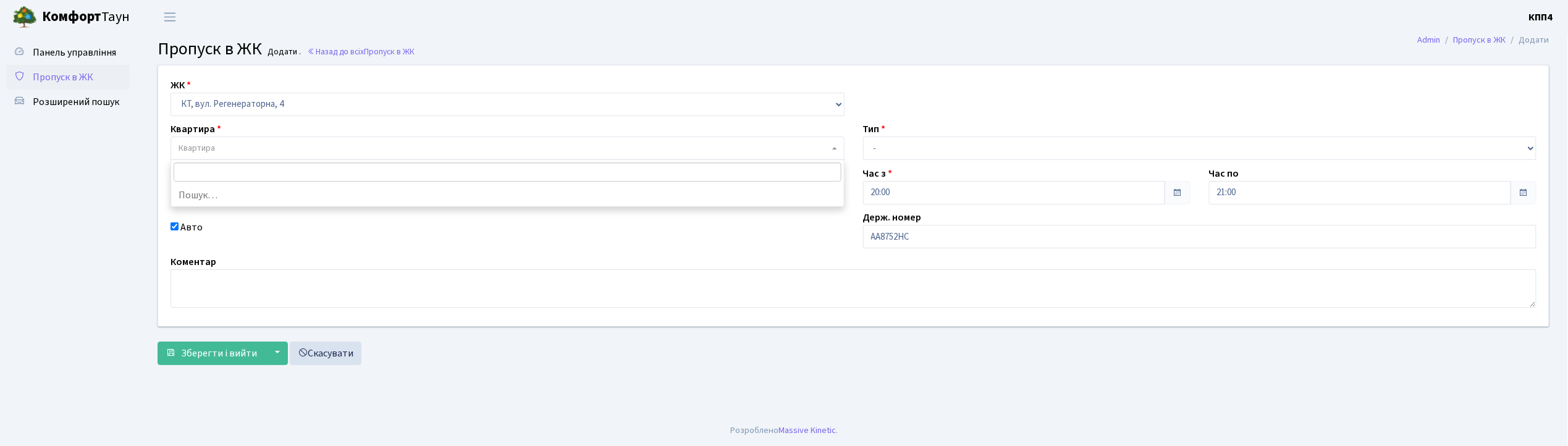
click at [227, 144] on span "Квартира" at bounding box center [504, 148] width 651 height 12
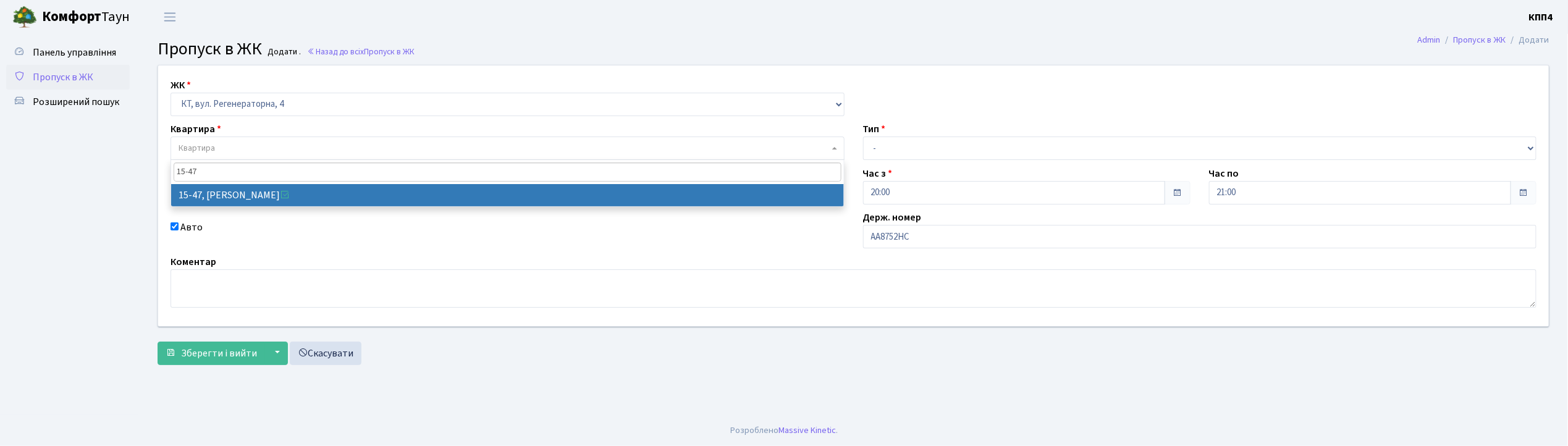
type input "15-47"
select select "8822"
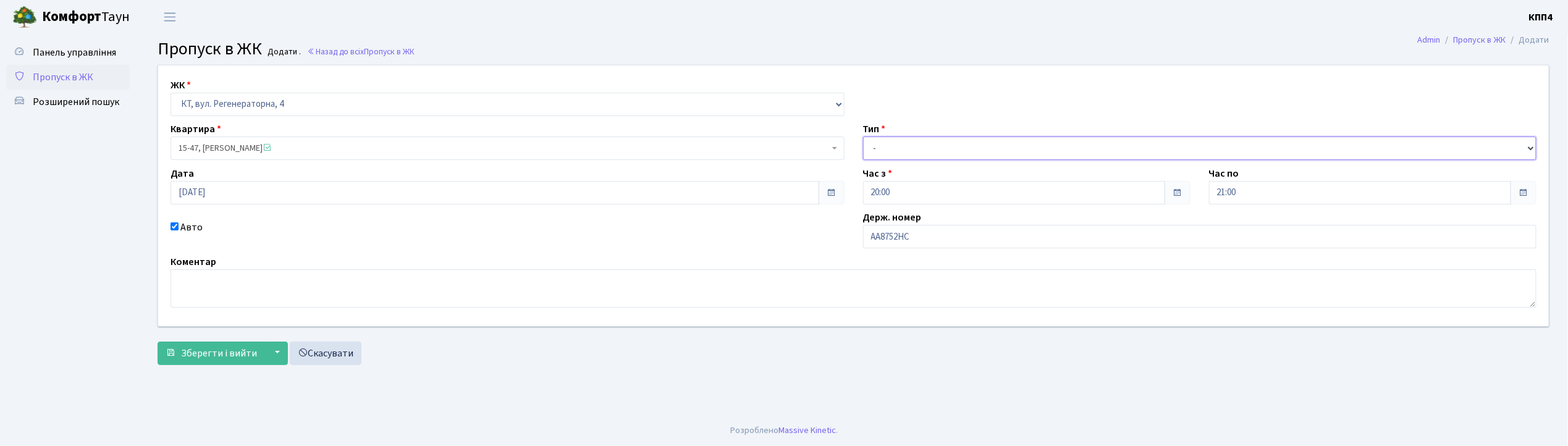
click at [1008, 144] on select "- Доставка Таксі Гості Сервіс" at bounding box center [1200, 148] width 674 height 24
select select "2"
click at [863, 137] on select "- Доставка Таксі Гості Сервіс" at bounding box center [1200, 148] width 674 height 24
click at [216, 359] on span "Зберегти і вийти" at bounding box center [219, 354] width 76 height 14
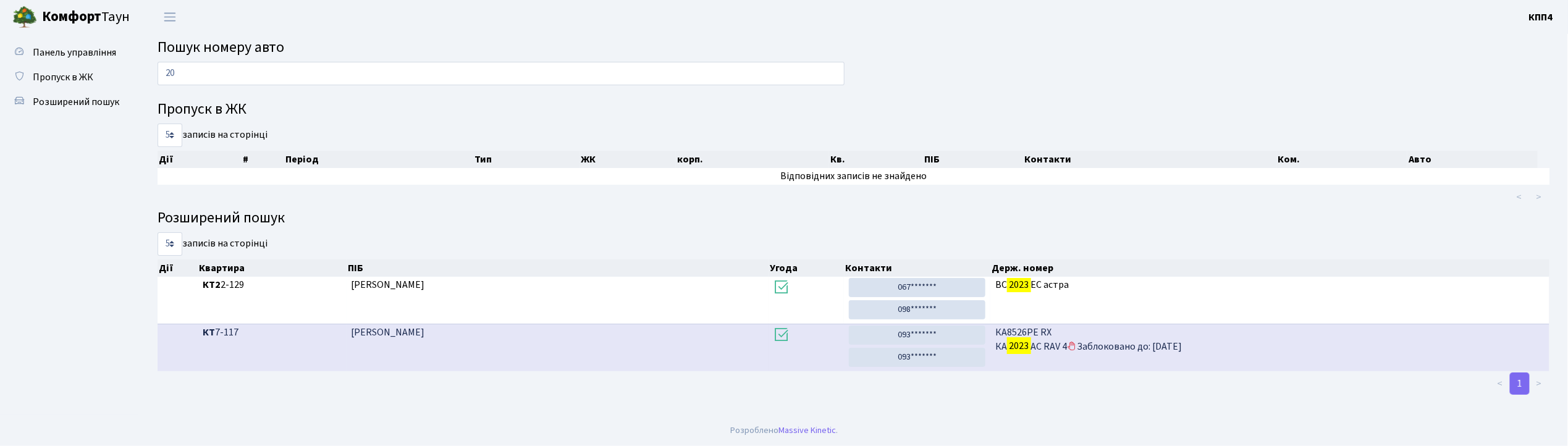
type input "2"
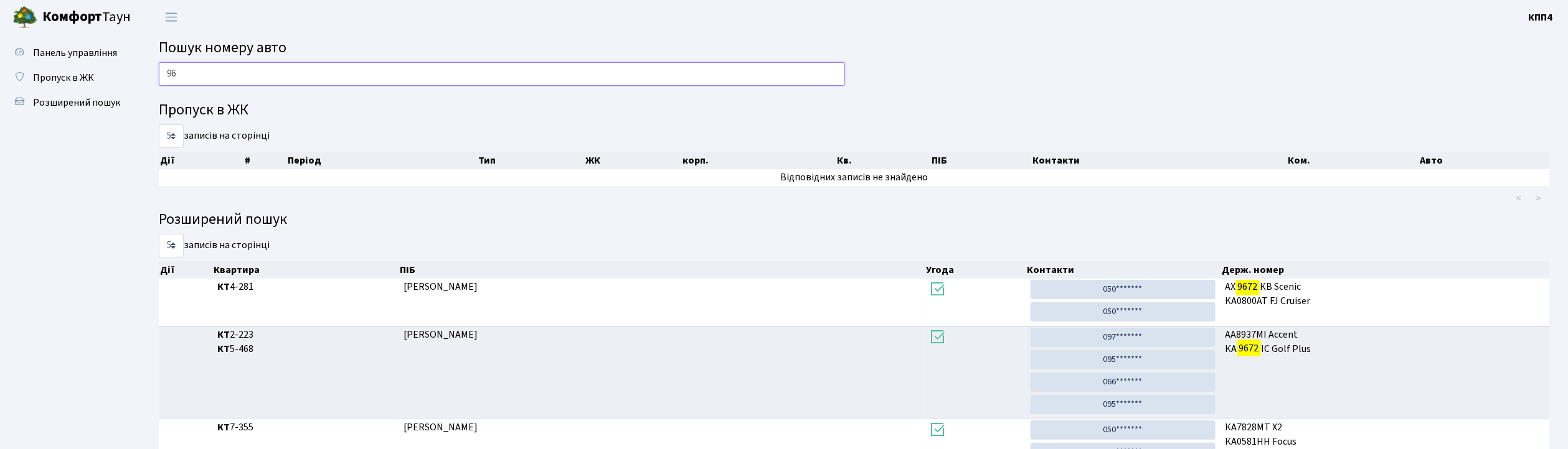
type input "9"
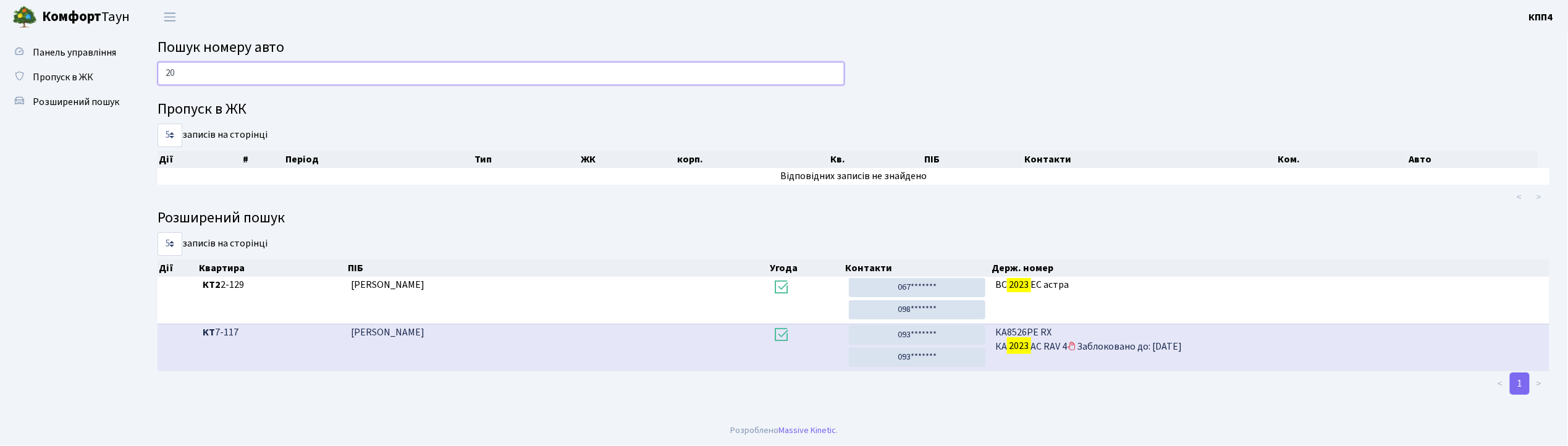
type input "2"
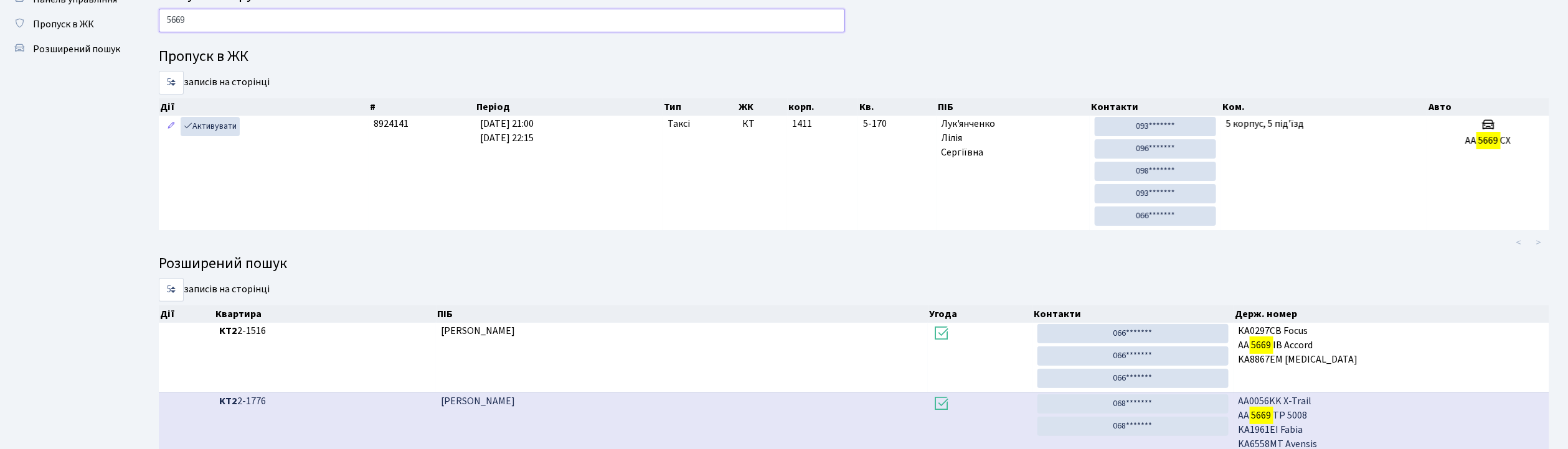
scroll to position [83, 0]
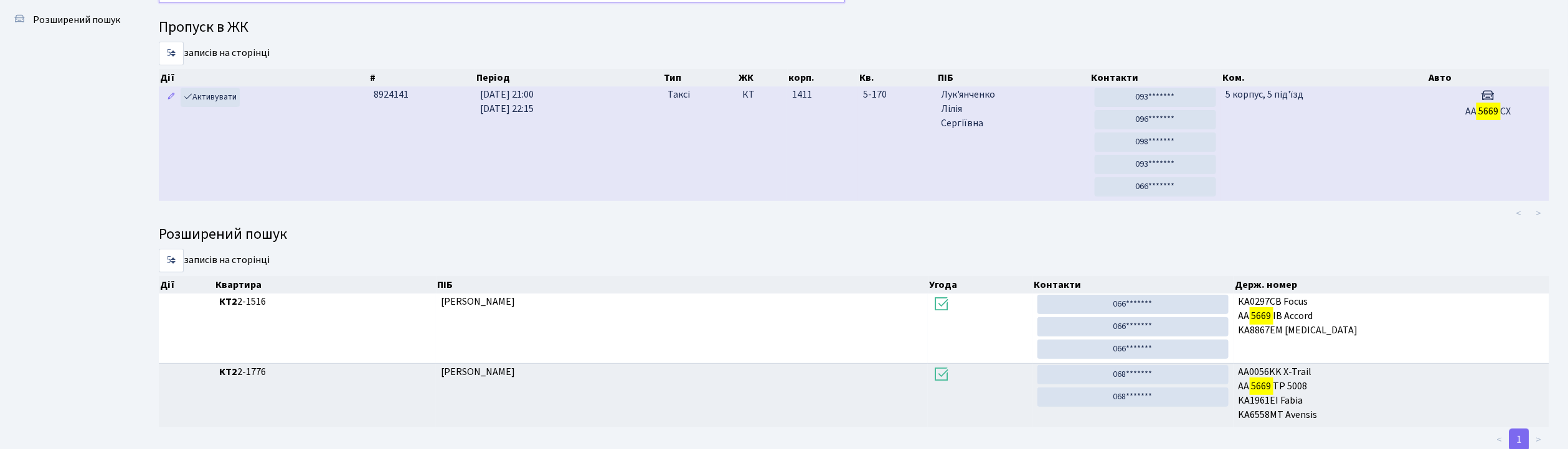
type input "5669"
click at [1351, 125] on td "5 корпус, 5 під'їзд" at bounding box center [1324, 144] width 206 height 114
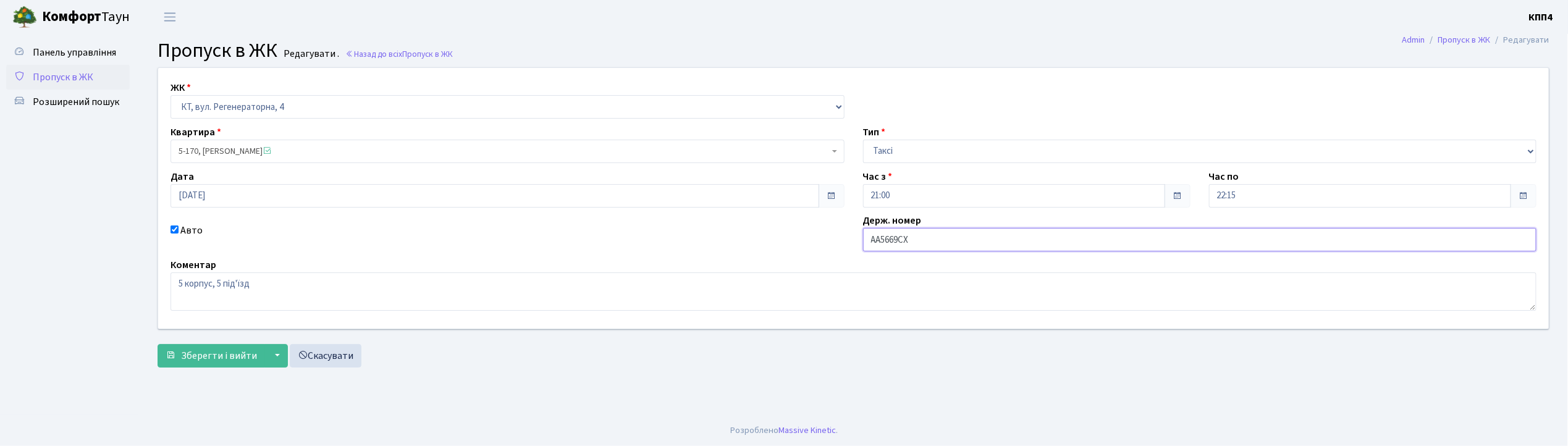
click at [916, 245] on input "АА5669СХ" at bounding box center [1200, 240] width 674 height 24
type input "АА5669ТХ"
click at [235, 359] on span "Зберегти і вийти" at bounding box center [219, 356] width 76 height 14
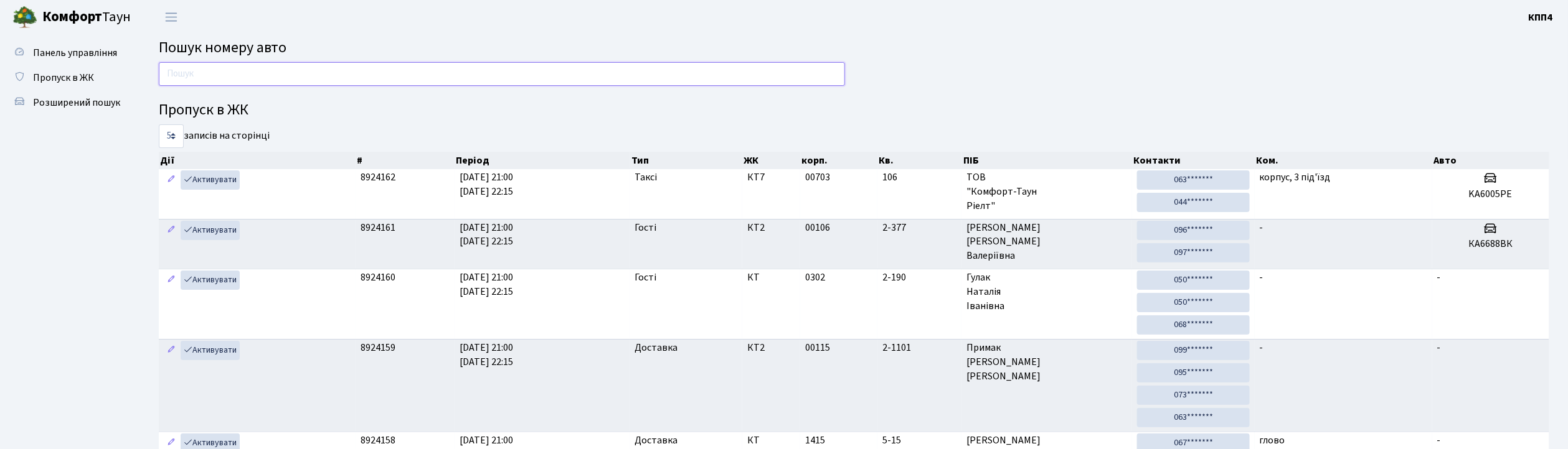
click at [212, 73] on input "text" at bounding box center [501, 73] width 686 height 24
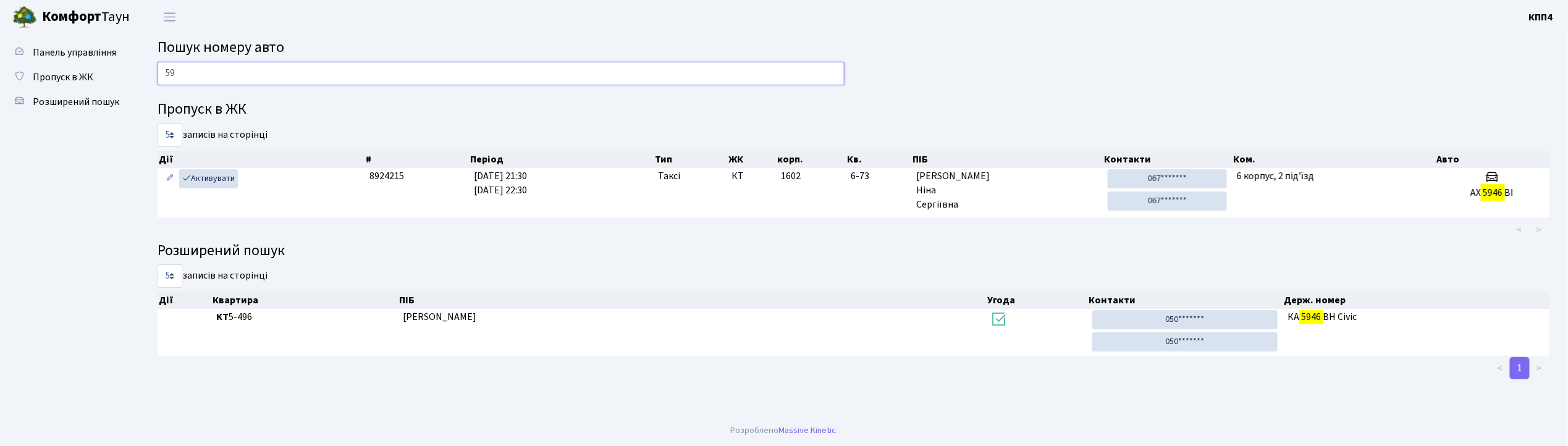
type input "5"
